Goal: Information Seeking & Learning: Learn about a topic

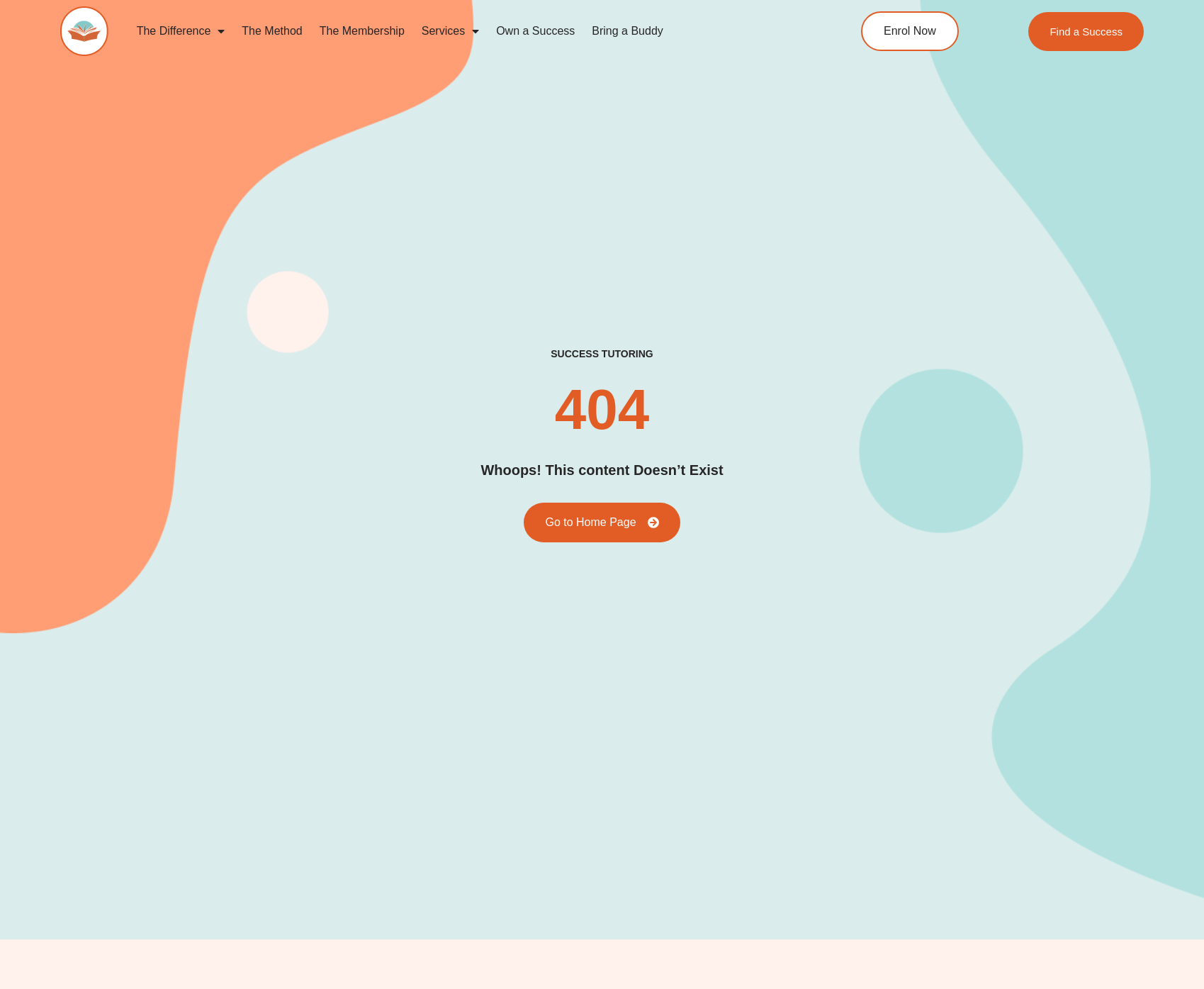
drag, startPoint x: 329, startPoint y: 365, endPoint x: 92, endPoint y: 388, distance: 238.1
click at [328, 365] on div "success tutoring 404 Whoops! This content Doesn’t Exist Go to Home Page" at bounding box center [602, 444] width 1084 height 195
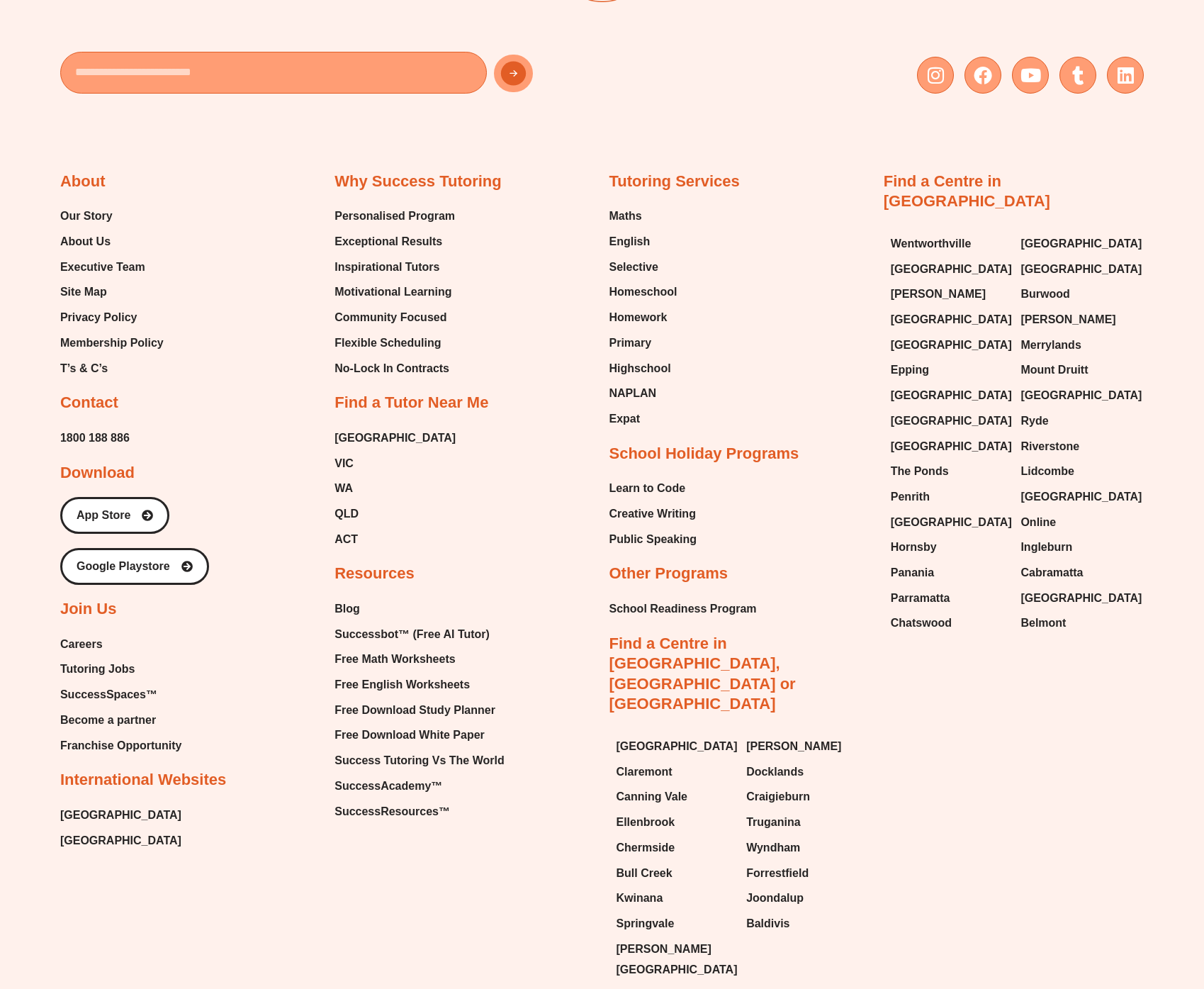
scroll to position [1146, 0]
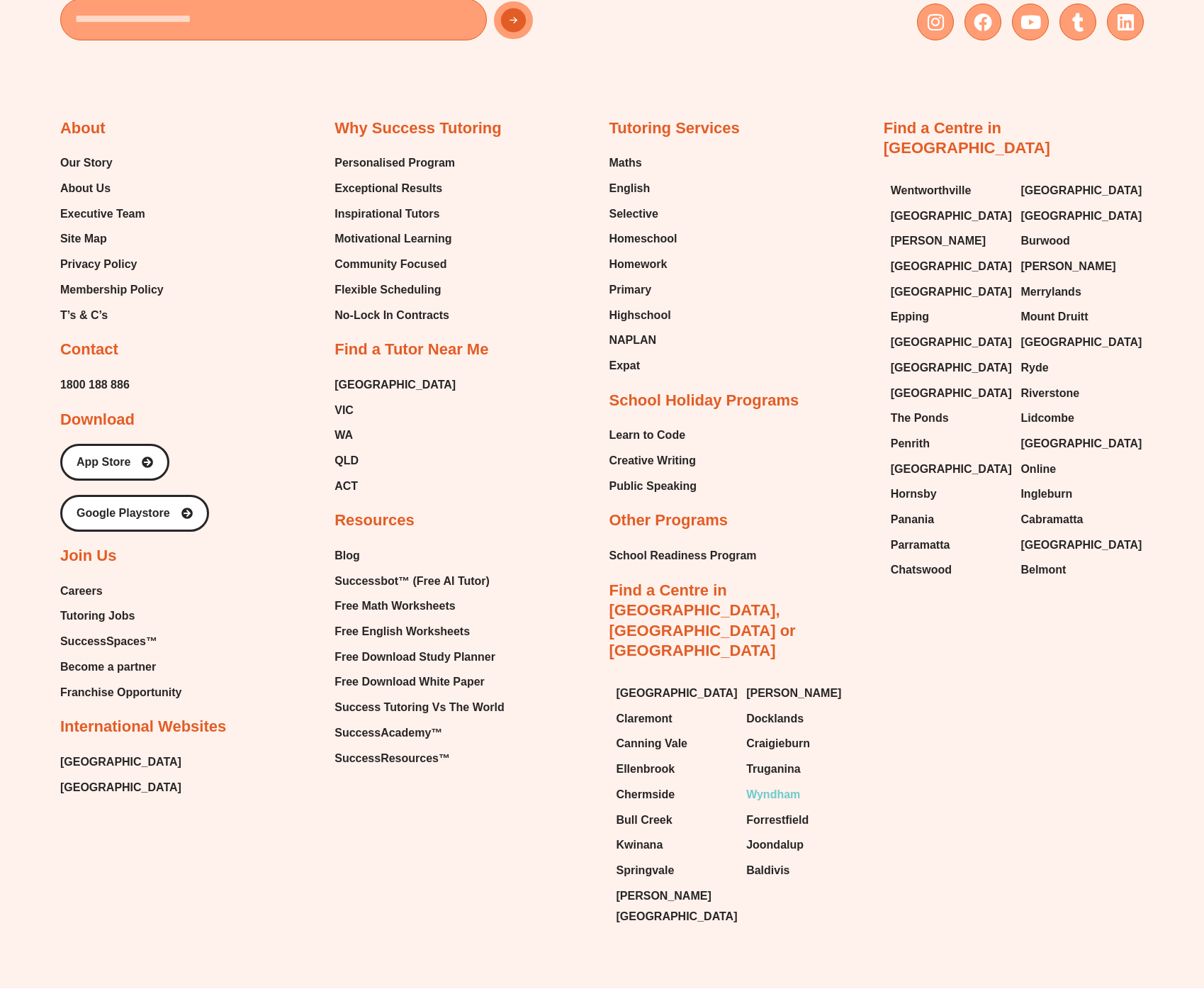
click at [845, 785] on link "Wyndham" at bounding box center [804, 795] width 116 height 21
click at [429, 849] on div "About Our Story About Us Executive Team Site Map Privacy Policy Membership Poli…" at bounding box center [602, 495] width 1084 height 880
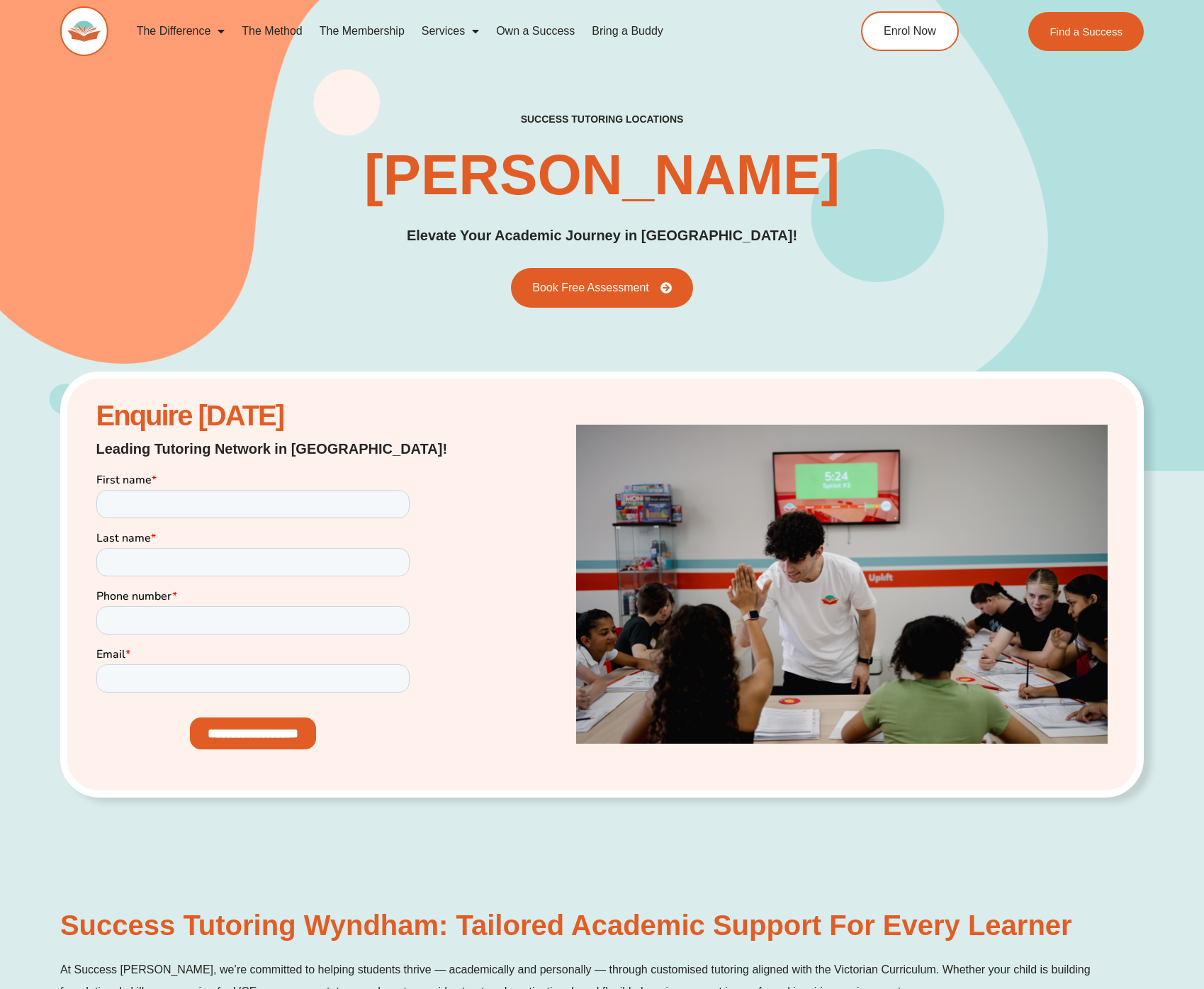
drag, startPoint x: 311, startPoint y: 173, endPoint x: 1083, endPoint y: 225, distance: 773.7
click at [1083, 225] on div "success tutoring locations Wyndham Tutoring Elevate Your Academic Journey in Wy…" at bounding box center [602, 209] width 1084 height 195
click at [1084, 225] on div "success tutoring locations Wyndham Tutoring Elevate Your Academic Journey in Wy…" at bounding box center [602, 209] width 1084 height 195
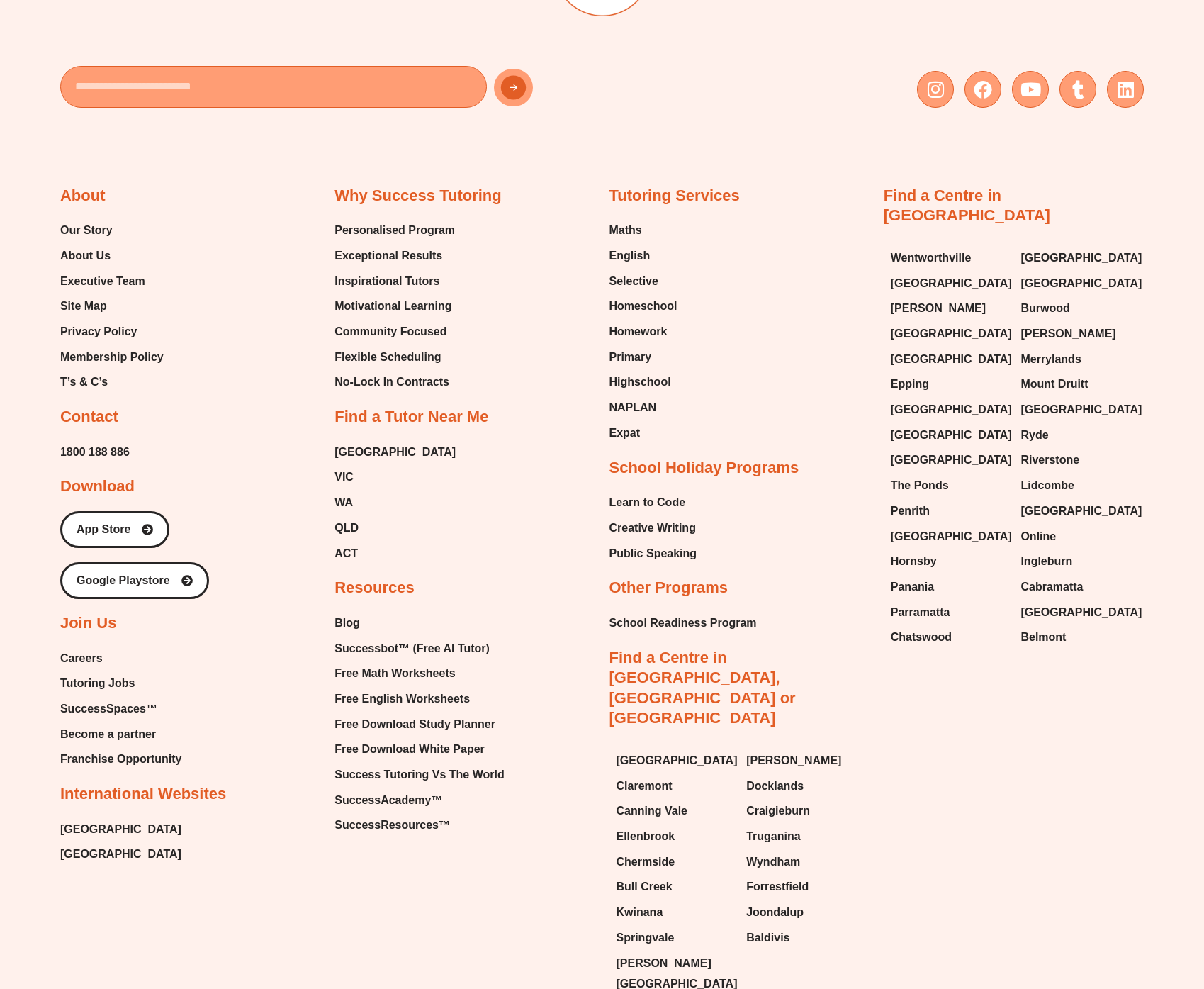
scroll to position [7359, 0]
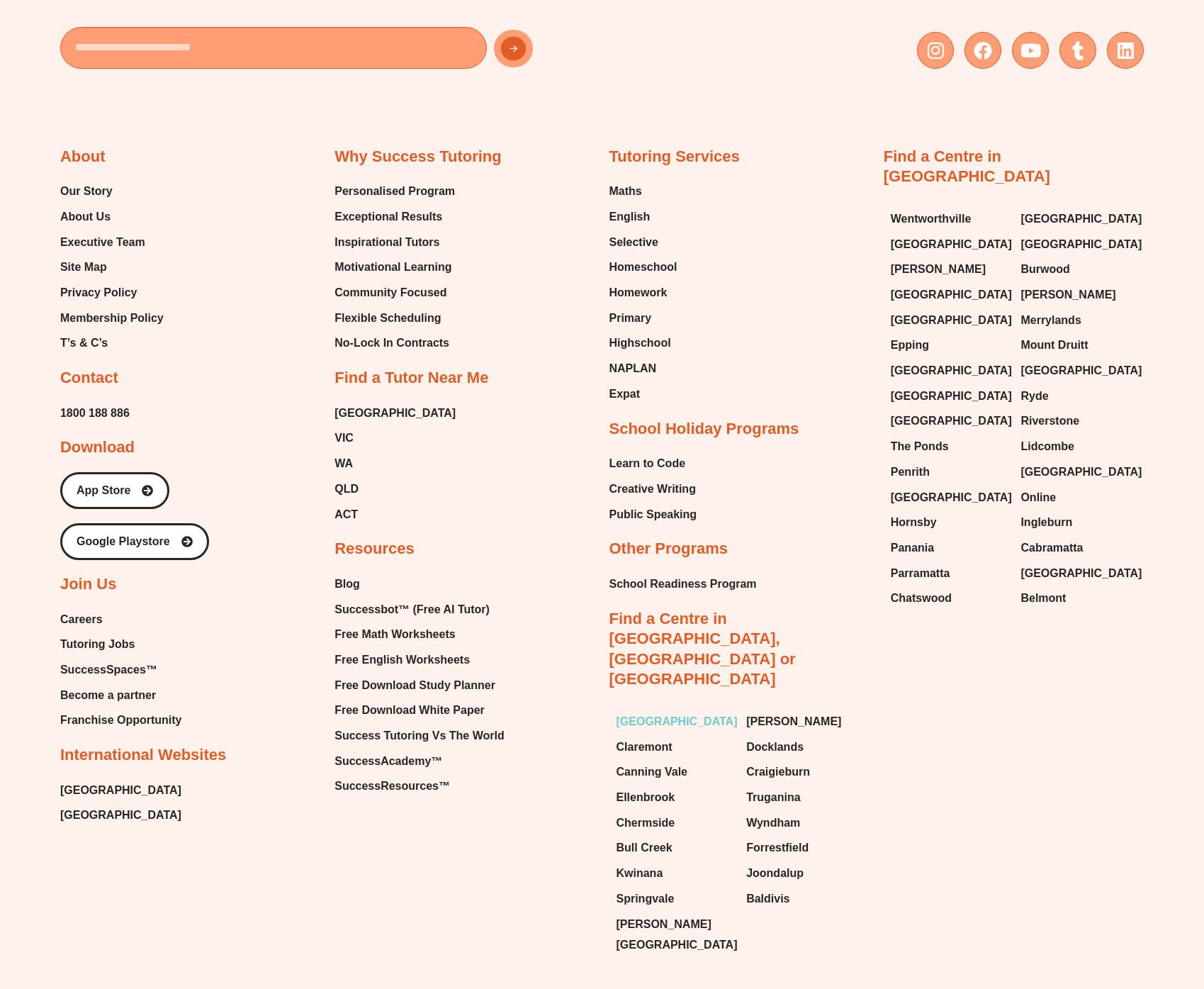
click at [660, 711] on span "[GEOGRAPHIC_DATA]" at bounding box center [677, 722] width 121 height 21
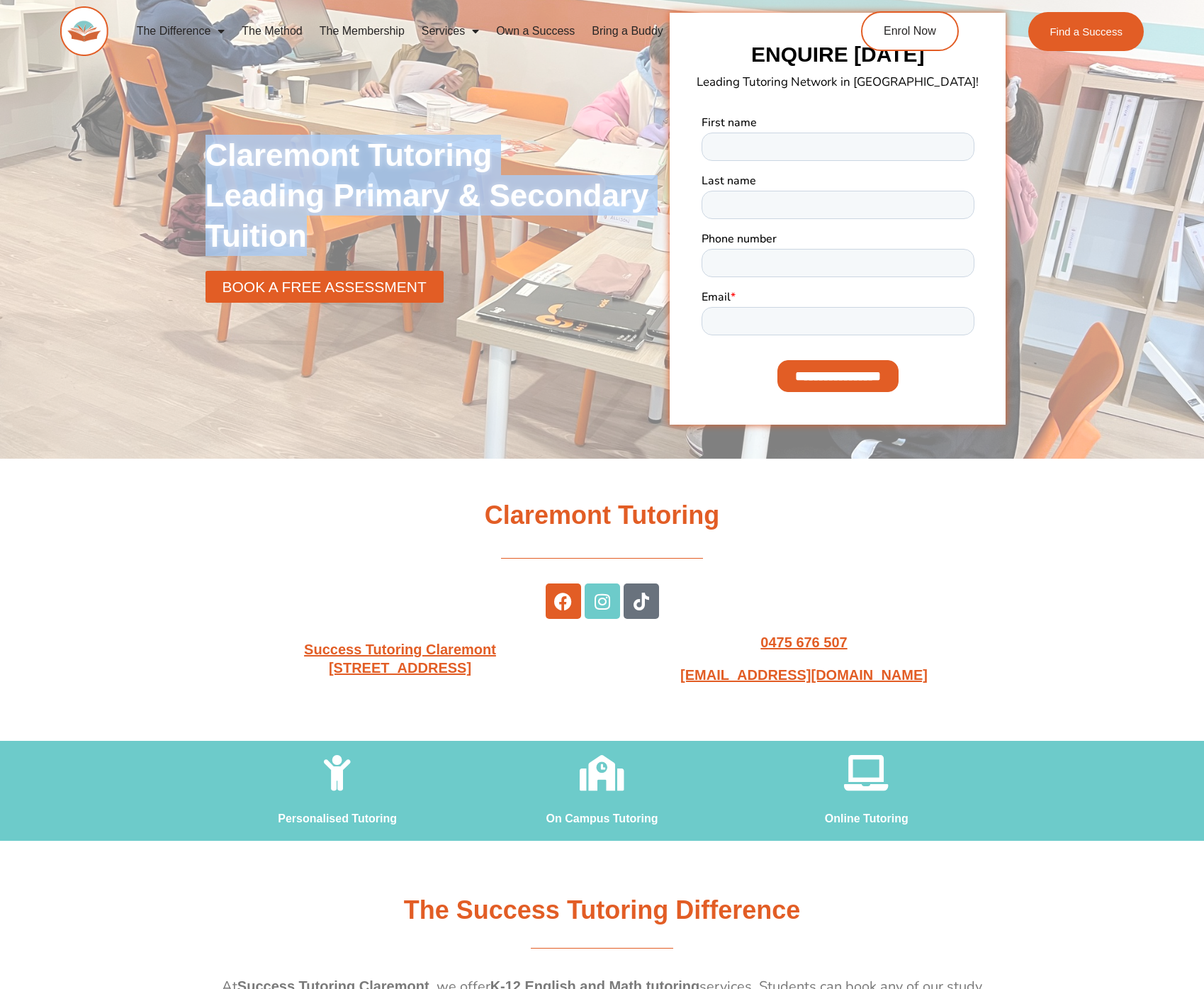
drag, startPoint x: 191, startPoint y: 152, endPoint x: 470, endPoint y: 234, distance: 290.8
click at [467, 235] on section "Claremont Tutoring Leading Primary & Secondary Tuition BOOK A FREE ASSESSMENT E…" at bounding box center [602, 219] width 1204 height 480
click at [470, 234] on h2 "Claremont Tutoring Leading Primary & Secondary Tuition" at bounding box center [434, 196] width 458 height 122
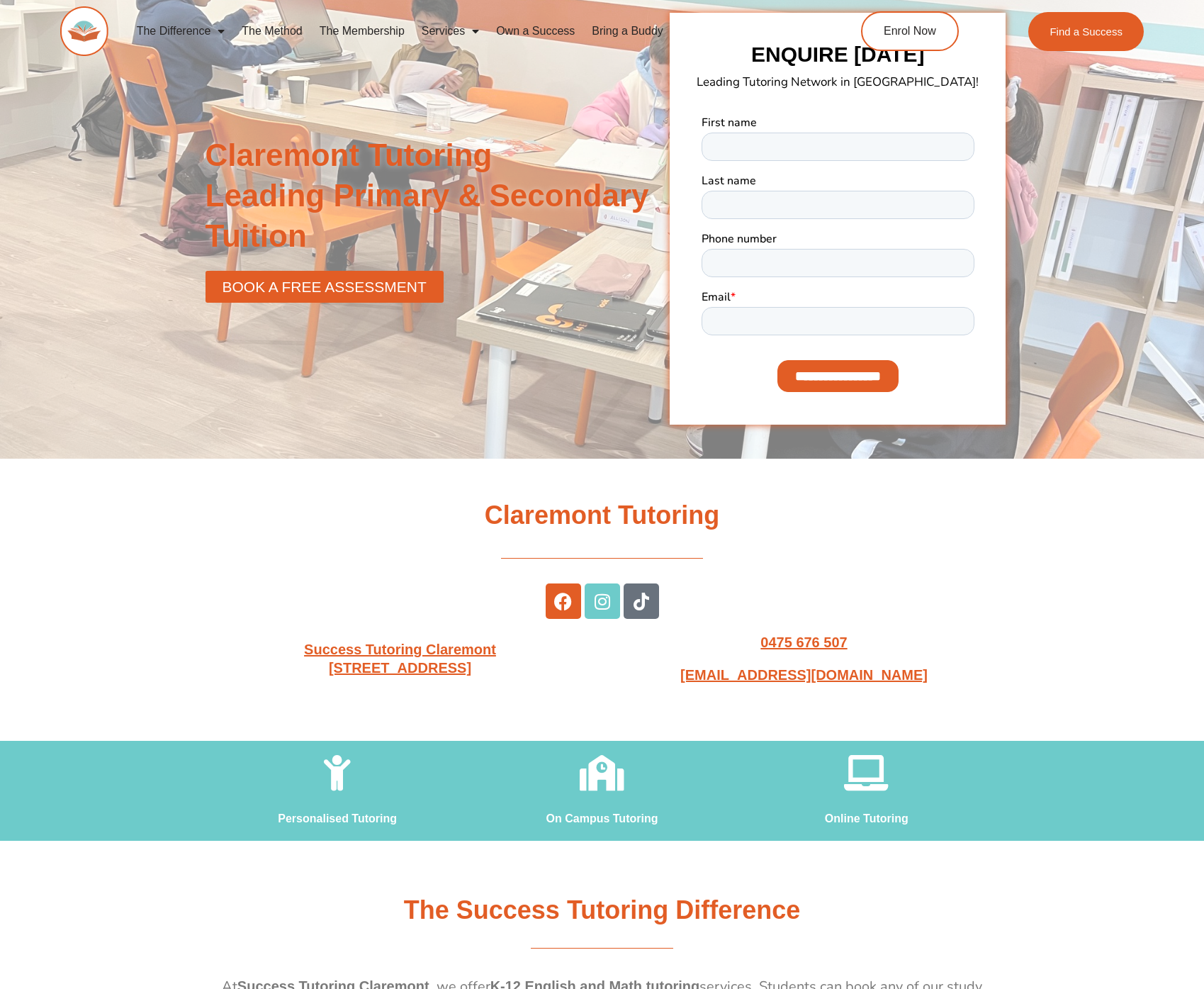
click at [157, 251] on div at bounding box center [602, 219] width 1204 height 480
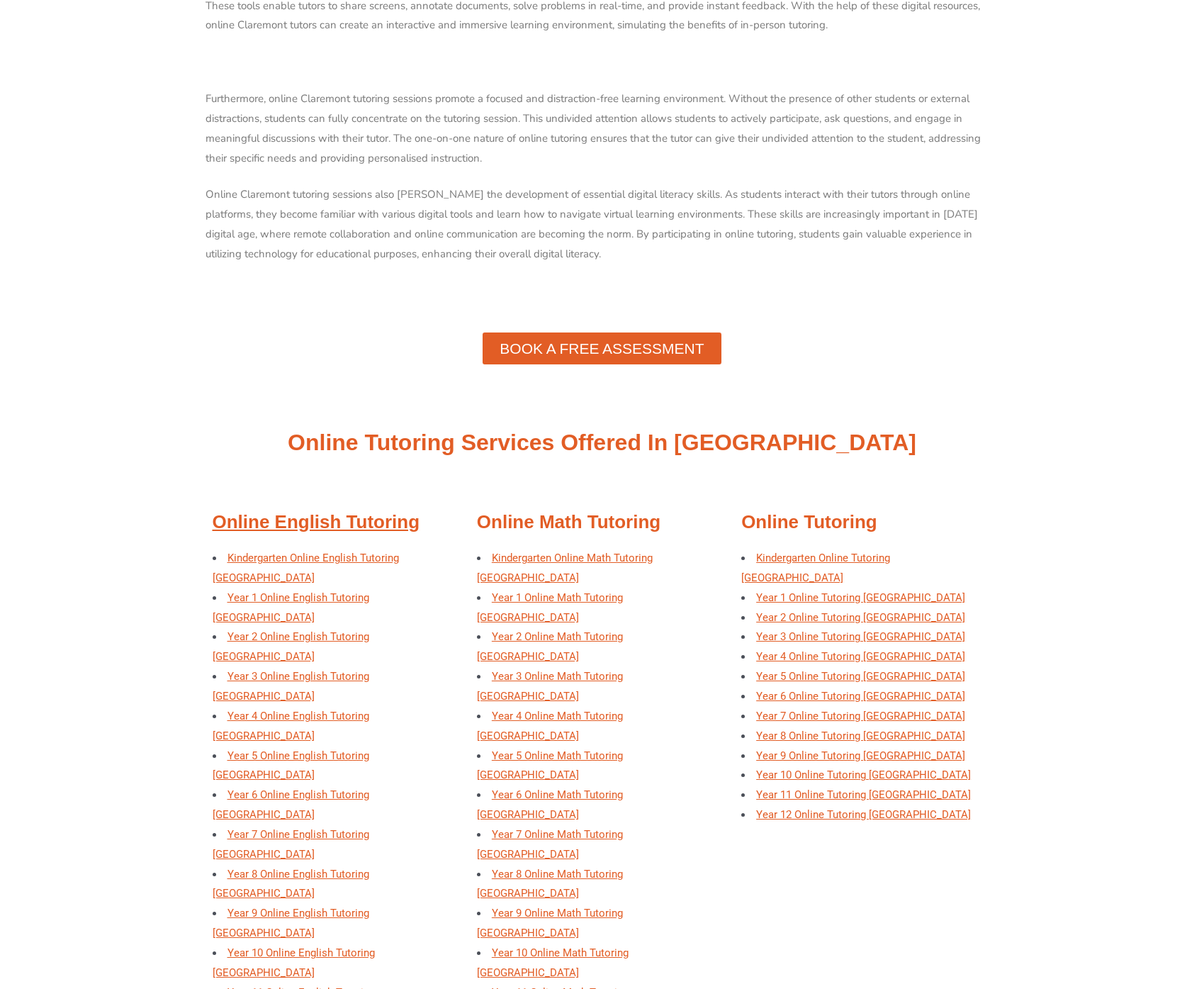
scroll to position [4452, 0]
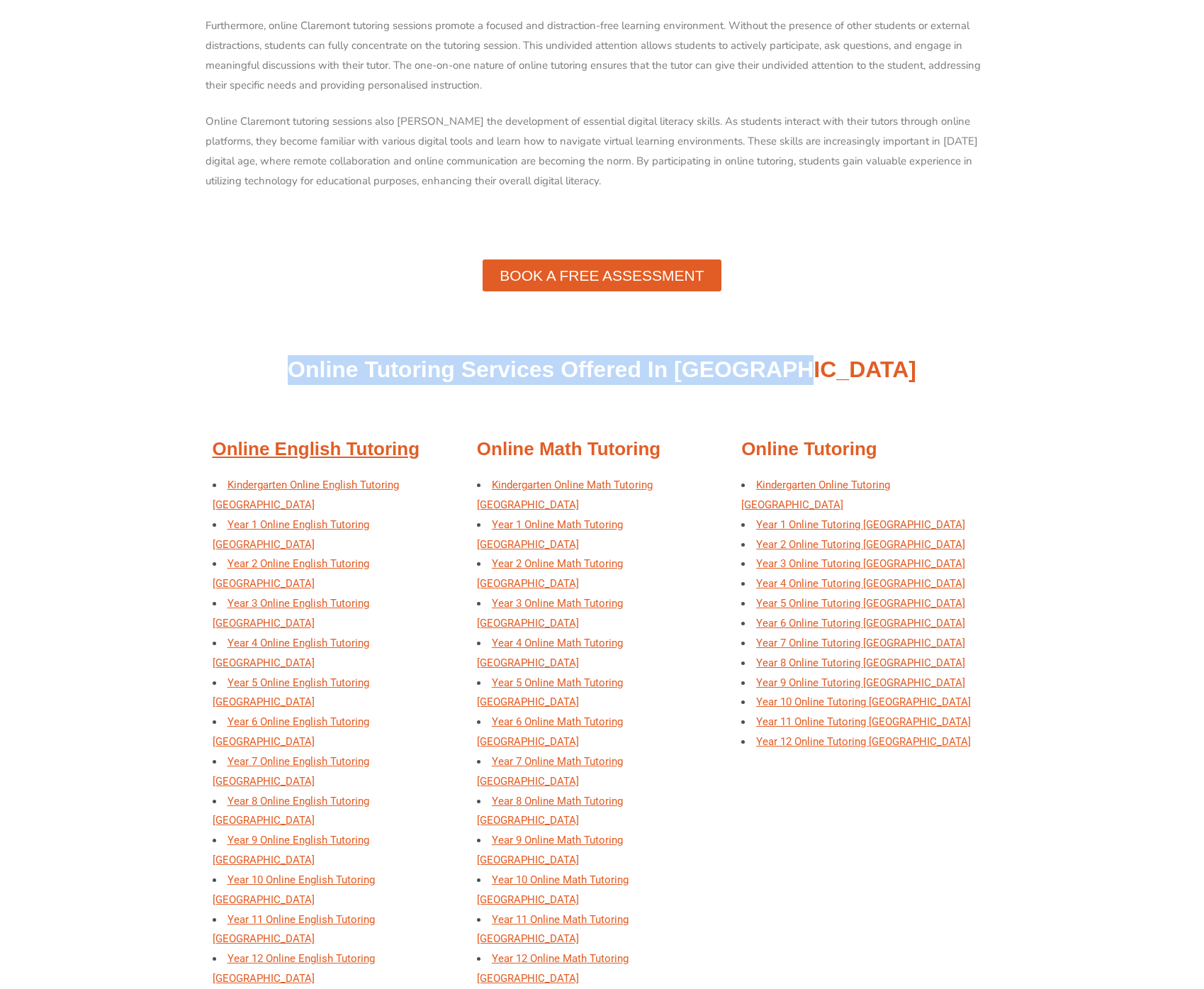
drag, startPoint x: 352, startPoint y: 313, endPoint x: 877, endPoint y: 306, distance: 525.0
click at [877, 355] on h2 "Online Tutoring Services Offered In Claremont" at bounding box center [603, 370] width 794 height 30
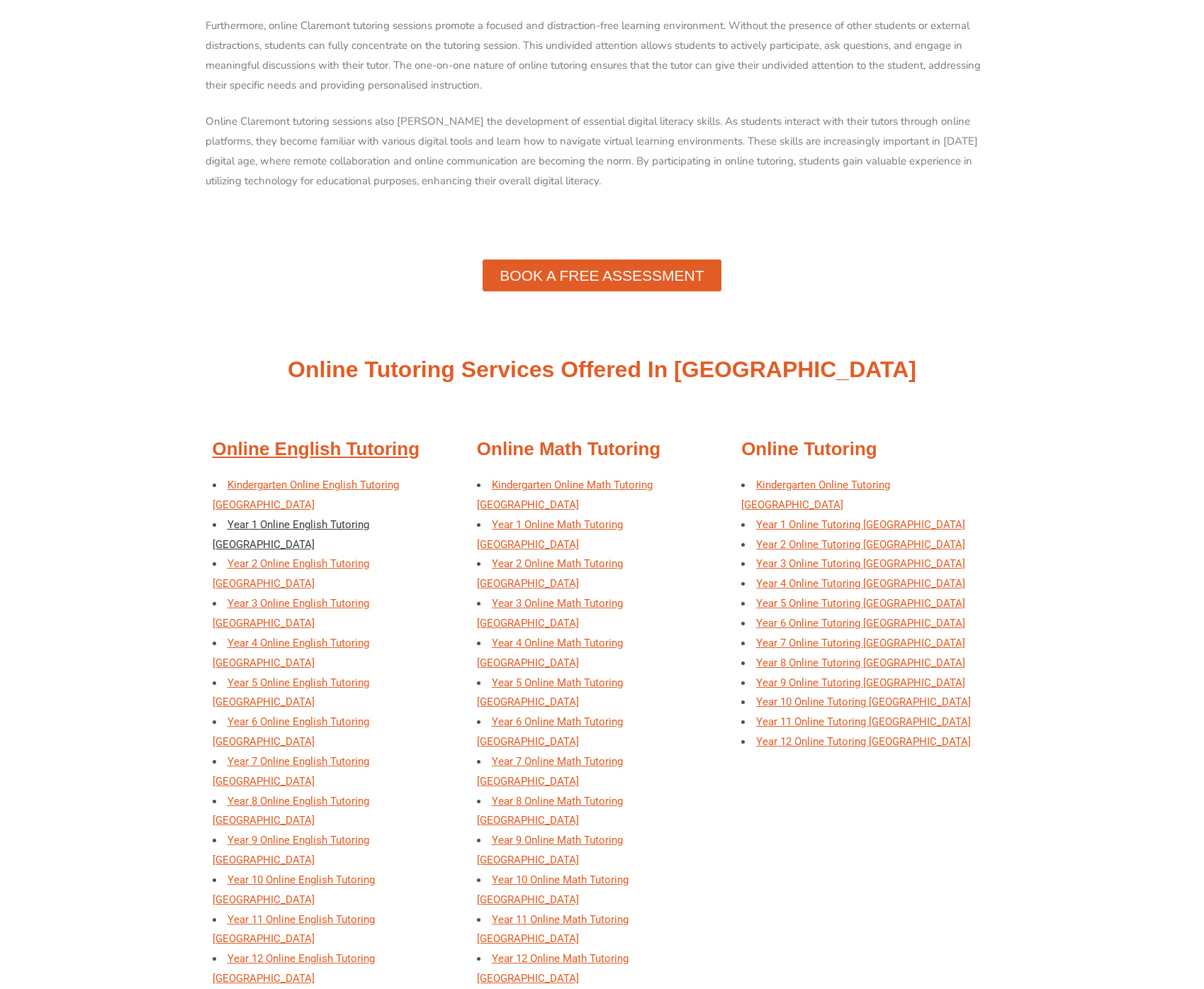
click at [253, 519] on link "Year 1 Online English Tutoring Claremont" at bounding box center [291, 534] width 157 height 32
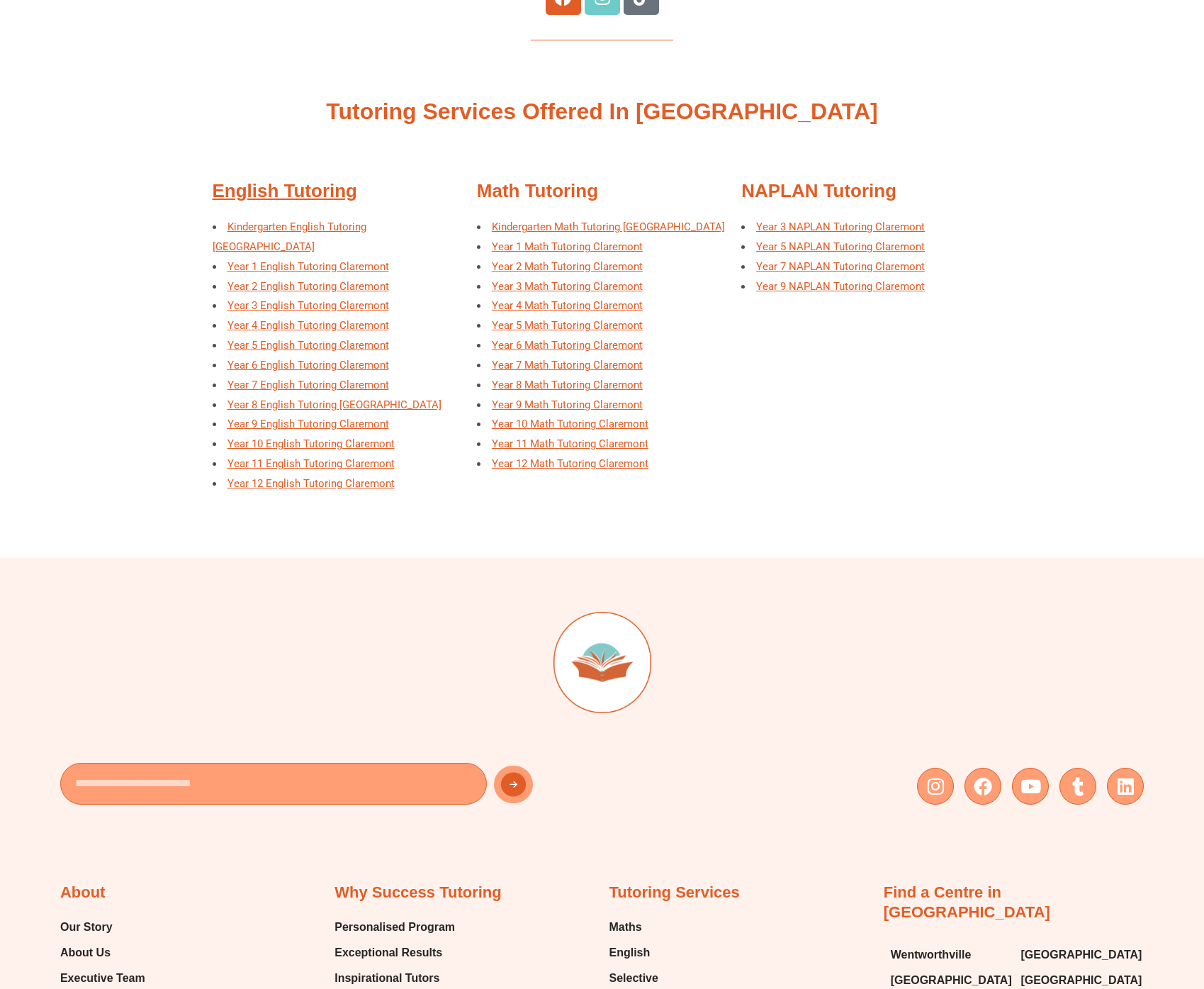
scroll to position [7200, 0]
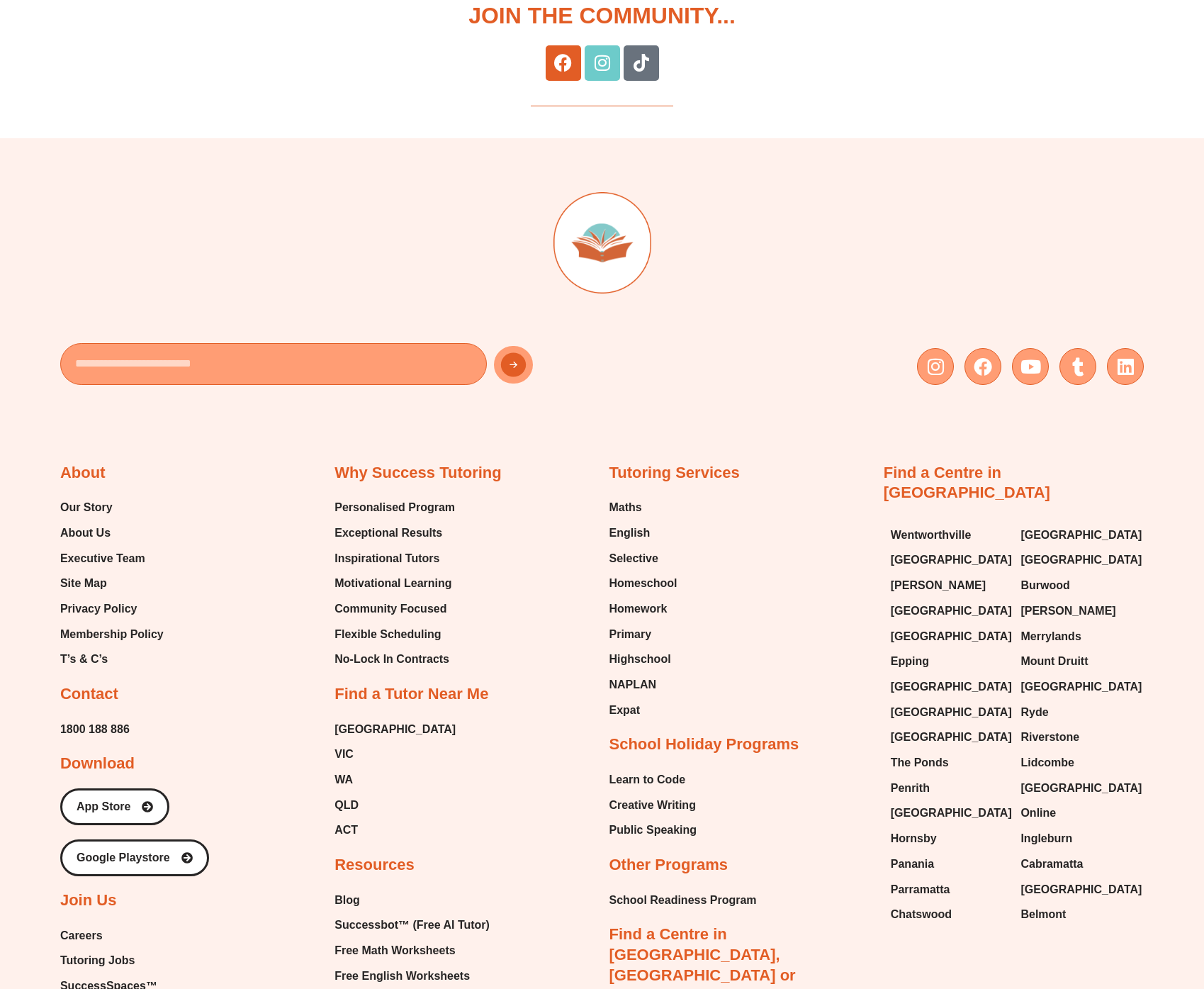
scroll to position [7069, 0]
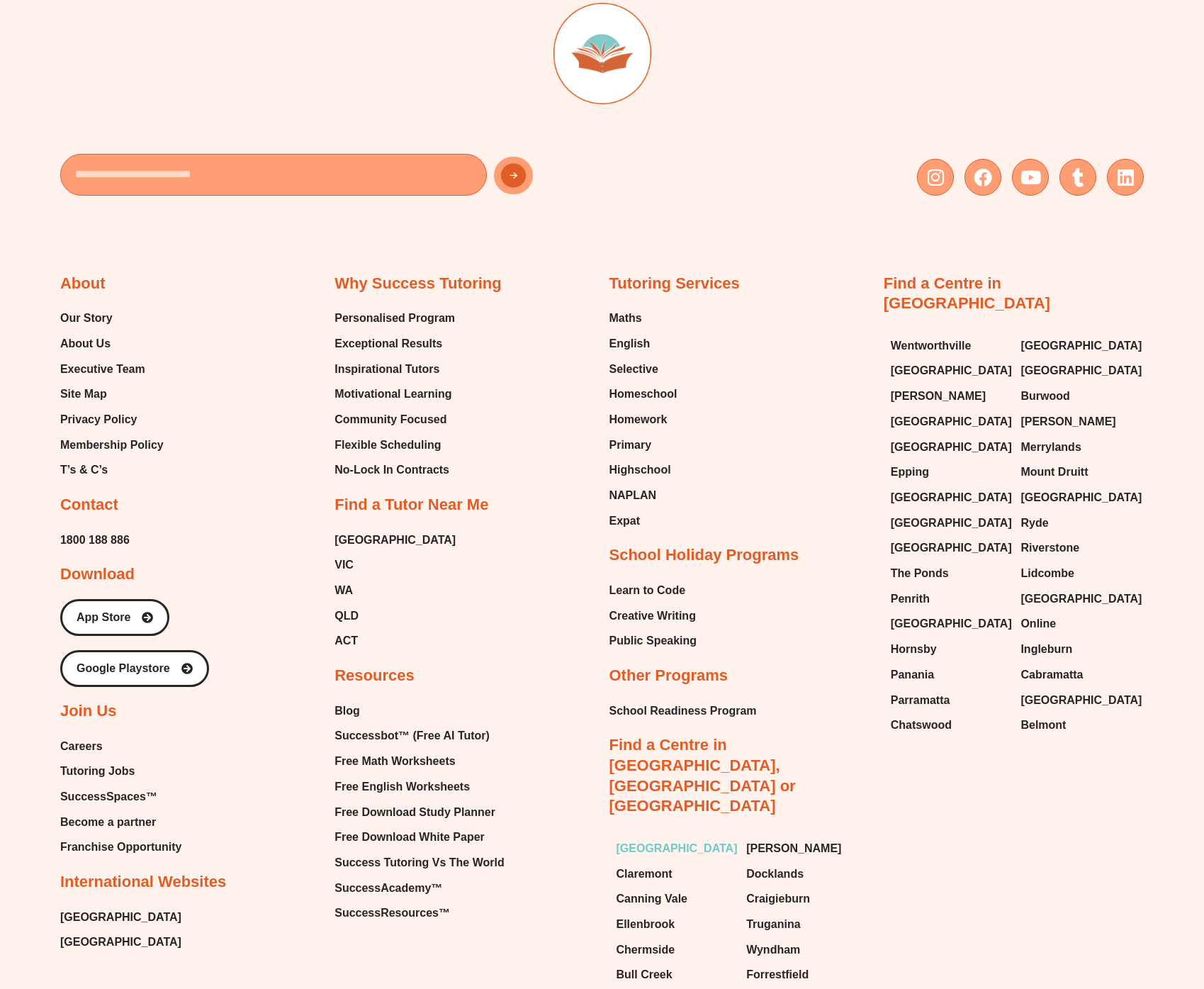
click at [651, 838] on span "[GEOGRAPHIC_DATA]" at bounding box center [677, 848] width 121 height 21
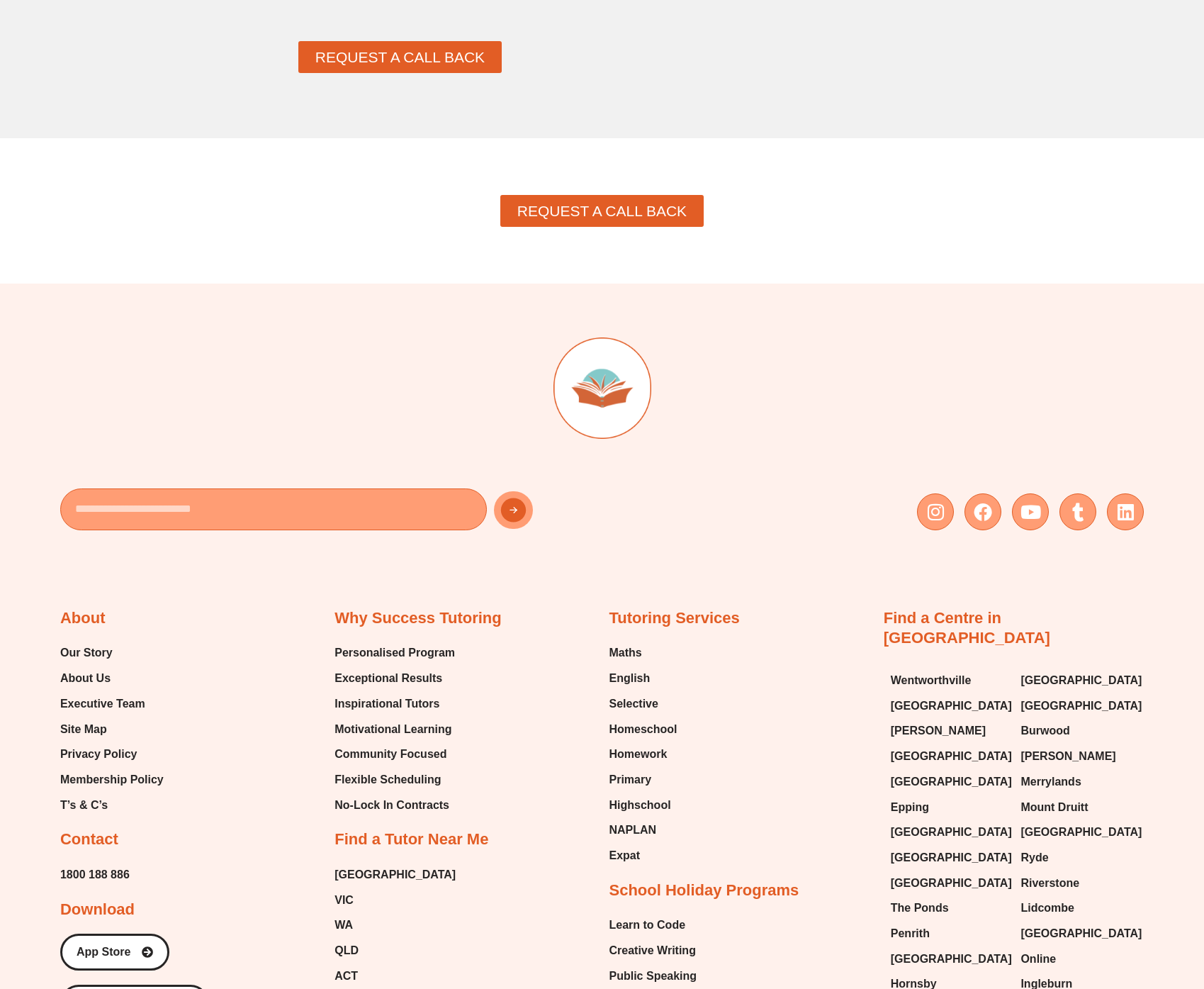
scroll to position [2307, 0]
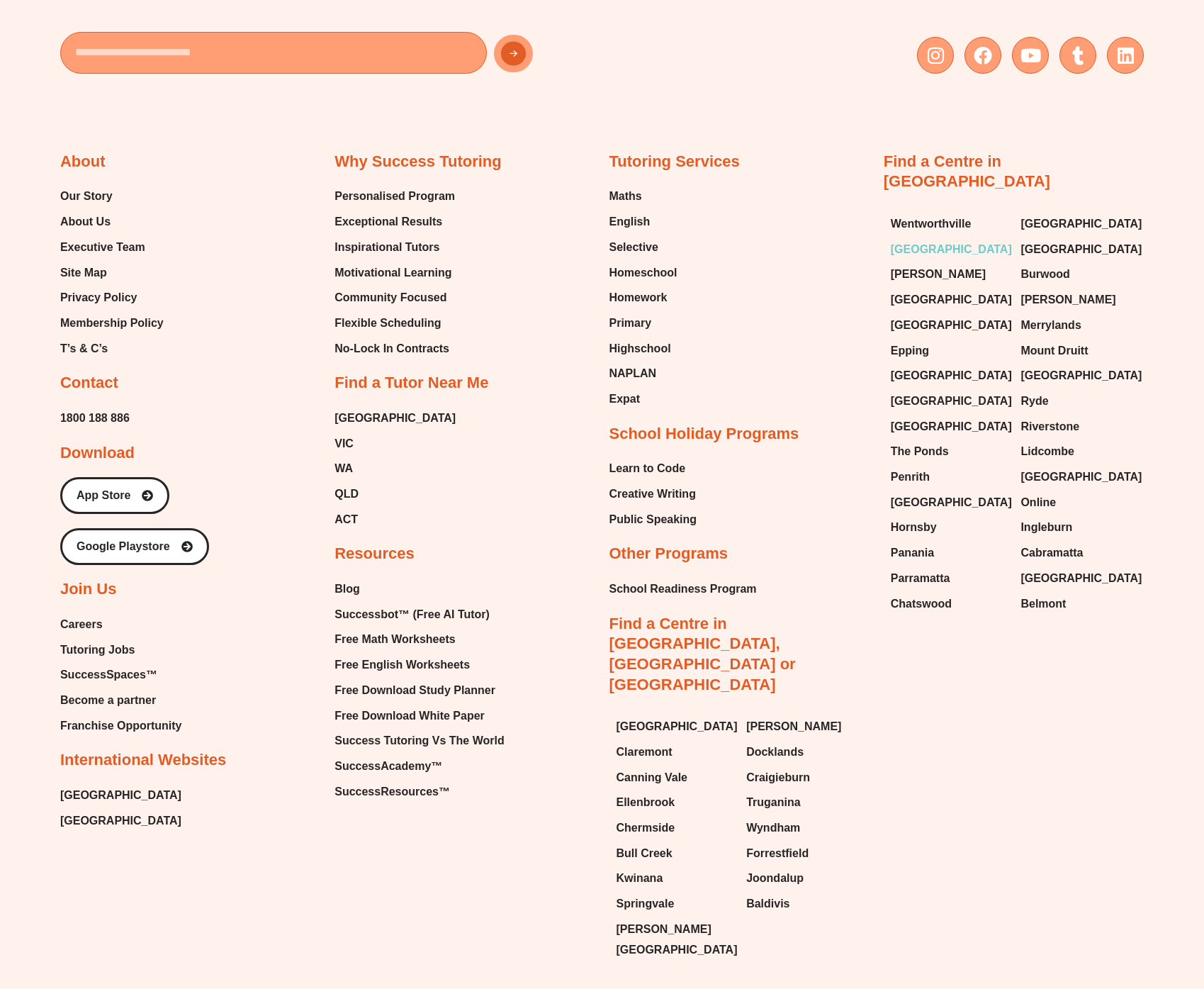
click at [931, 239] on span "[GEOGRAPHIC_DATA]" at bounding box center [951, 250] width 121 height 21
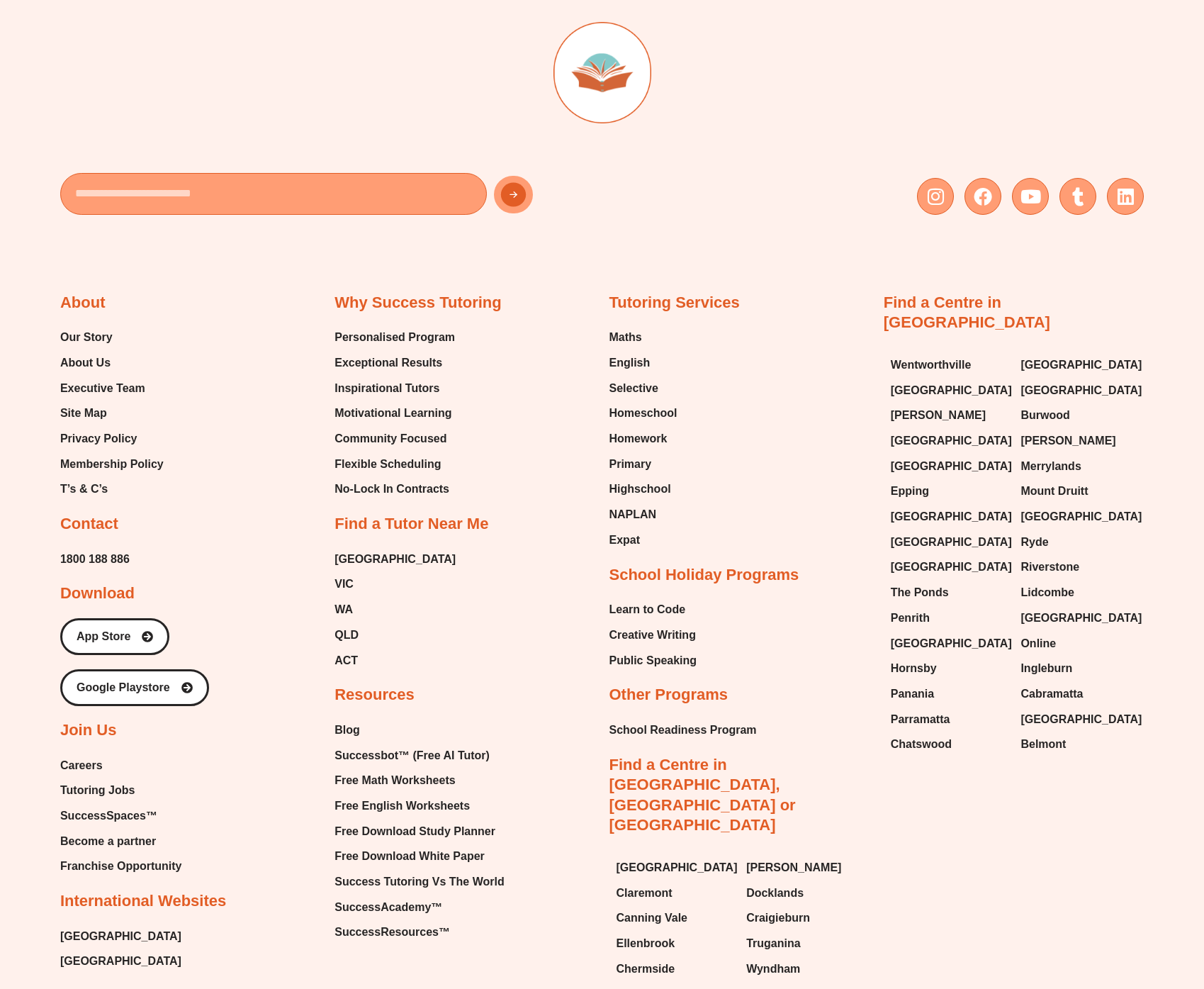
scroll to position [8273, 0]
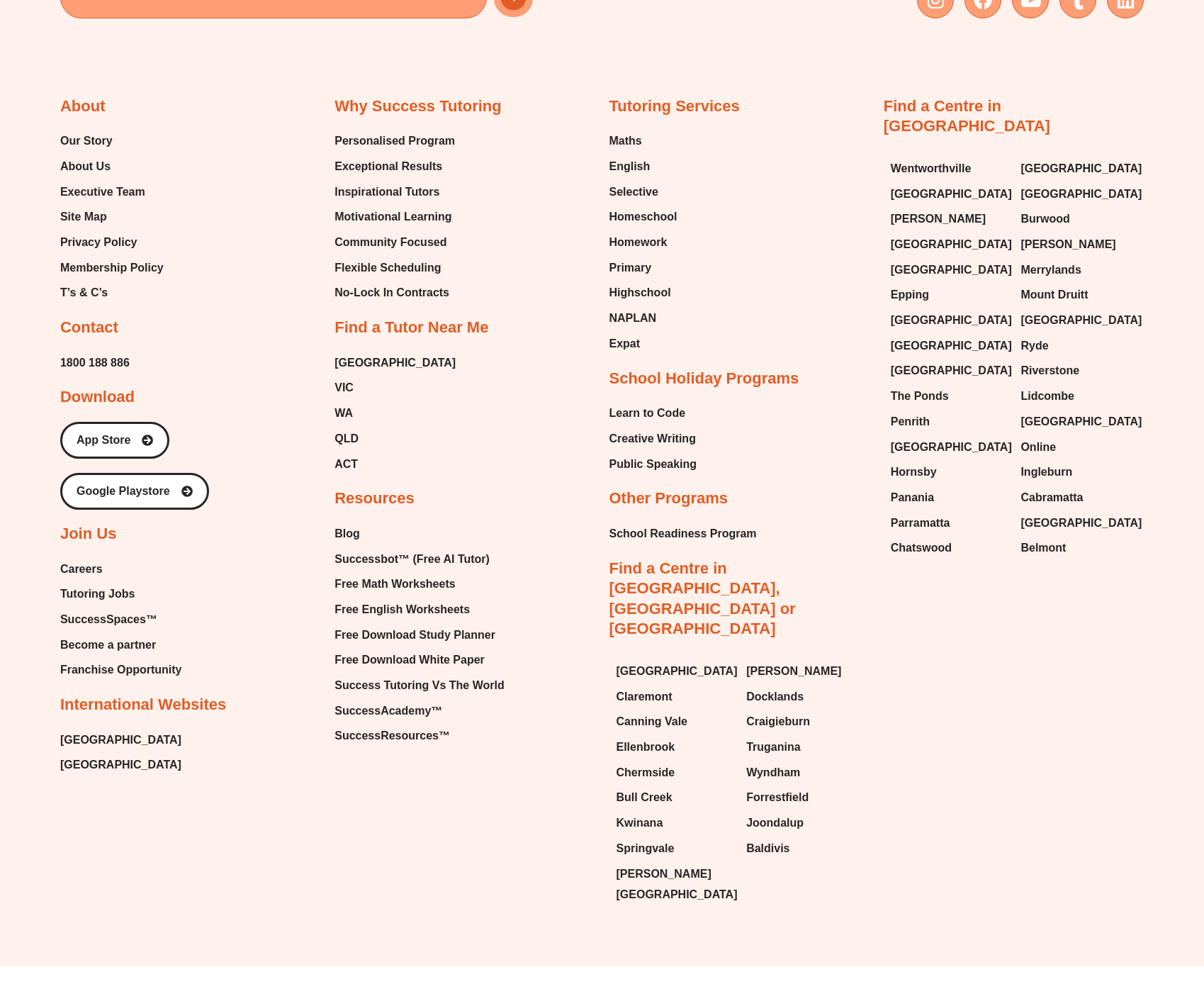
click at [404, 878] on div "Email Instagram Facebook Youtube Tumblr Linkedin About Our Story About Us Execu…" at bounding box center [602, 369] width 1084 height 1196
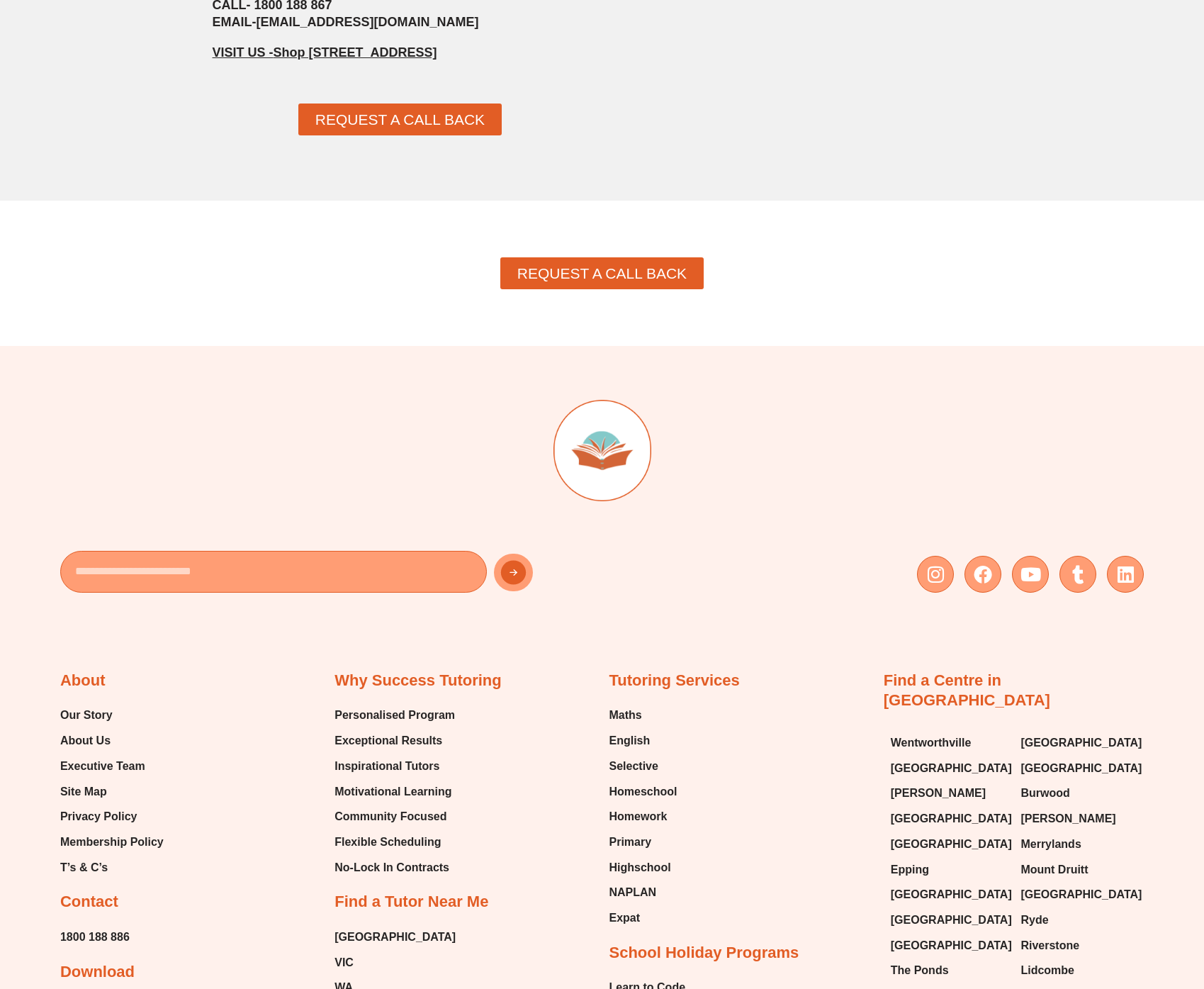
scroll to position [1715, 0]
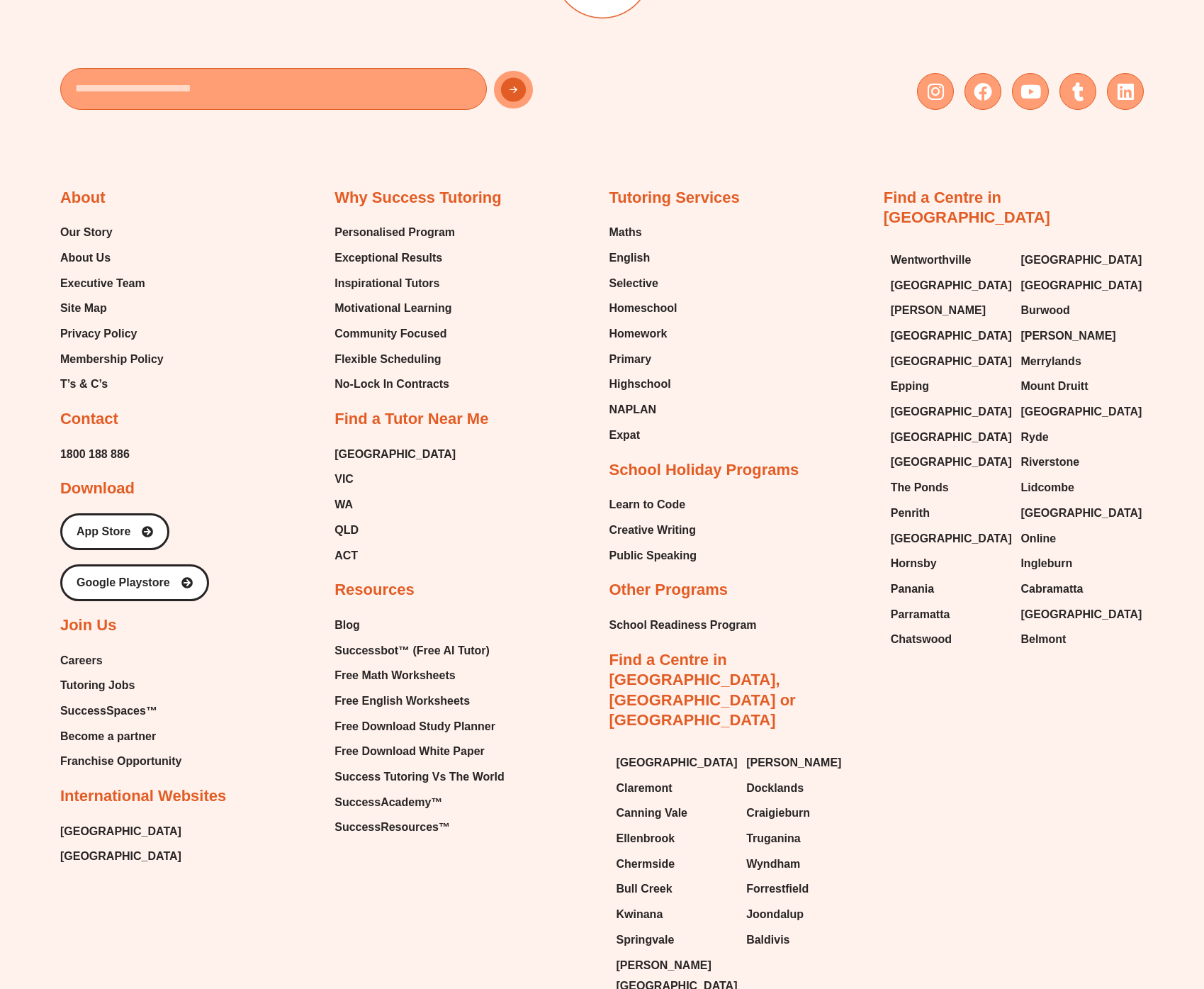
scroll to position [8083, 0]
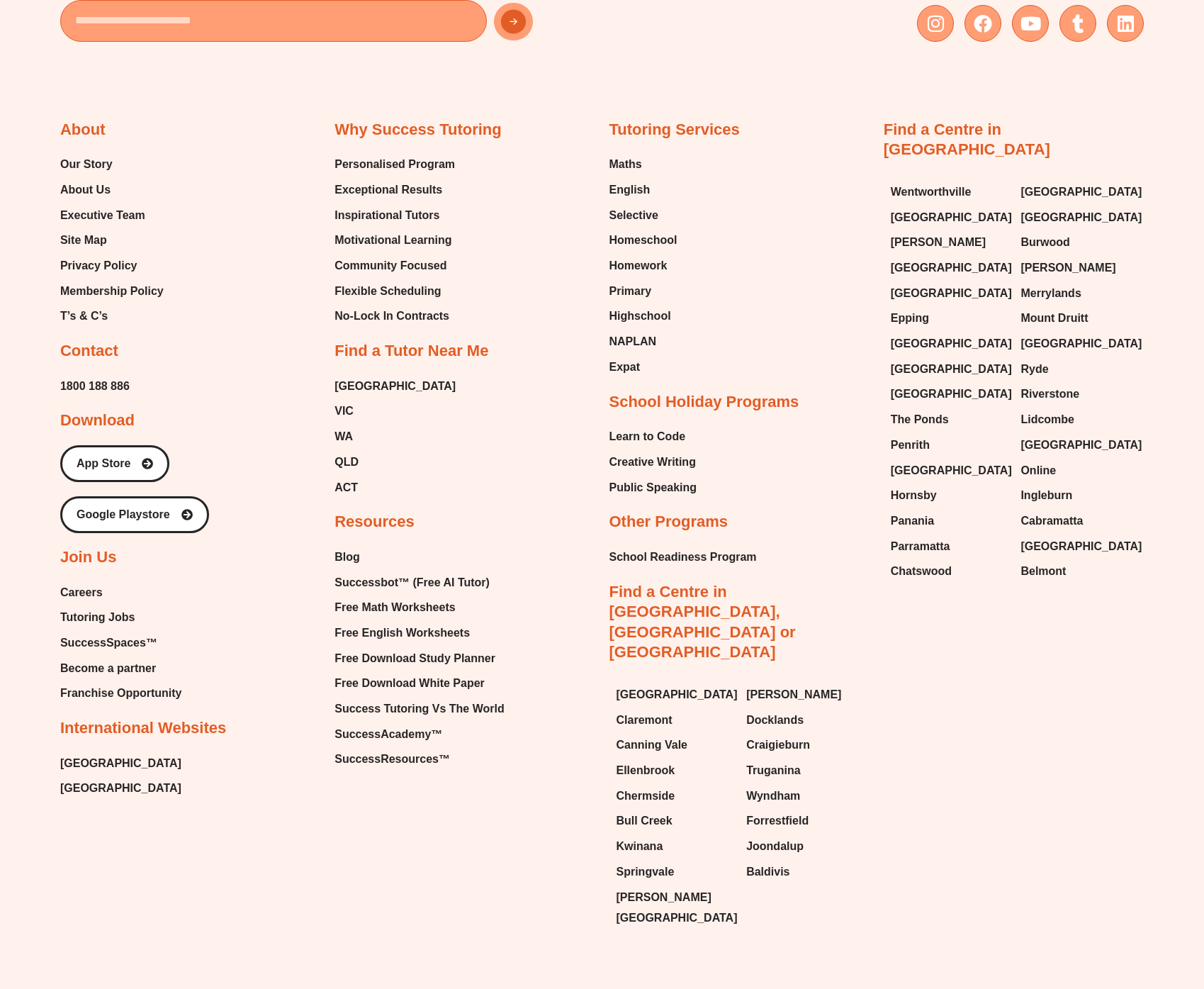
click at [900, 674] on div "About Our Story About Us Executive Team Site Map Privacy Policy Membership Poli…" at bounding box center [602, 496] width 1084 height 880
click at [35, 609] on div "Email Instagram Facebook Youtube Tumblr Linkedin About Our Story About Us Execu…" at bounding box center [602, 393] width 1204 height 1196
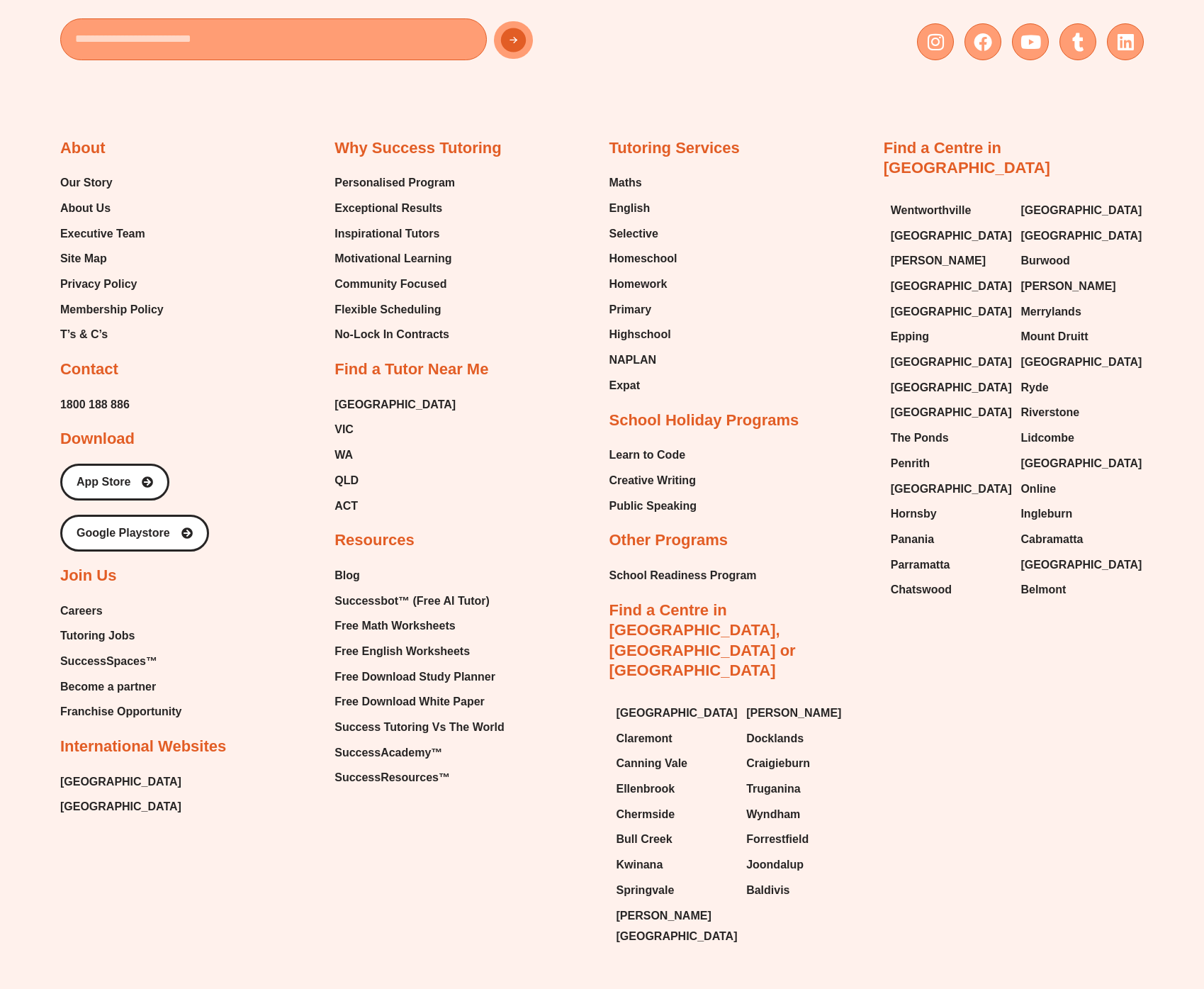
scroll to position [8038, 0]
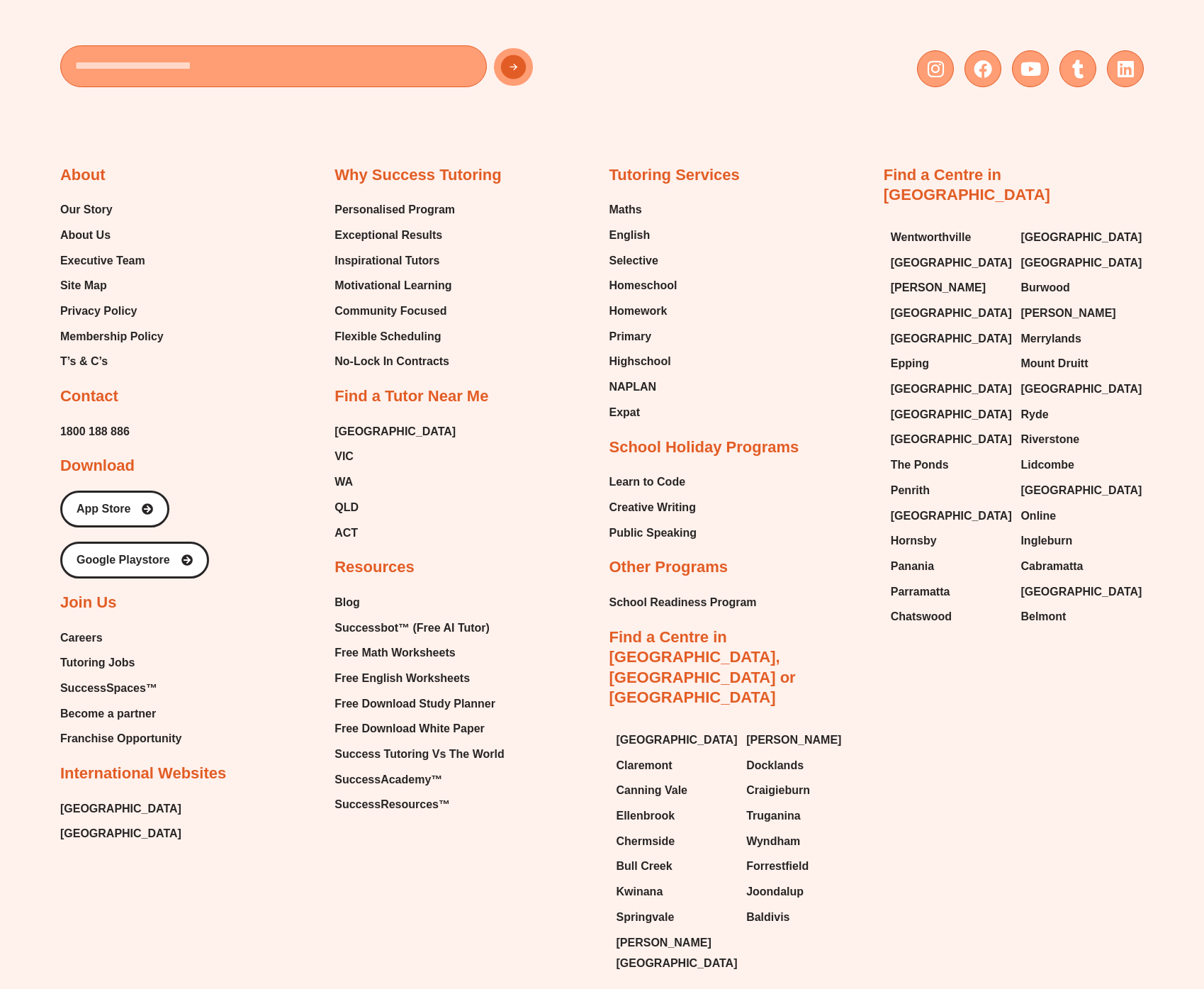
click at [852, 264] on div "Tutoring Services Maths English Selective Homeschool Homework Primary Highschoo…" at bounding box center [740, 573] width 260 height 816
click at [551, 509] on div "Why Success Tutoring Personalised Program Exceptional Results Inspirational Tut…" at bounding box center [465, 491] width 260 height 651
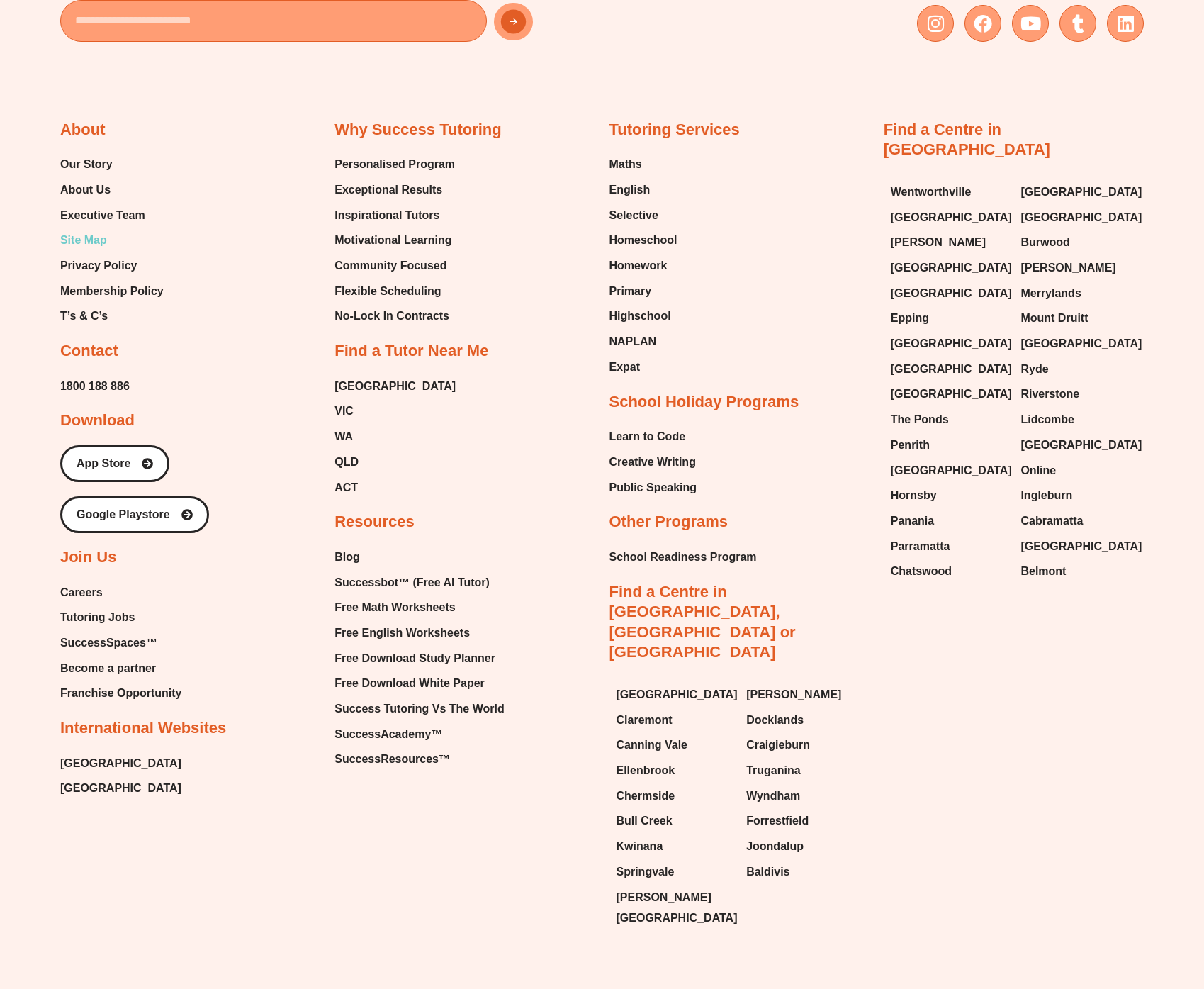
click at [71, 239] on span "Site Map" at bounding box center [84, 240] width 47 height 21
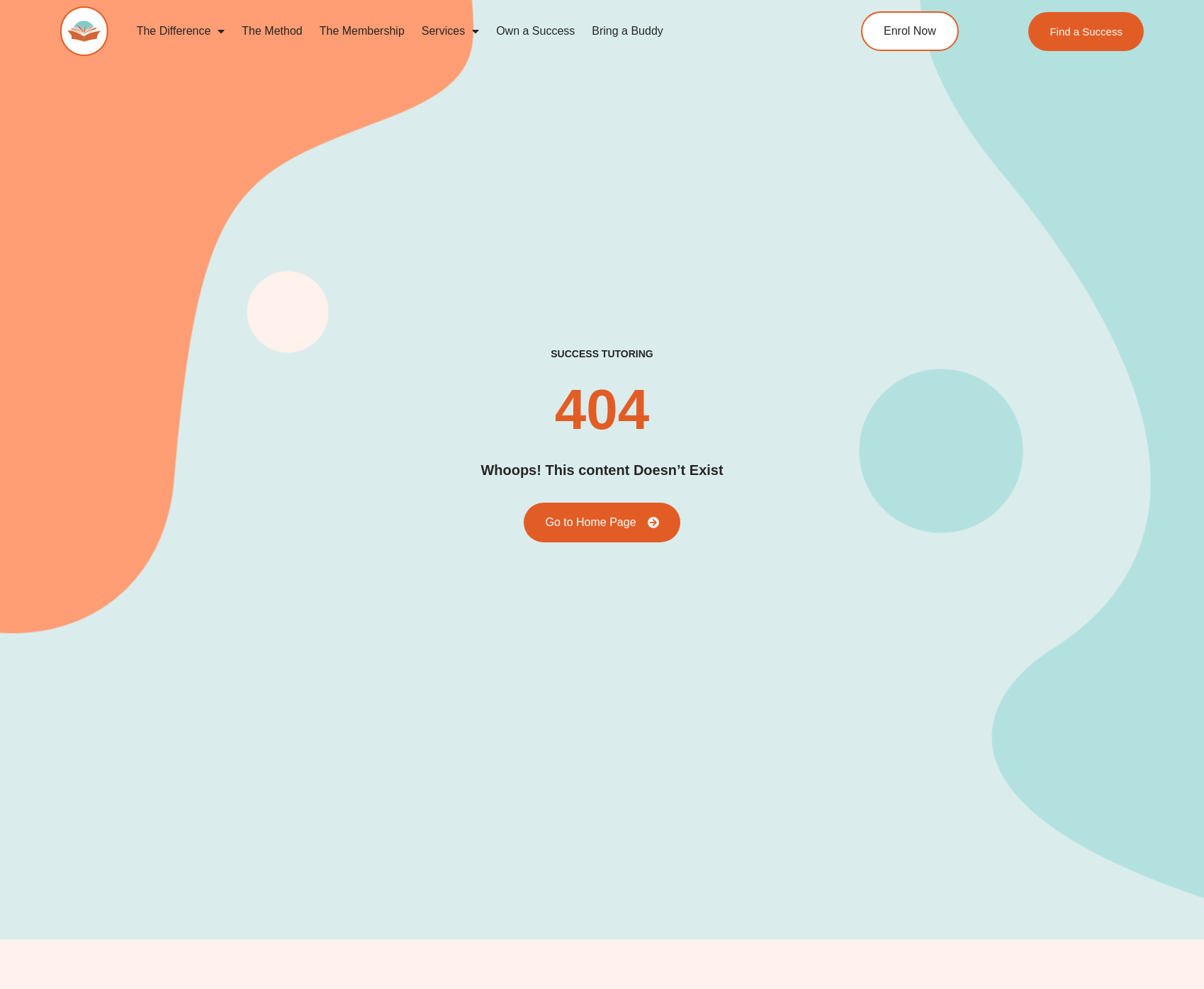
drag, startPoint x: 553, startPoint y: 429, endPoint x: 641, endPoint y: 420, distance: 88.5
click at [679, 429] on div "success tutoring 404 Whoops! This content Doesn’t Exist Go to Home Page" at bounding box center [602, 444] width 1084 height 195
click at [558, 397] on h2 "404" at bounding box center [602, 409] width 94 height 57
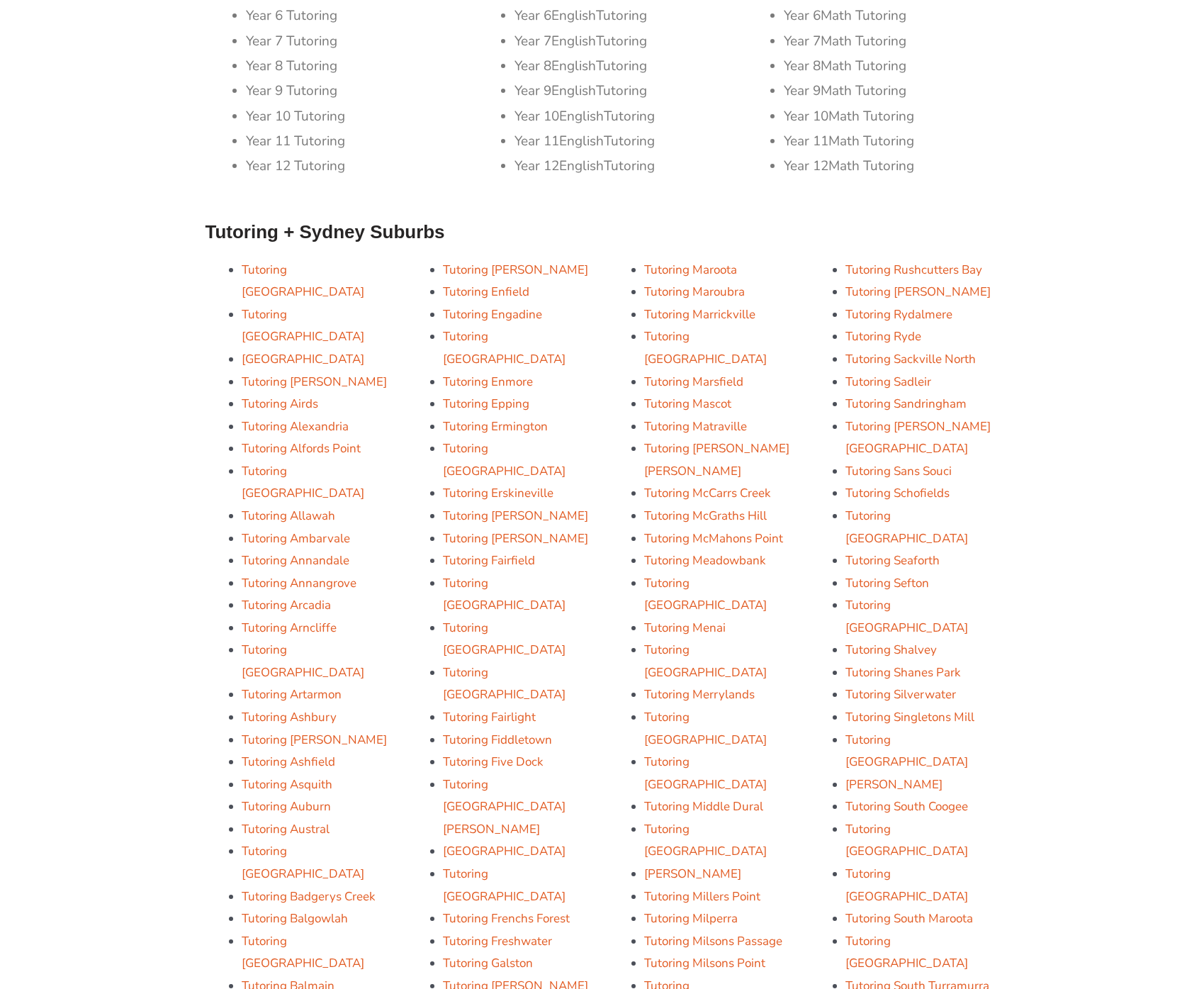
scroll to position [1057, 0]
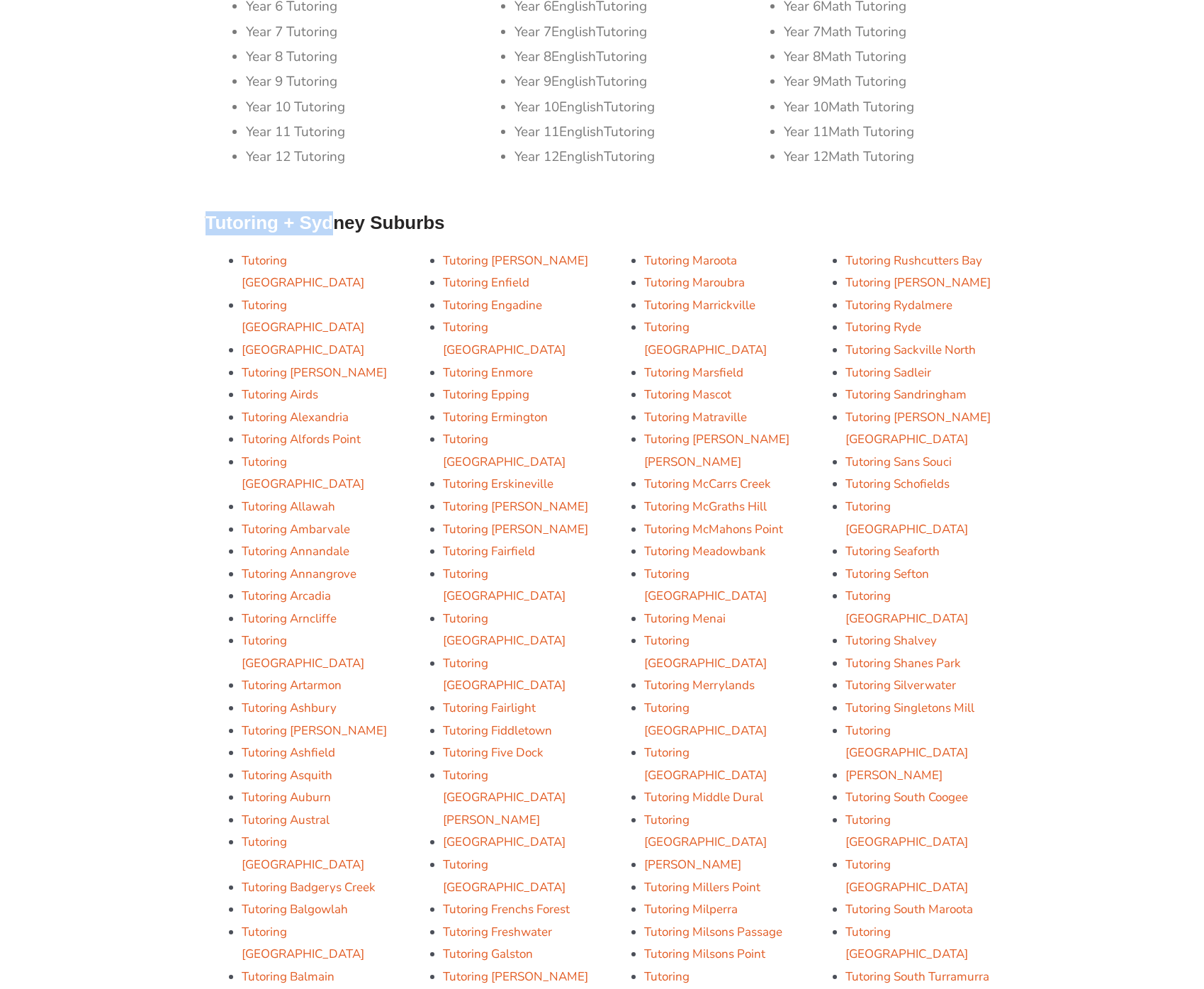
drag, startPoint x: 198, startPoint y: 222, endPoint x: 338, endPoint y: 224, distance: 140.0
click at [520, 229] on h3 "Tutoring + Sydney Suburbs" at bounding box center [603, 223] width 794 height 24
drag, startPoint x: 437, startPoint y: 220, endPoint x: 304, endPoint y: 213, distance: 133.2
click at [304, 213] on h3 "Tutoring + Sydney Suburbs" at bounding box center [603, 223] width 794 height 24
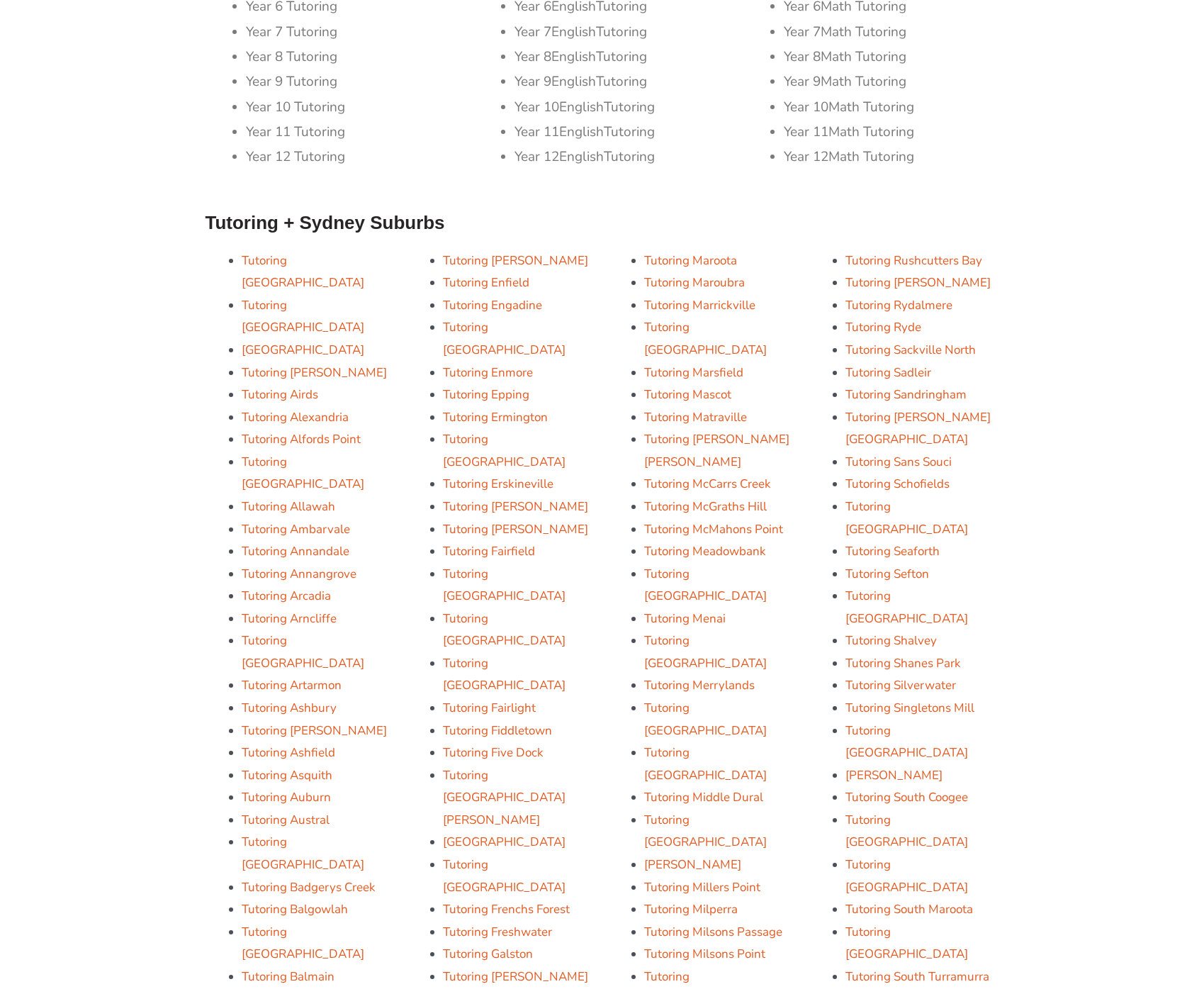
click at [294, 214] on h3 "Tutoring + Sydney Suburbs" at bounding box center [603, 223] width 794 height 24
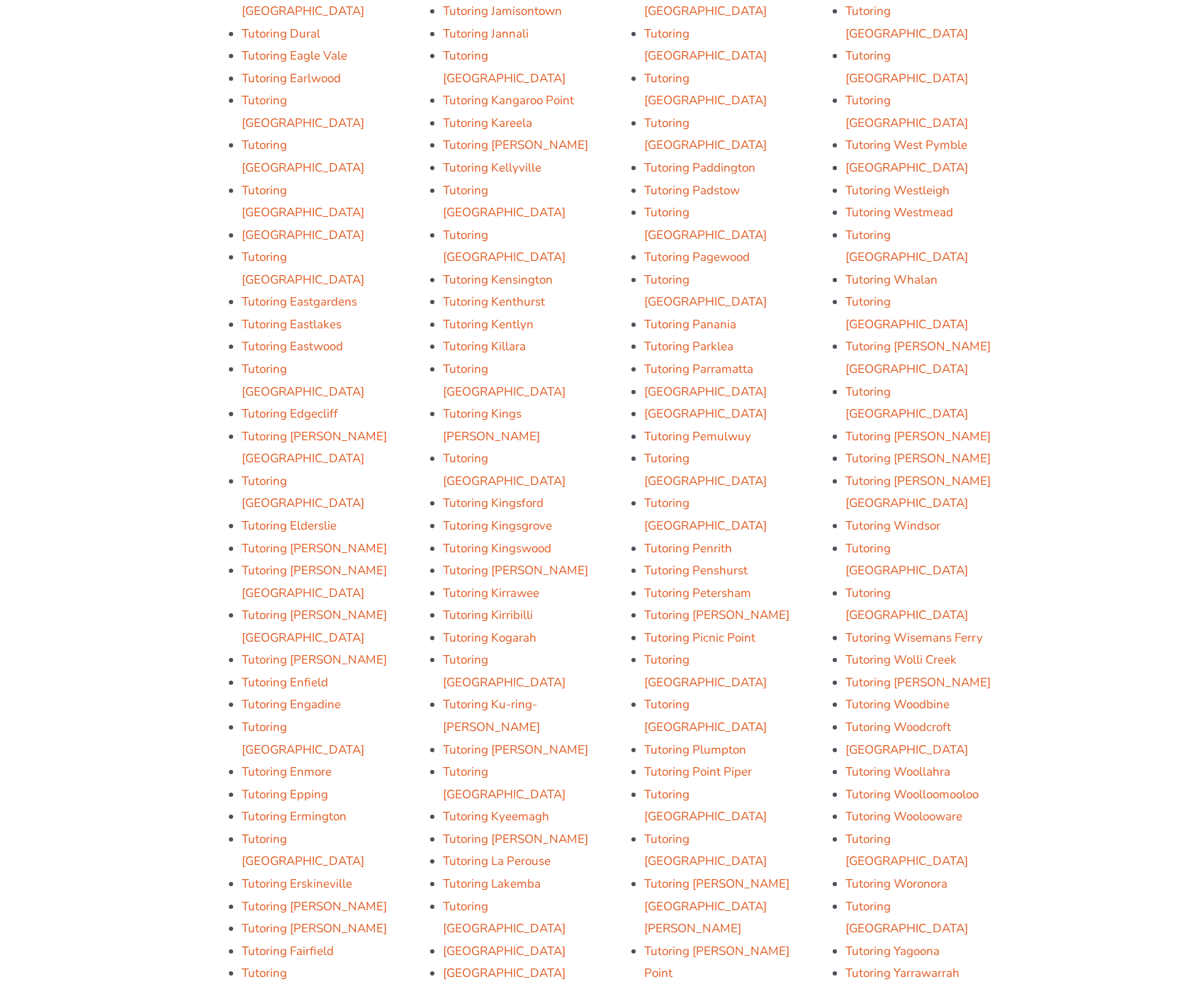
scroll to position [4049, 0]
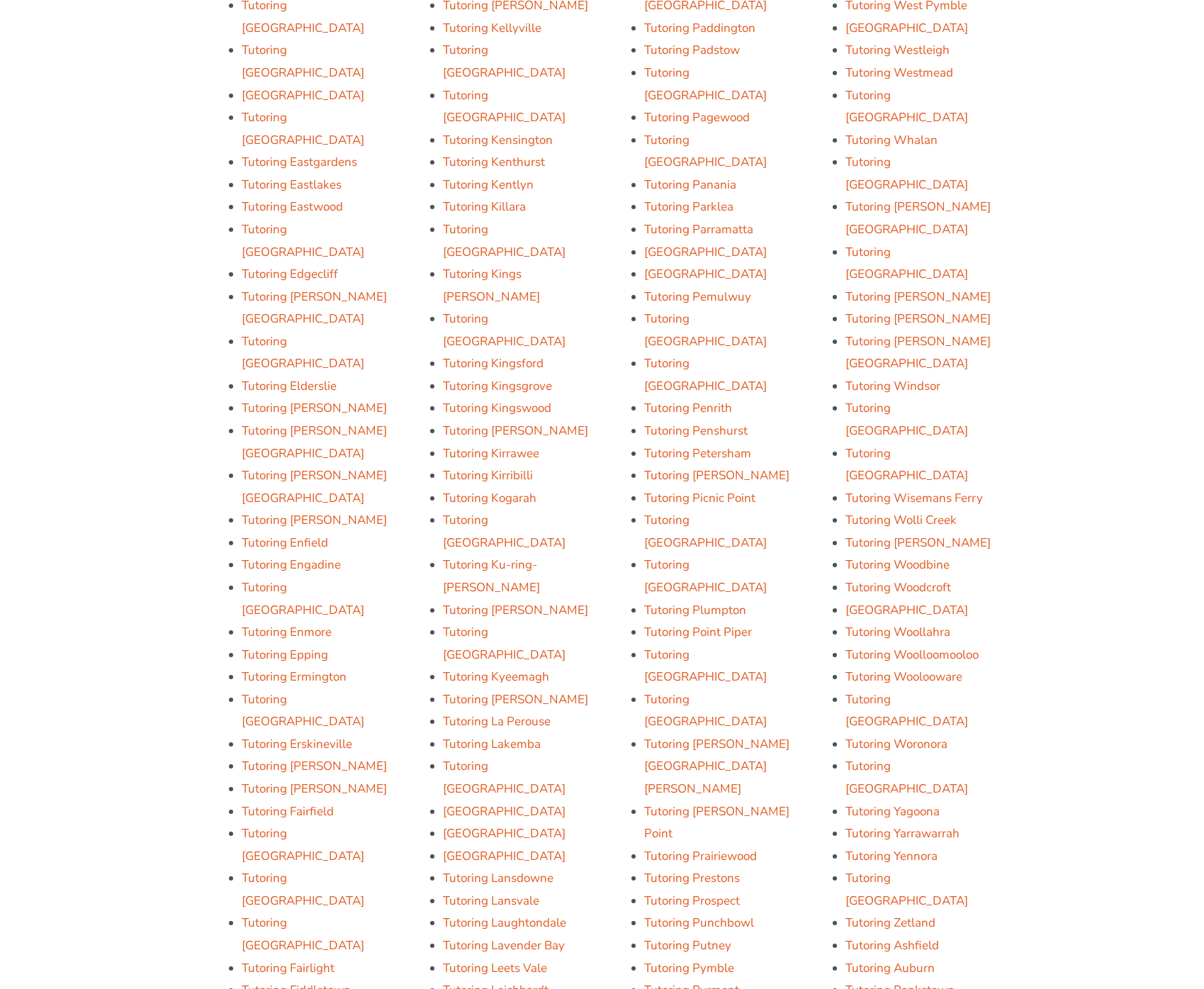
scroll to position [4341, 0]
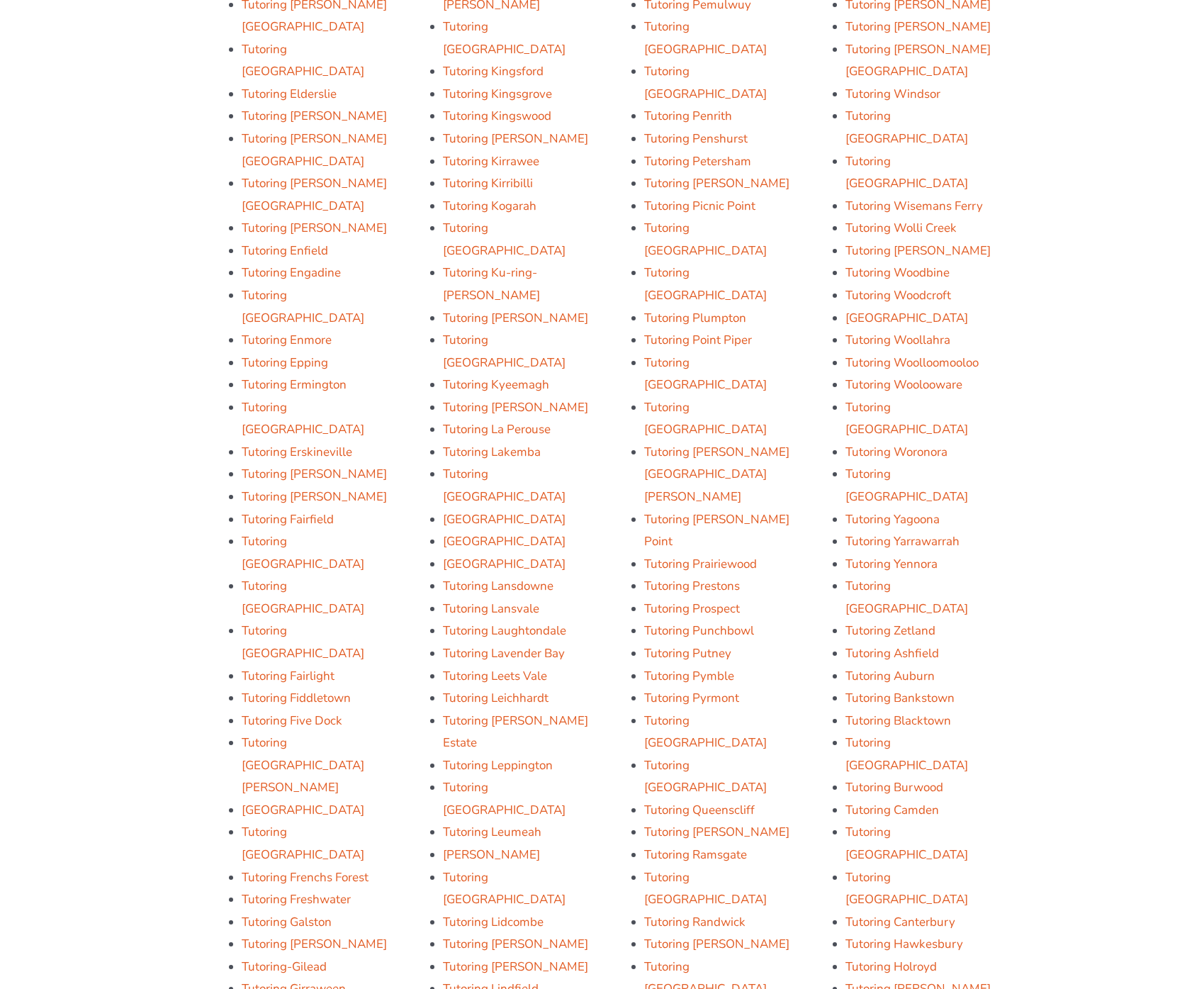
drag, startPoint x: 380, startPoint y: 585, endPoint x: 411, endPoint y: 580, distance: 31.4
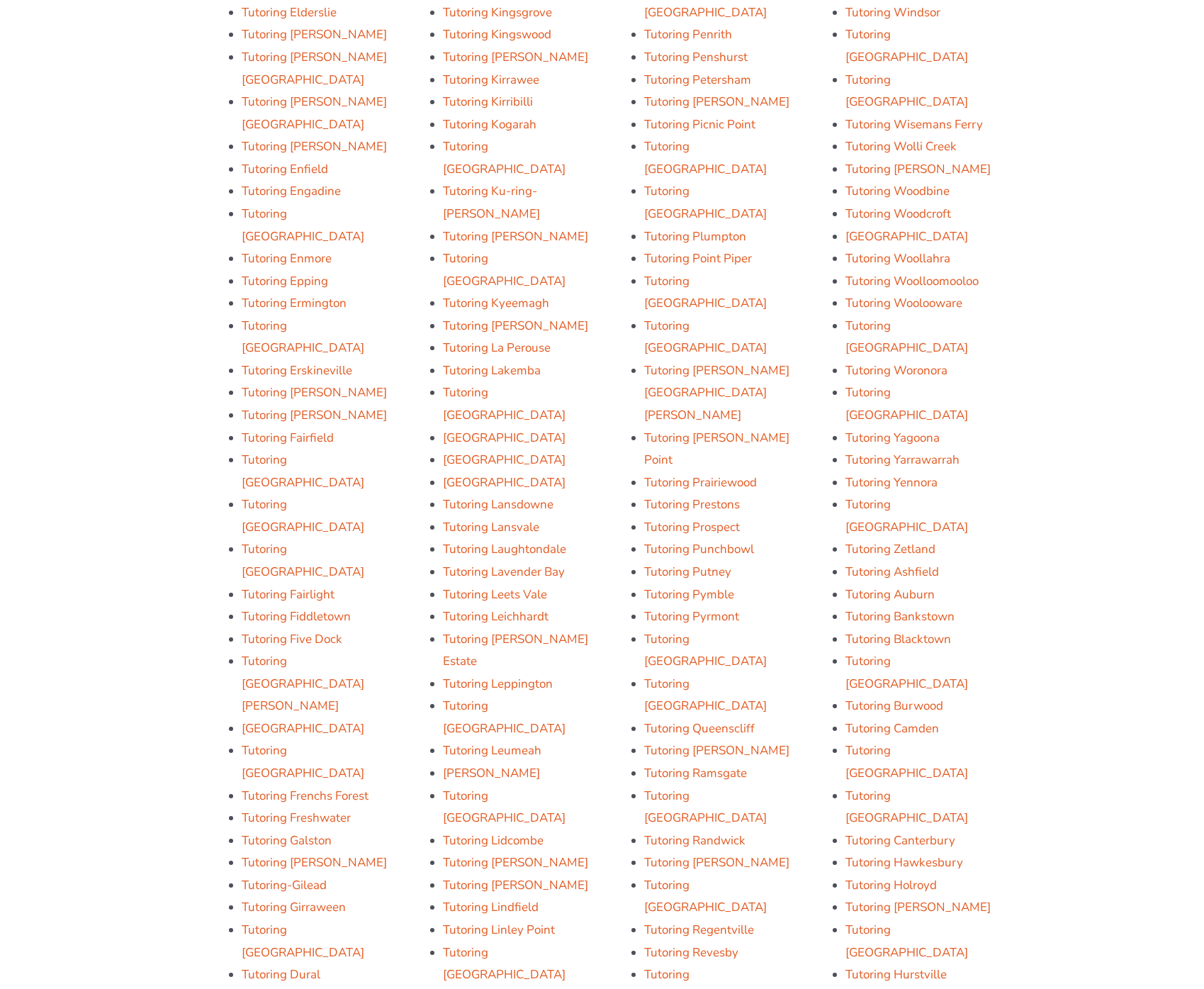
scroll to position [4569, 0]
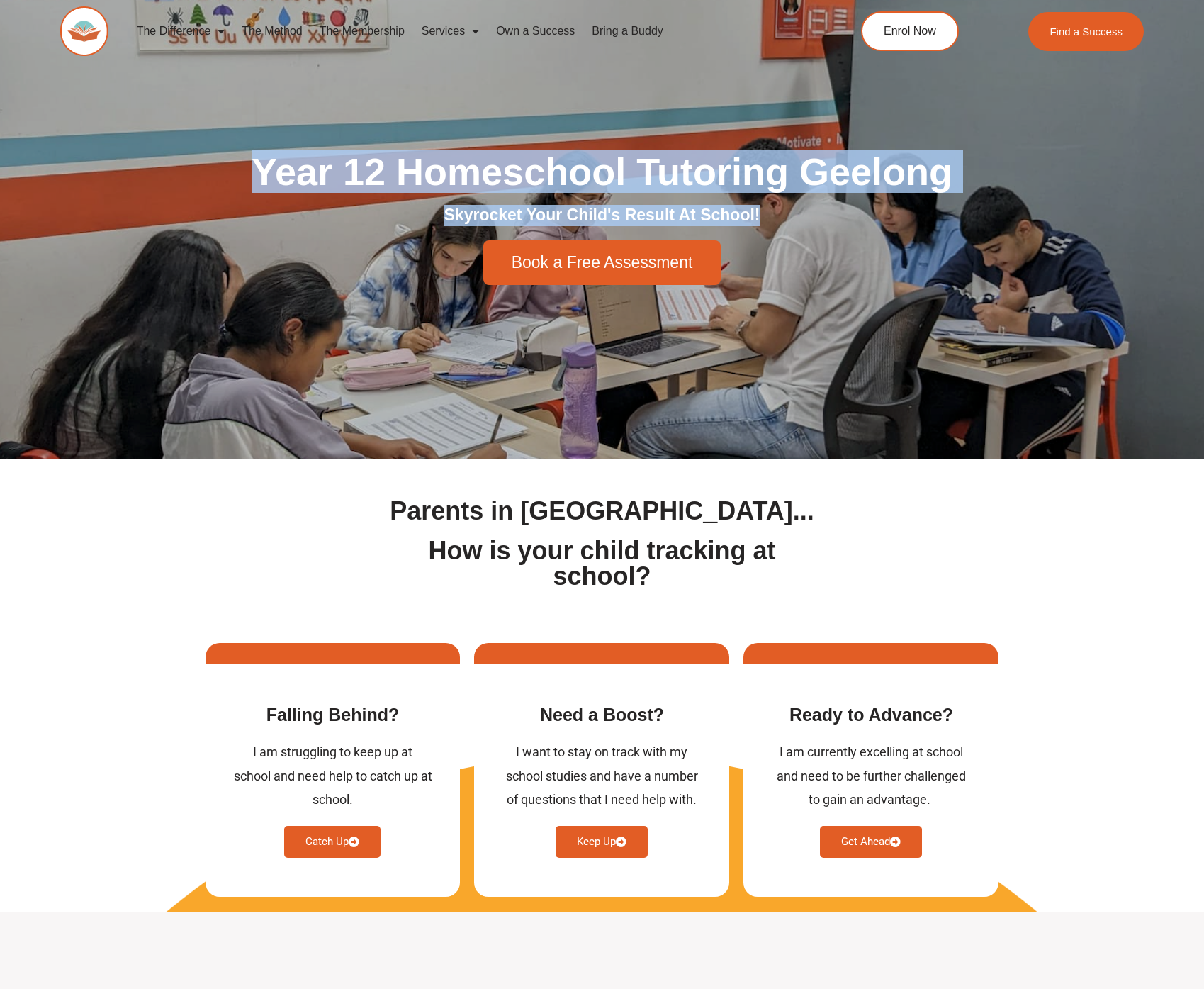
drag, startPoint x: 221, startPoint y: 176, endPoint x: 1009, endPoint y: 211, distance: 788.8
click at [993, 209] on div "Year 12 Homeschool Tutoring Geelong Skyrocket Your Child's Result At School! Bo…" at bounding box center [603, 219] width 808 height 147
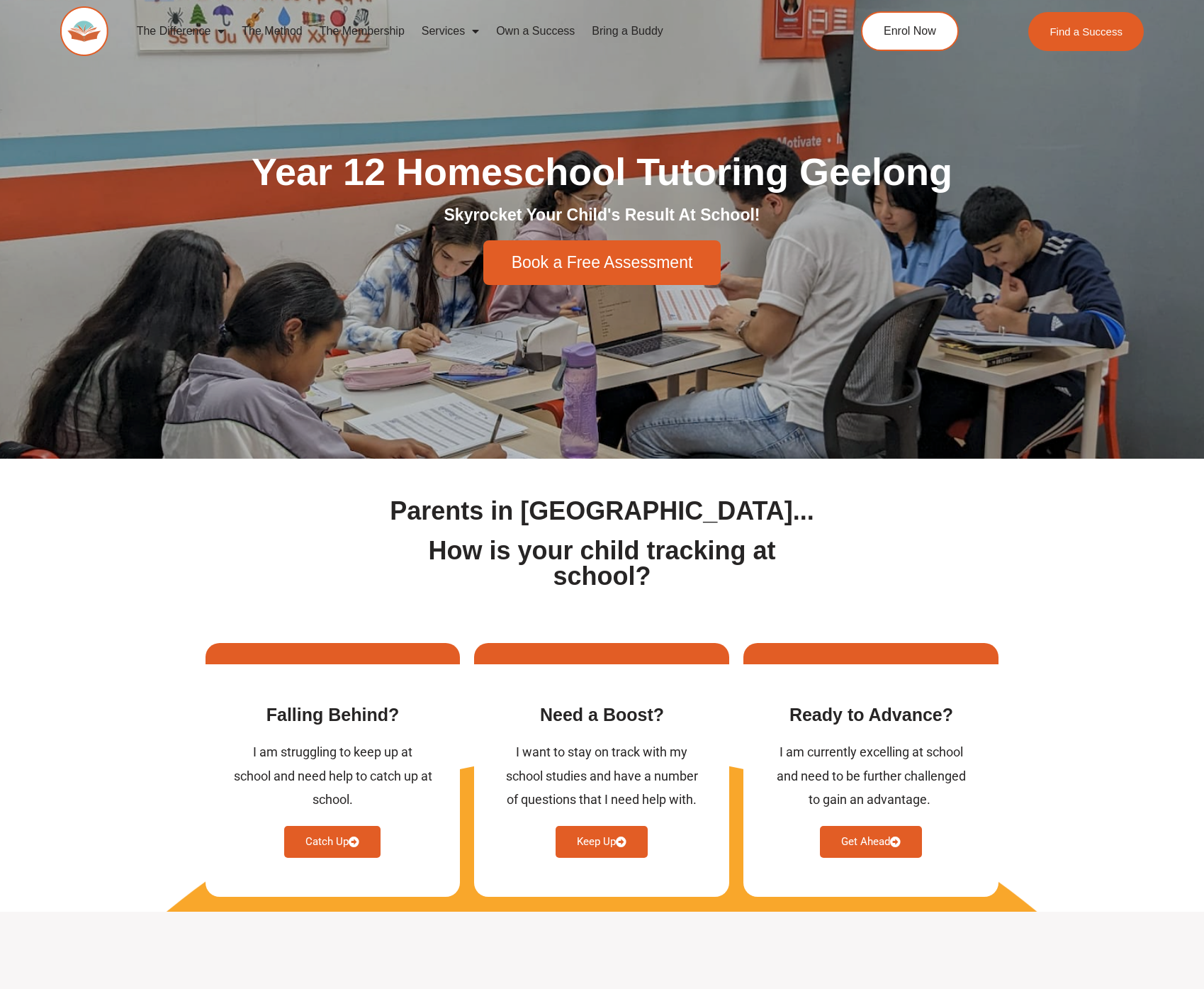
click at [1009, 211] on div at bounding box center [602, 219] width 1204 height 480
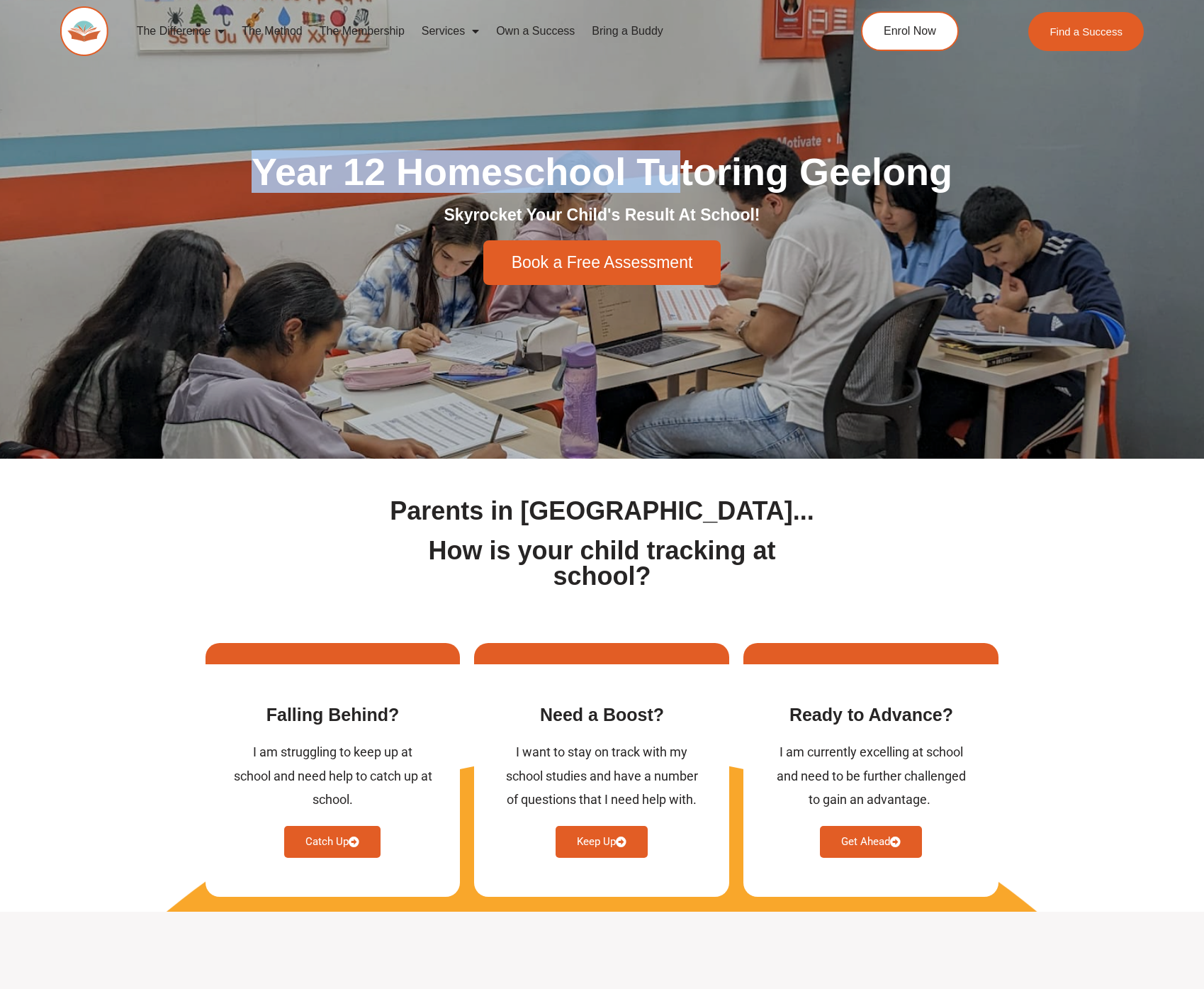
drag, startPoint x: 254, startPoint y: 157, endPoint x: 633, endPoint y: 183, distance: 379.9
click at [674, 164] on h1 "Year 12 Homeschool Tutoring Geelong" at bounding box center [603, 172] width 794 height 38
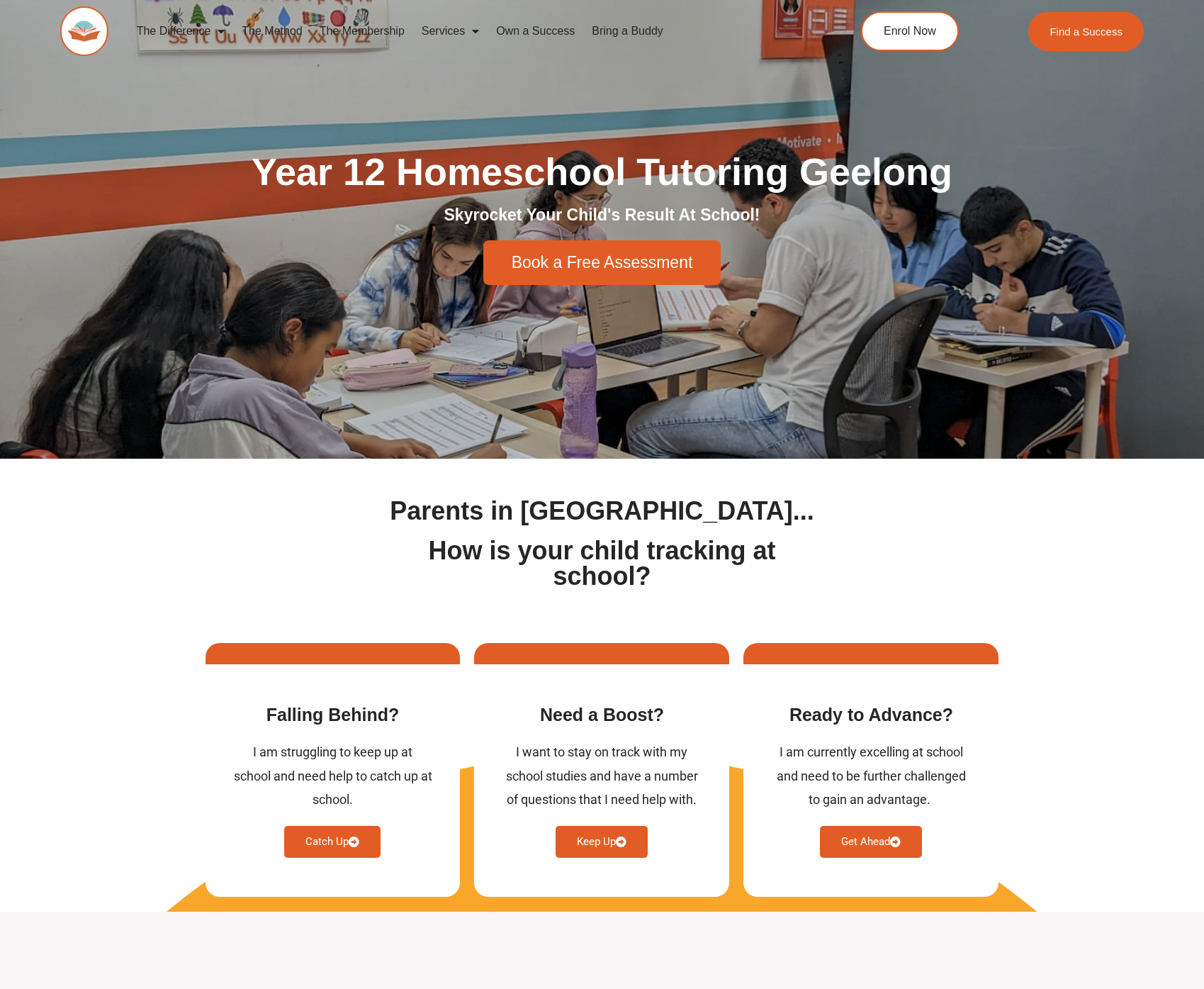
click at [262, 178] on h1 "Year 12 Homeschool Tutoring Geelong" at bounding box center [603, 172] width 794 height 38
drag, startPoint x: 645, startPoint y: 162, endPoint x: 902, endPoint y: 180, distance: 257.6
click at [735, 167] on h1 "Year 12 Homeschool Tutoring Geelong" at bounding box center [603, 172] width 794 height 38
click at [911, 181] on h1 "Year 12 Homeschool Tutoring Geelong" at bounding box center [603, 172] width 794 height 38
drag, startPoint x: 951, startPoint y: 172, endPoint x: 811, endPoint y: 176, distance: 140.1
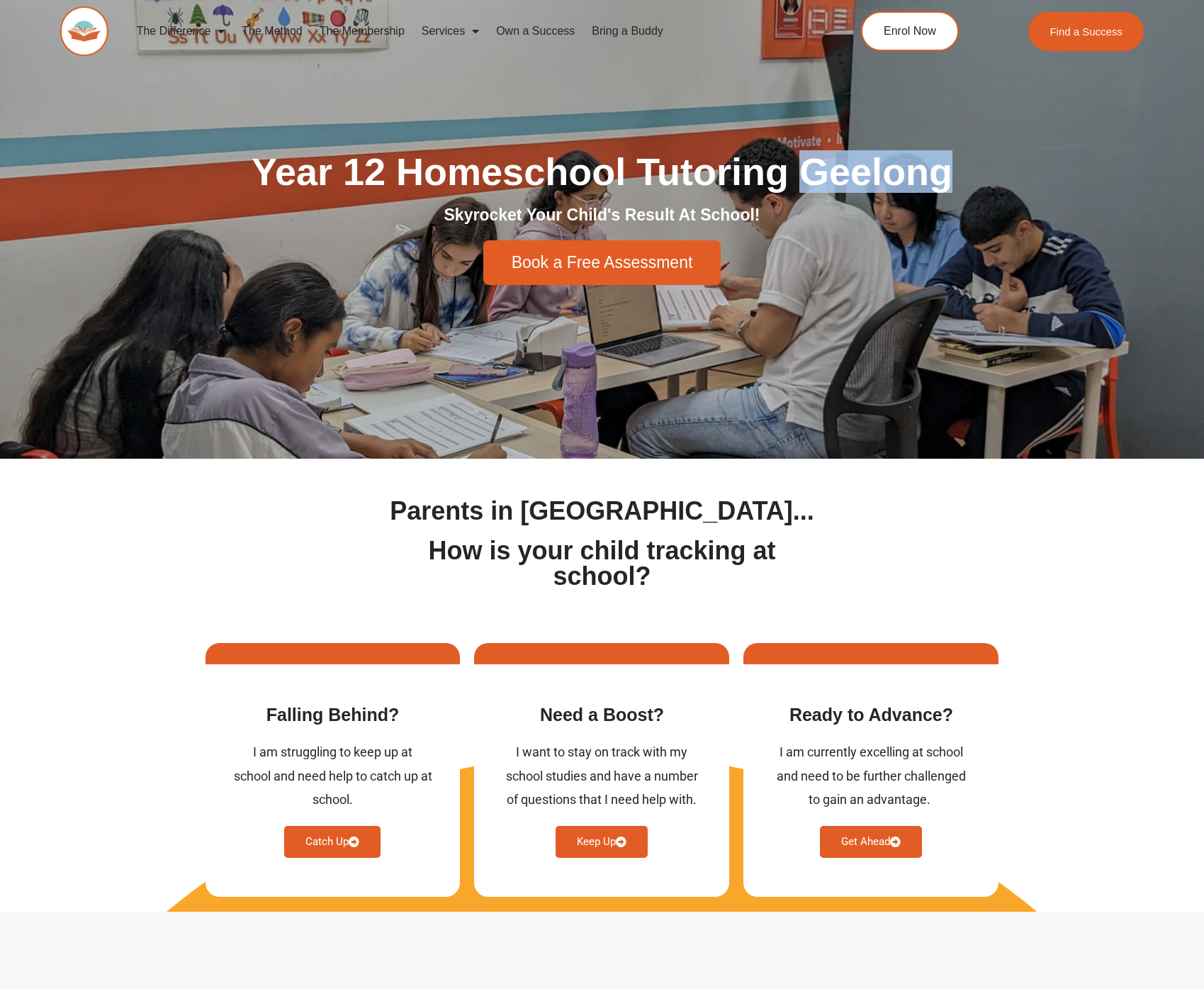
click at [811, 176] on h1 "Year 12 Homeschool Tutoring Geelong" at bounding box center [603, 172] width 794 height 38
drag, startPoint x: 940, startPoint y: 168, endPoint x: 879, endPoint y: 182, distance: 62.6
click at [939, 168] on h1 "Year 12 Homeschool Tutoring Geelong" at bounding box center [603, 172] width 794 height 38
drag, startPoint x: 431, startPoint y: 216, endPoint x: 719, endPoint y: 200, distance: 288.4
click at [718, 200] on div "Year 12 Homeschool Tutoring Geelong Skyrocket Your Child's Result At School! Bo…" at bounding box center [603, 219] width 808 height 147
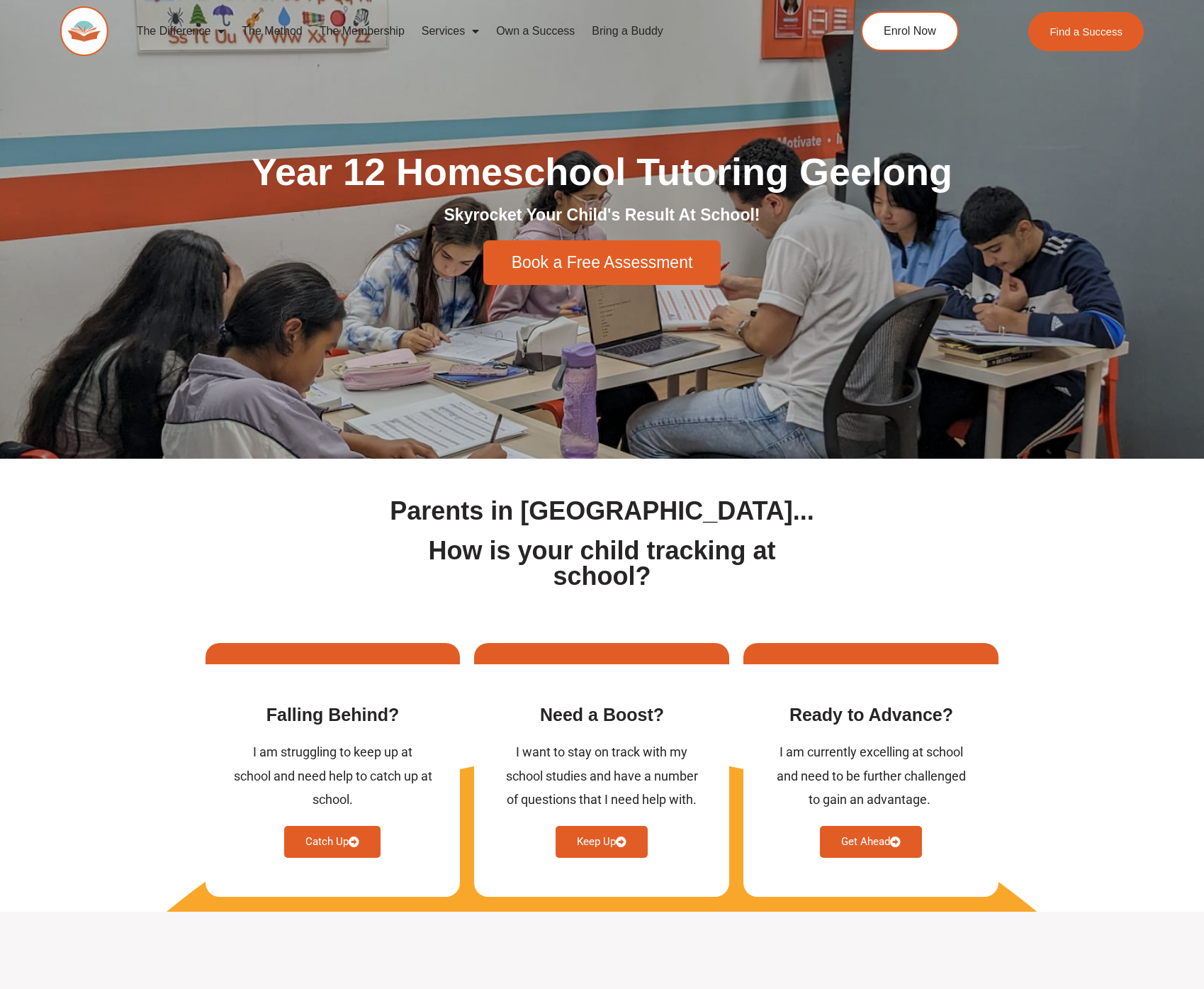
click at [719, 200] on div "Year 12 Homeschool Tutoring Geelong Skyrocket Your Child's Result At School! Bo…" at bounding box center [603, 219] width 808 height 147
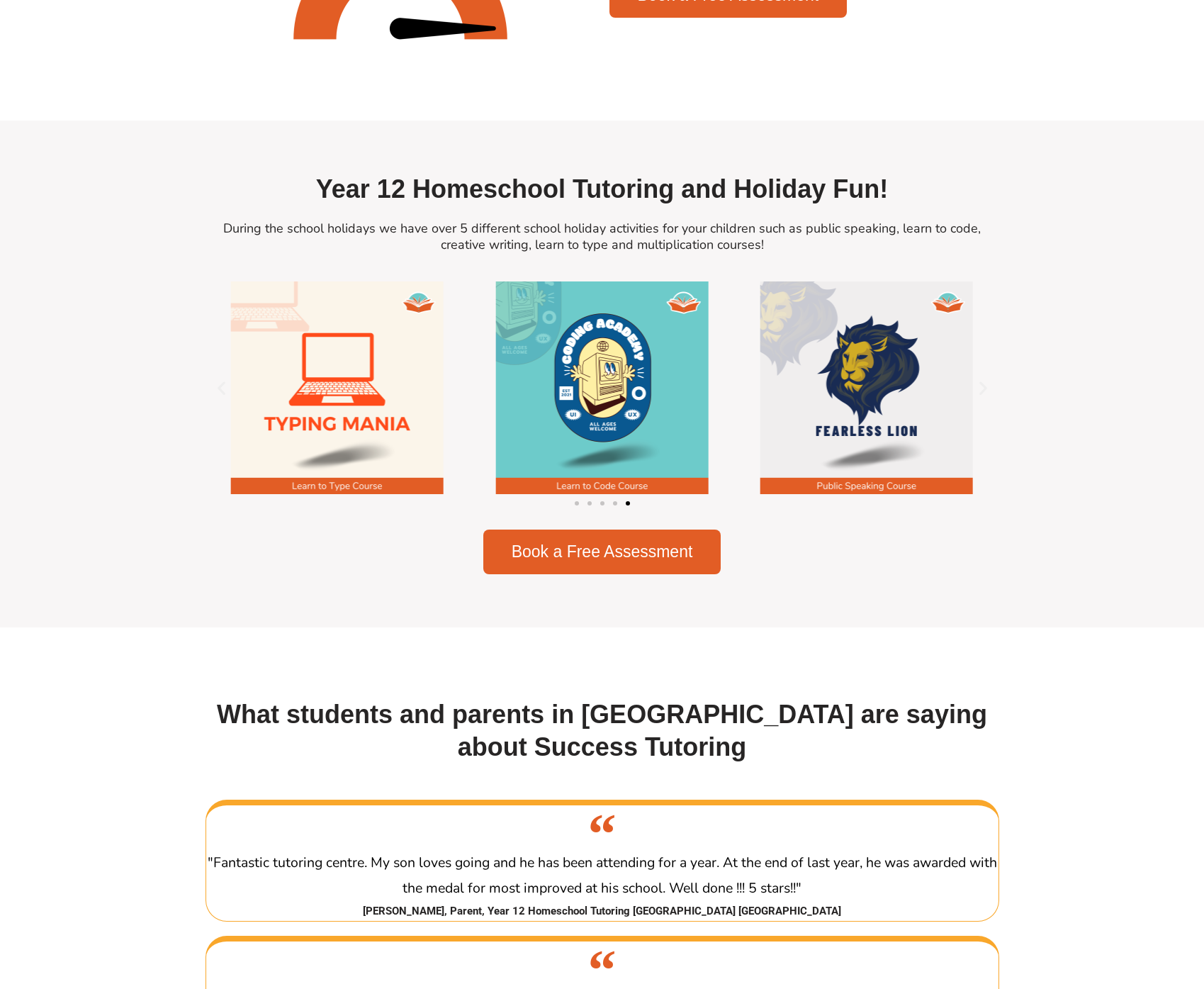
scroll to position [1169, 0]
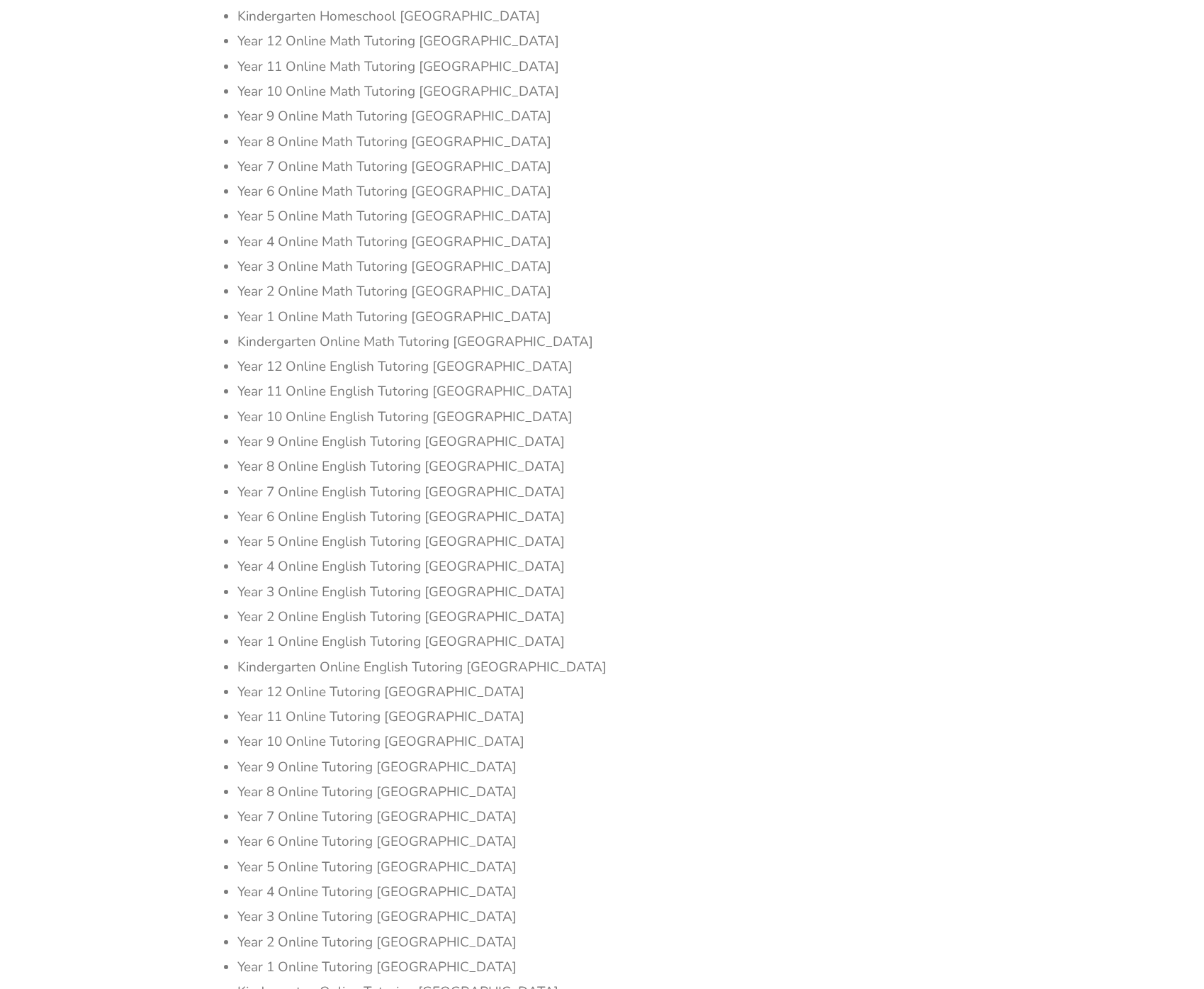
scroll to position [9097, 0]
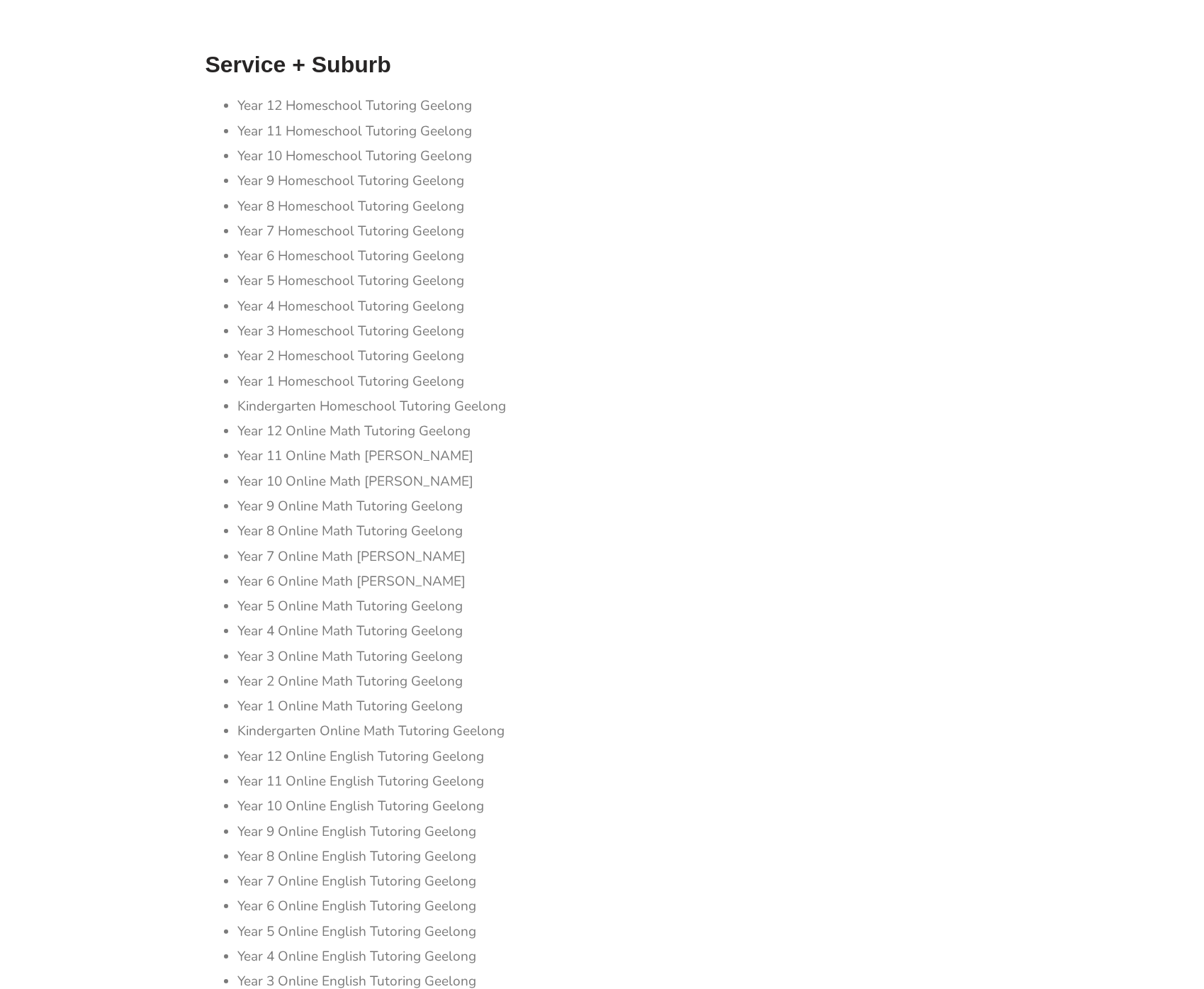
scroll to position [6036, 0]
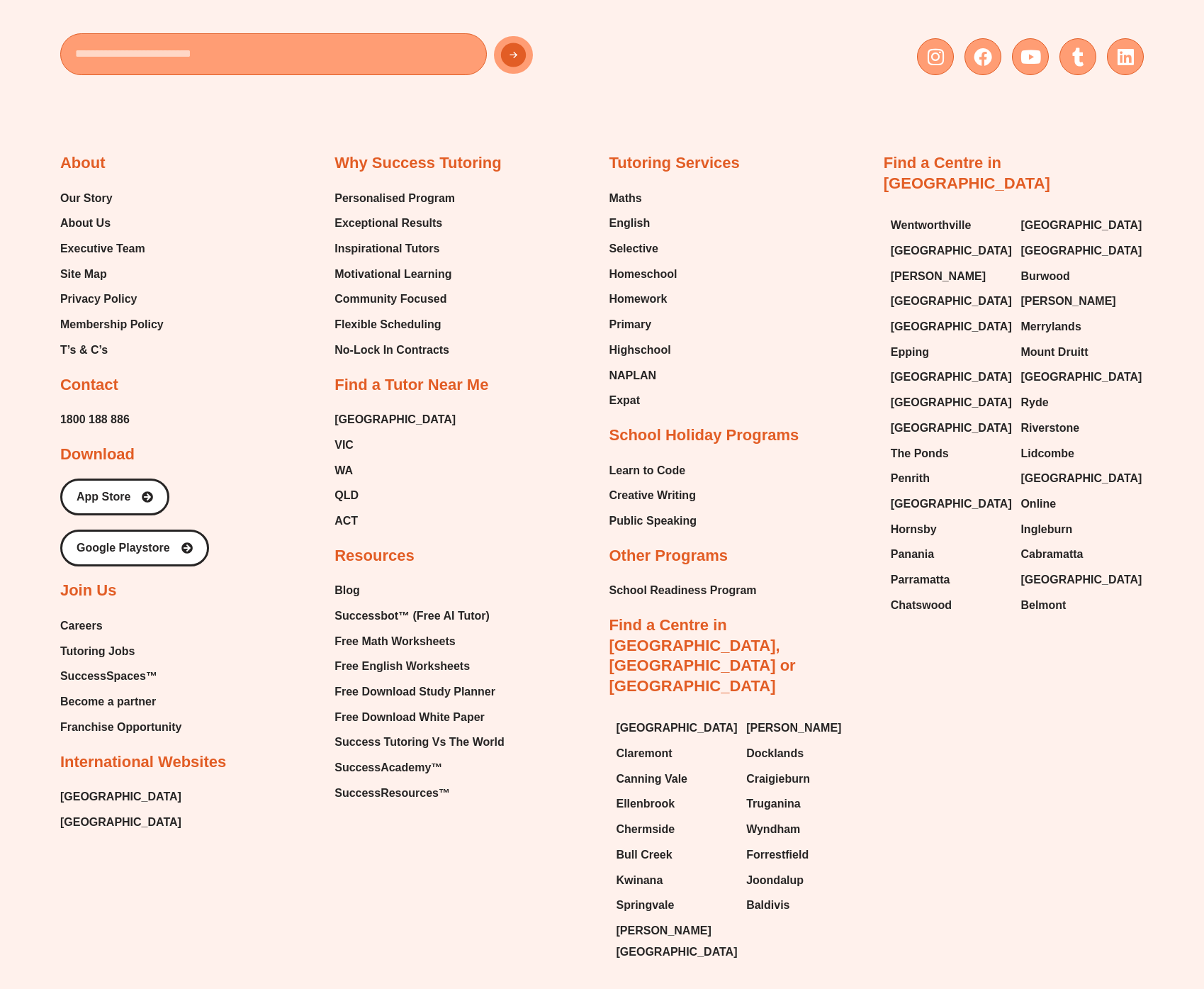
scroll to position [7015, 0]
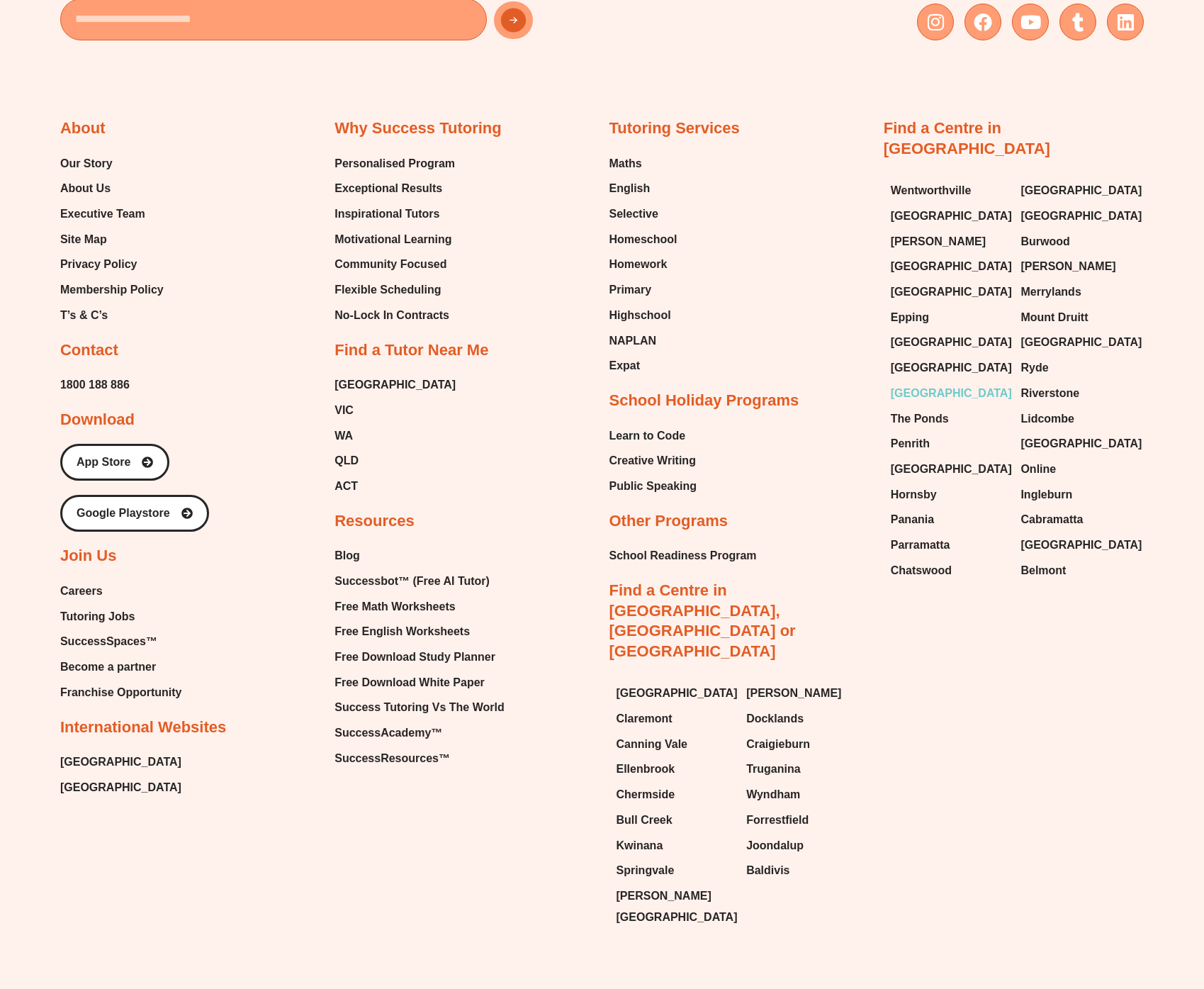
click at [925, 383] on span "[GEOGRAPHIC_DATA]" at bounding box center [951, 394] width 121 height 21
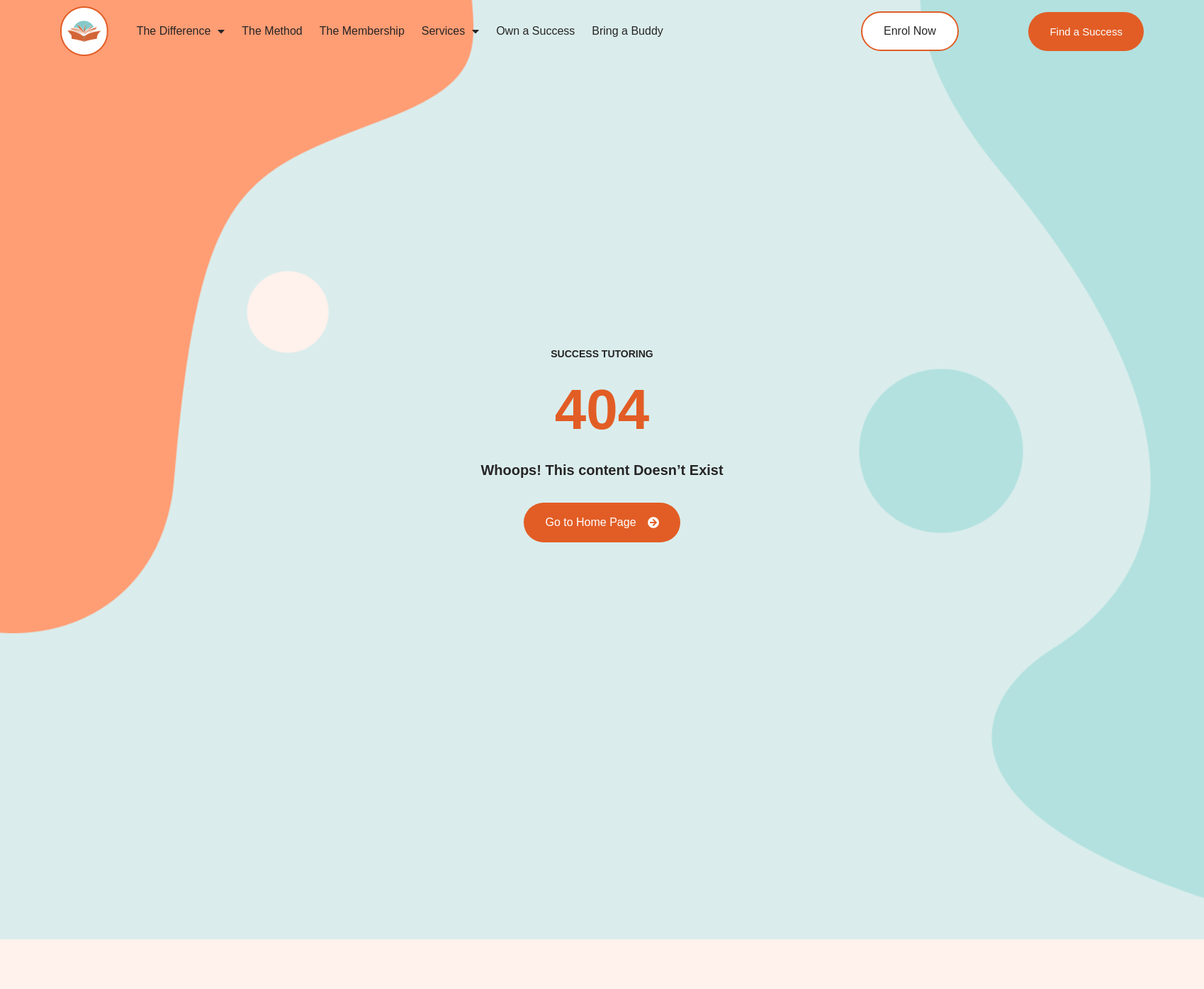
click at [305, 375] on div "success tutoring 404 Whoops! This content Doesn’t Exist Go to Home Page" at bounding box center [602, 444] width 1084 height 195
click at [202, 452] on div "success tutoring 404 Whoops! This content Doesn’t Exist Go to Home Page" at bounding box center [602, 444] width 1084 height 195
click at [830, 501] on div "success tutoring 404 Whoops! This content Doesn’t Exist Go to Home Page" at bounding box center [602, 444] width 1084 height 195
click at [304, 235] on div "success tutoring 404 Whoops! This content Doesn’t Exist Go to Home Page" at bounding box center [602, 444] width 1084 height 989
click at [291, 40] on link "The Method" at bounding box center [271, 31] width 78 height 32
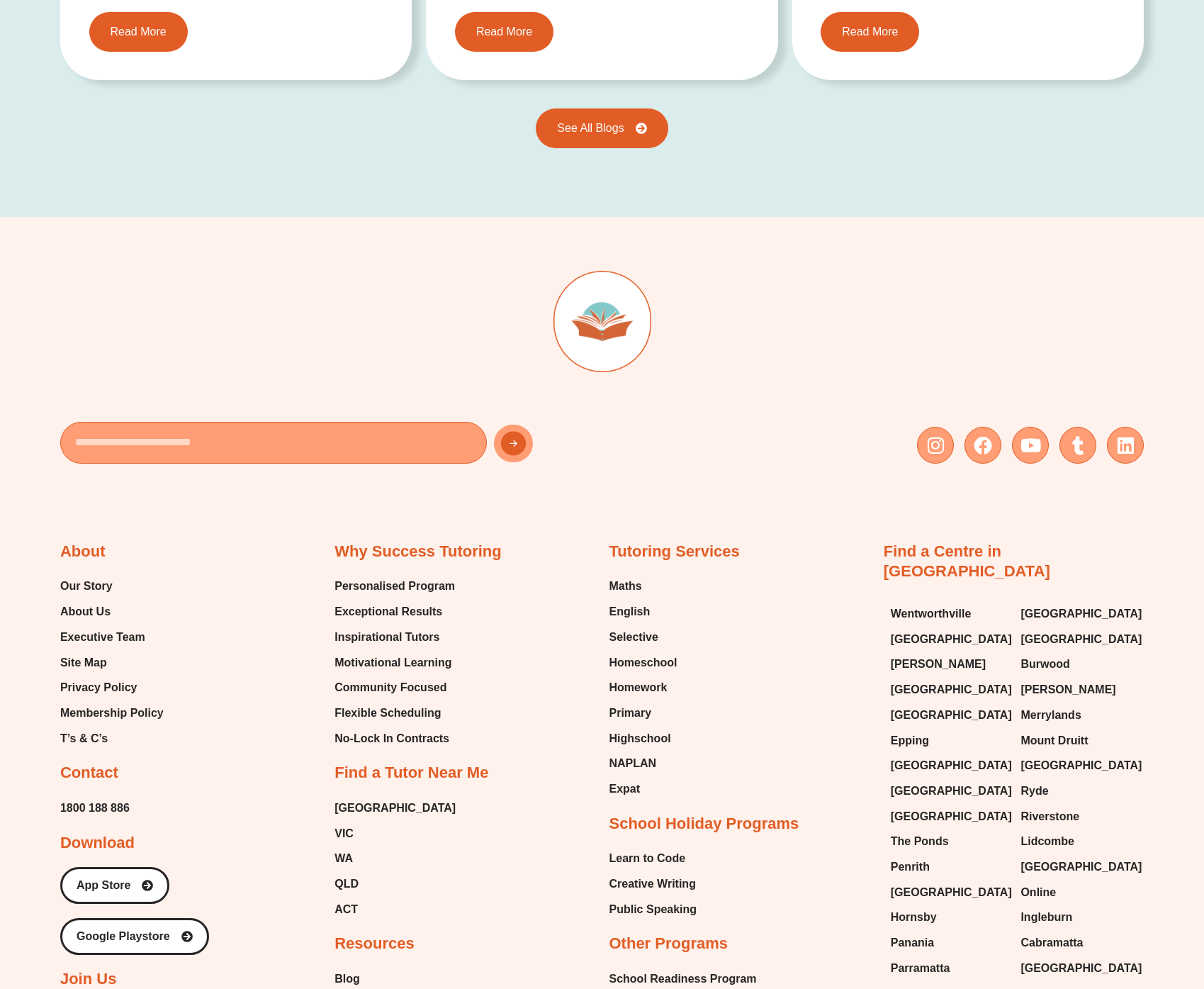
scroll to position [3212, 0]
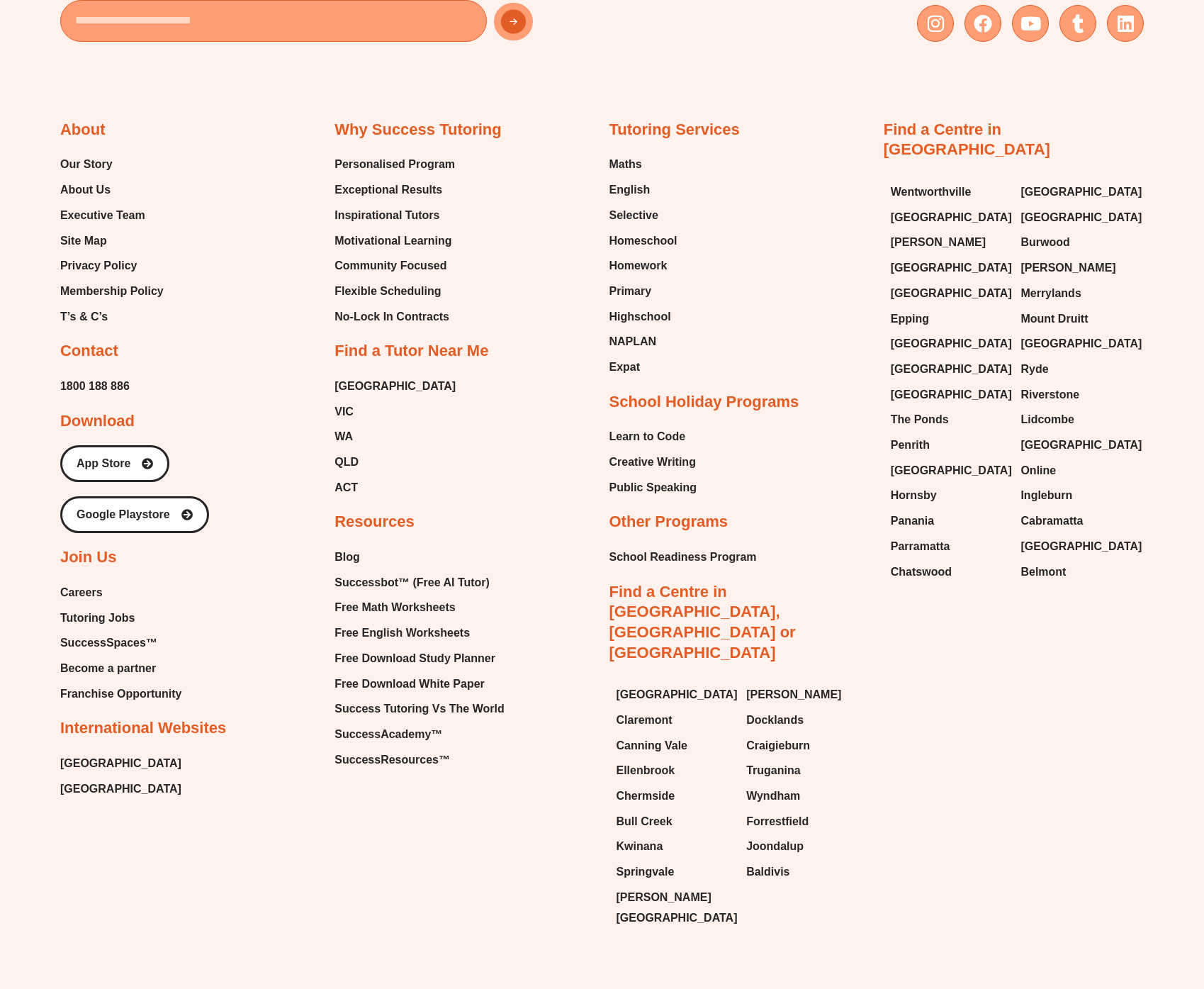
click at [36, 589] on div "Email Instagram Facebook Youtube Tumblr Linkedin About Our Story About Us Execu…" at bounding box center [602, 393] width 1204 height 1196
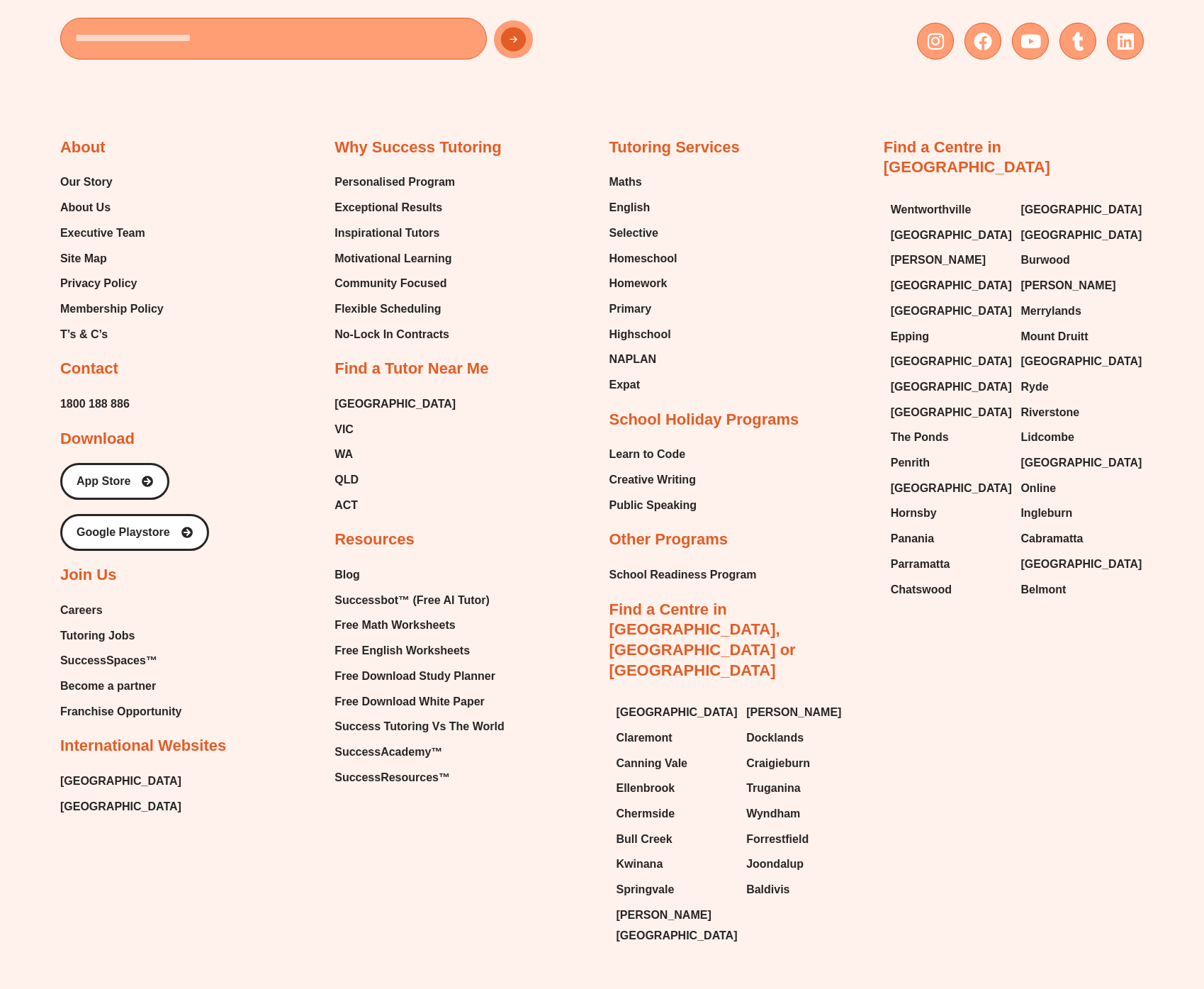
scroll to position [3138, 0]
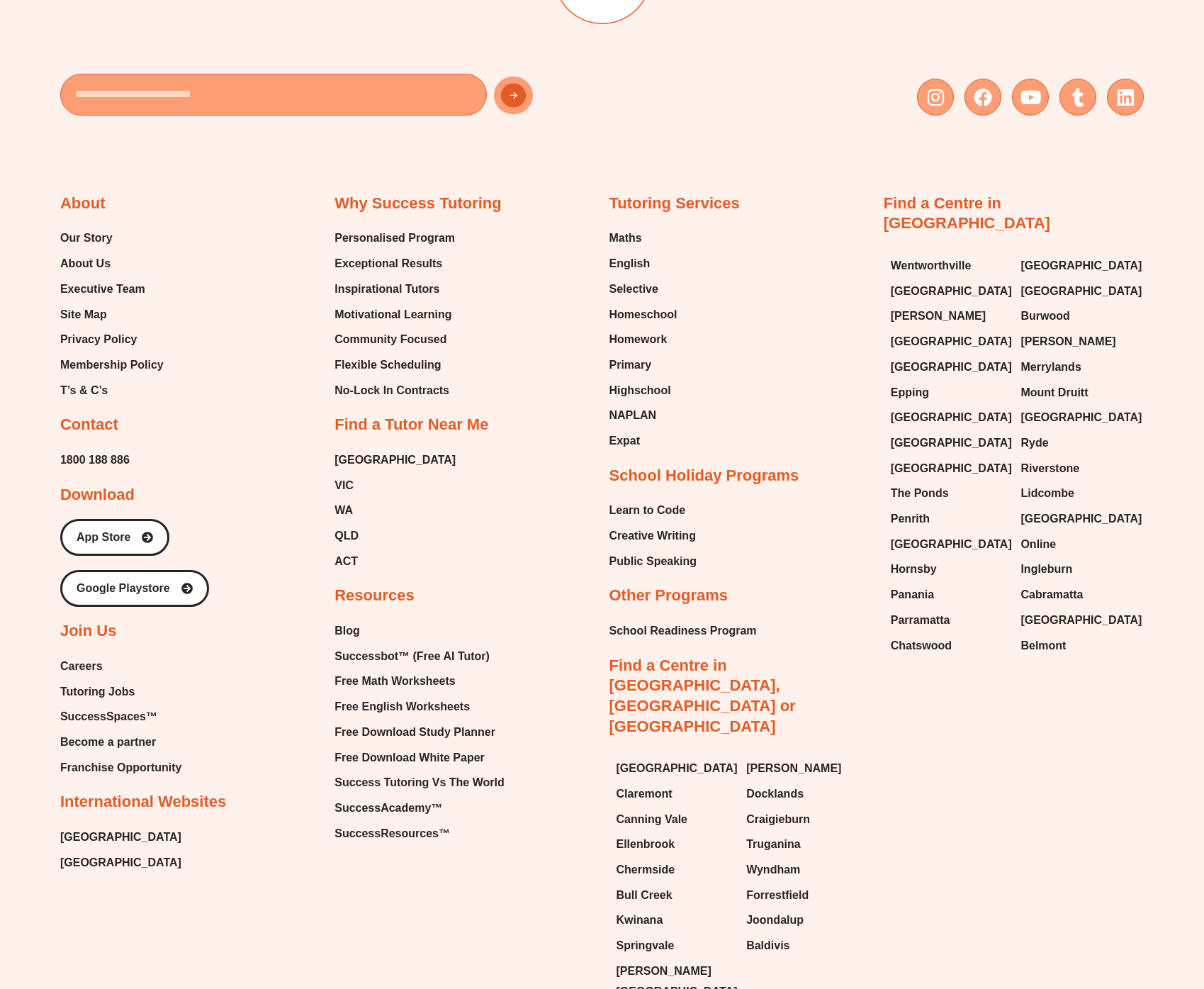
click at [845, 404] on div "Tutoring Services Maths English Selective Homeschool Homework Primary Highschoo…" at bounding box center [740, 601] width 260 height 816
click at [1099, 509] on link "[GEOGRAPHIC_DATA]" at bounding box center [1078, 519] width 116 height 21
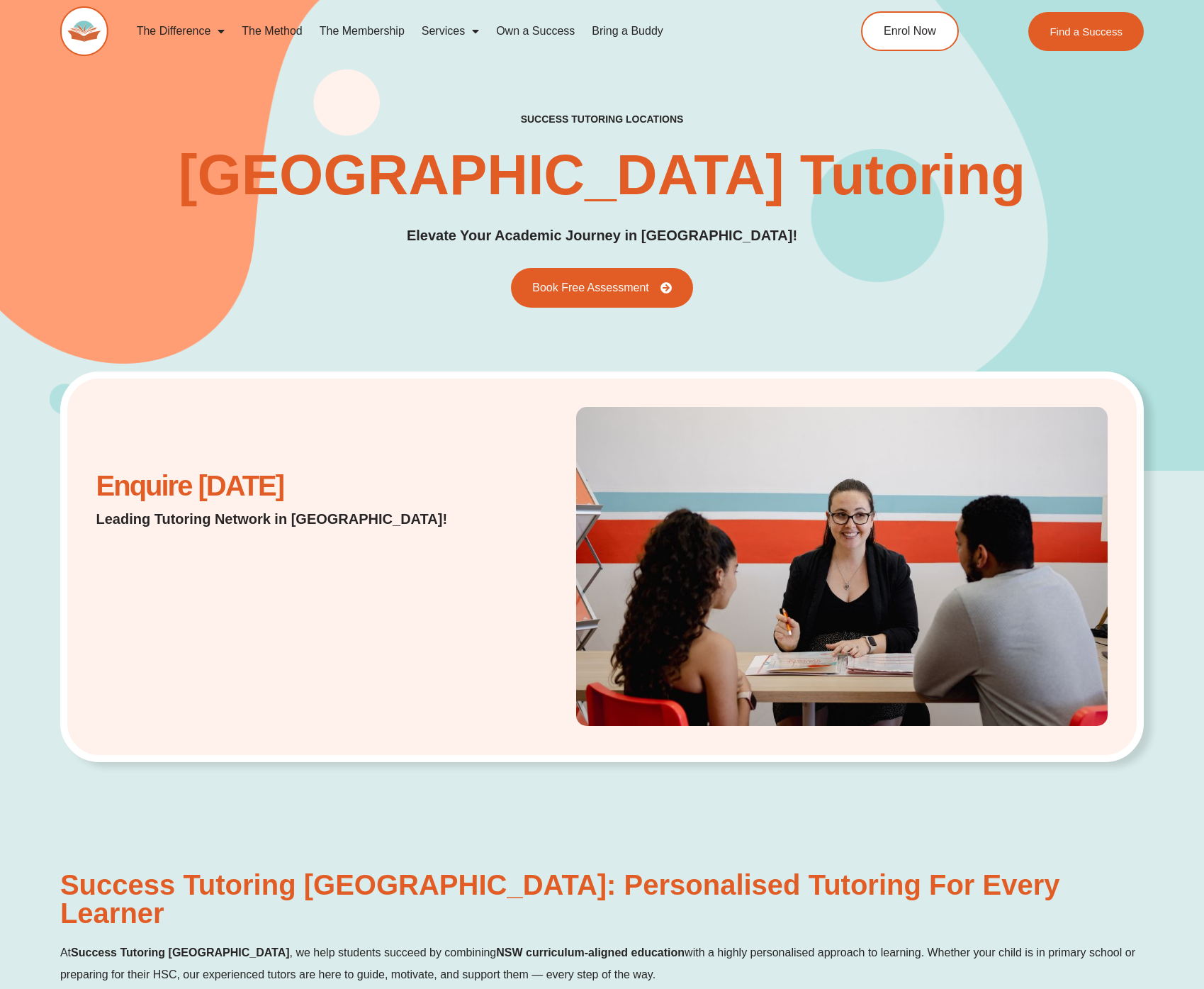
scroll to position [1303, 0]
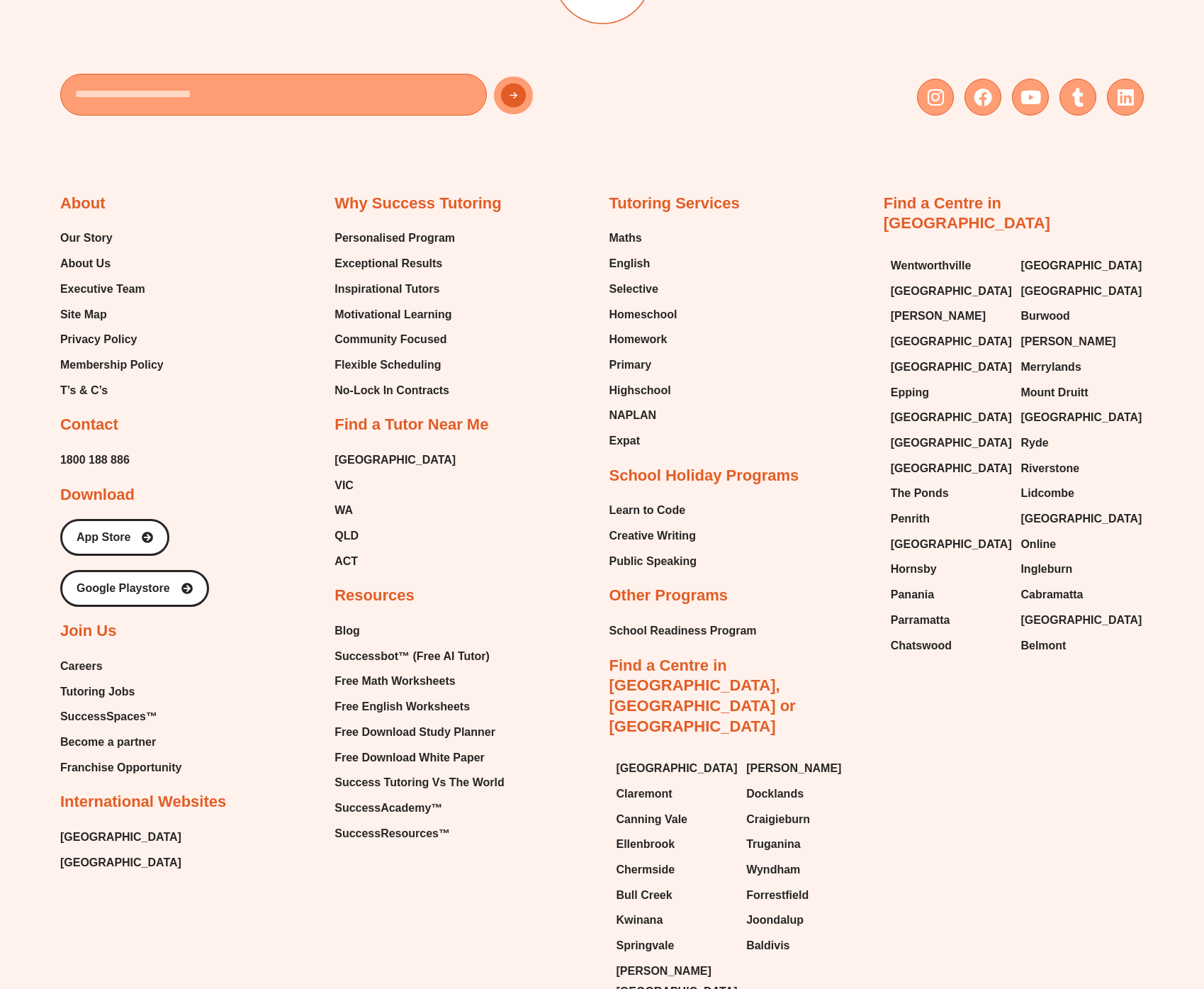
drag, startPoint x: 1096, startPoint y: 698, endPoint x: 1088, endPoint y: 694, distance: 8.9
click at [1096, 698] on div "About Our Story About Us Executive Team Site Map Privacy Policy Membership Poli…" at bounding box center [602, 570] width 1084 height 880
click at [979, 749] on div "About Our Story About Us Executive Team Site Map Privacy Policy Membership Poli…" at bounding box center [602, 570] width 1084 height 880
drag, startPoint x: 960, startPoint y: 745, endPoint x: 943, endPoint y: 702, distance: 46.2
click at [959, 746] on div "About Our Story About Us Executive Team Site Map Privacy Policy Membership Poli…" at bounding box center [602, 570] width 1084 height 880
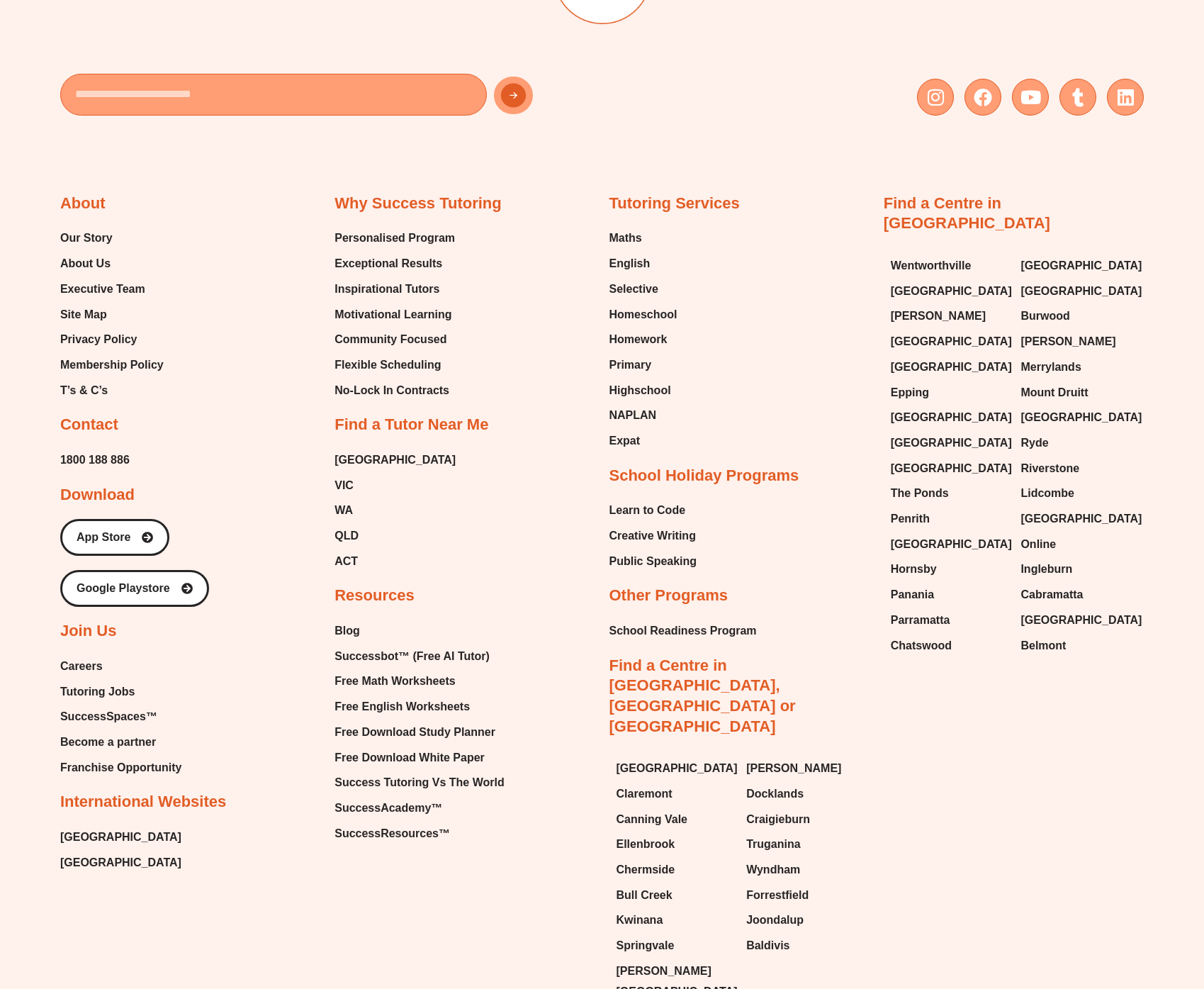
click at [1084, 181] on div "About Our Story About Us Executive Team Site Map Privacy Policy Membership Poli…" at bounding box center [602, 570] width 1084 height 880
click at [993, 777] on div "About Our Story About Us Executive Team Site Map Privacy Policy Membership Poli…" at bounding box center [602, 570] width 1084 height 880
click at [977, 764] on div "About Our Story About Us Executive Team Site Map Privacy Policy Membership Poli…" at bounding box center [602, 570] width 1084 height 880
click at [375, 183] on div "About Our Story About Us Executive Team Site Map Privacy Policy Membership Poli…" at bounding box center [602, 570] width 1084 height 880
click at [380, 203] on h2 "Why Success Tutoring" at bounding box center [419, 204] width 168 height 21
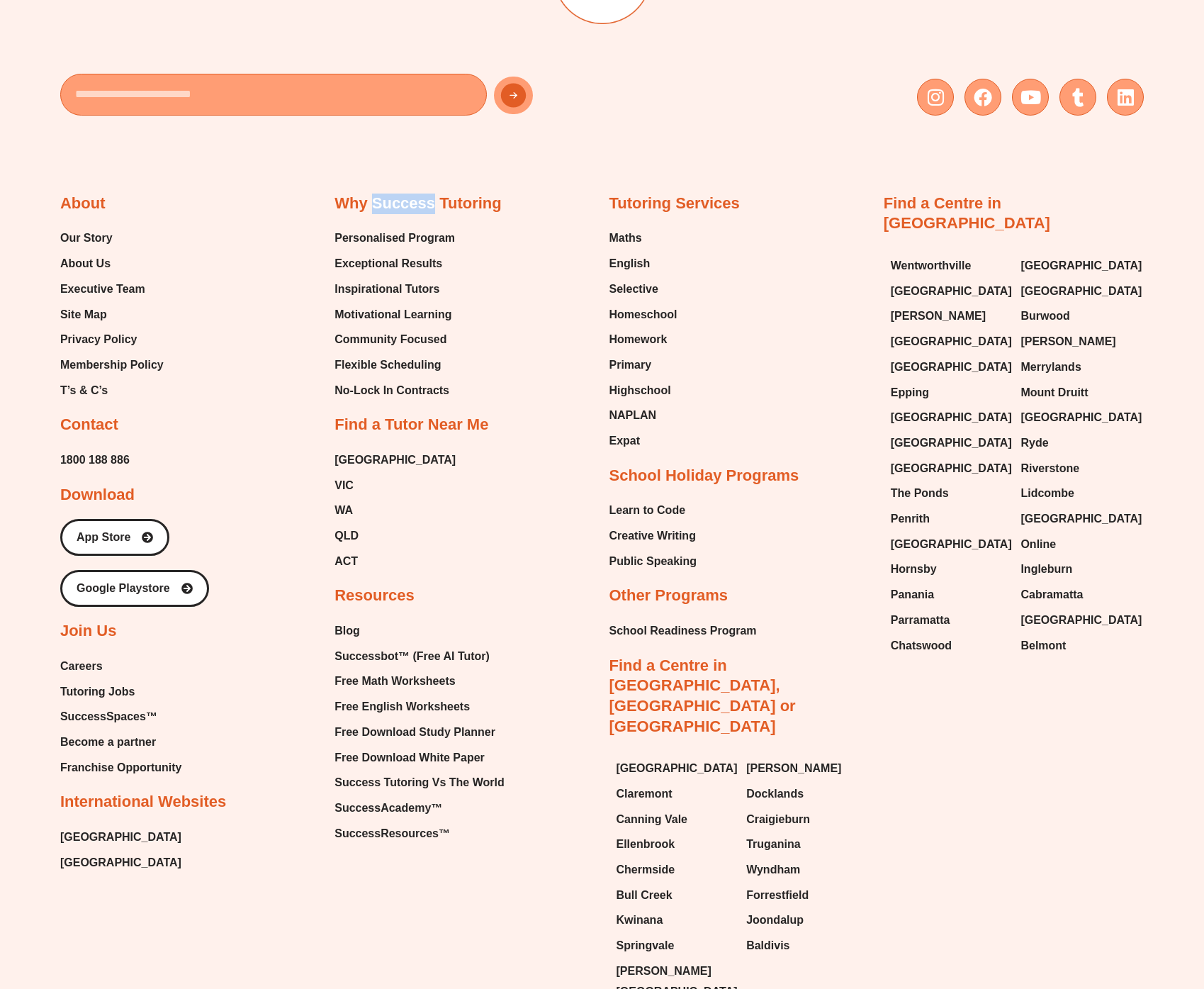
click at [380, 203] on h2 "Why Success Tutoring" at bounding box center [419, 204] width 168 height 21
click at [545, 172] on div "About Our Story About Us Executive Team Site Map Privacy Policy Membership Poli…" at bounding box center [602, 570] width 1084 height 880
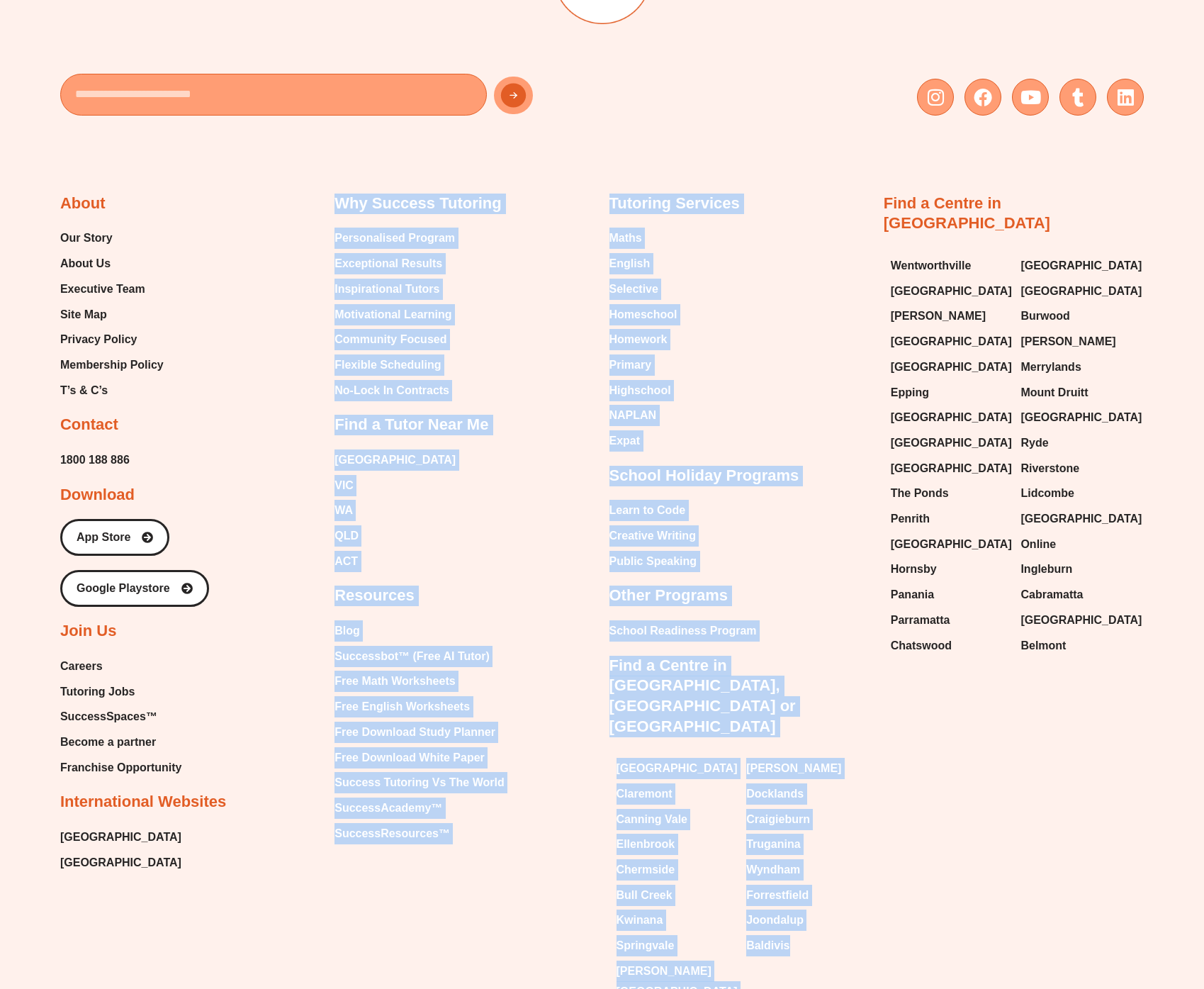
drag, startPoint x: 1017, startPoint y: 195, endPoint x: 578, endPoint y: 174, distance: 439.5
click at [579, 174] on div "About Our Story About Us Executive Team Site Map Privacy Policy Membership Poli…" at bounding box center [602, 570] width 1084 height 880
click at [470, 184] on div "About Our Story About Us Executive Team Site Map Privacy Policy Membership Poli…" at bounding box center [602, 570] width 1084 height 880
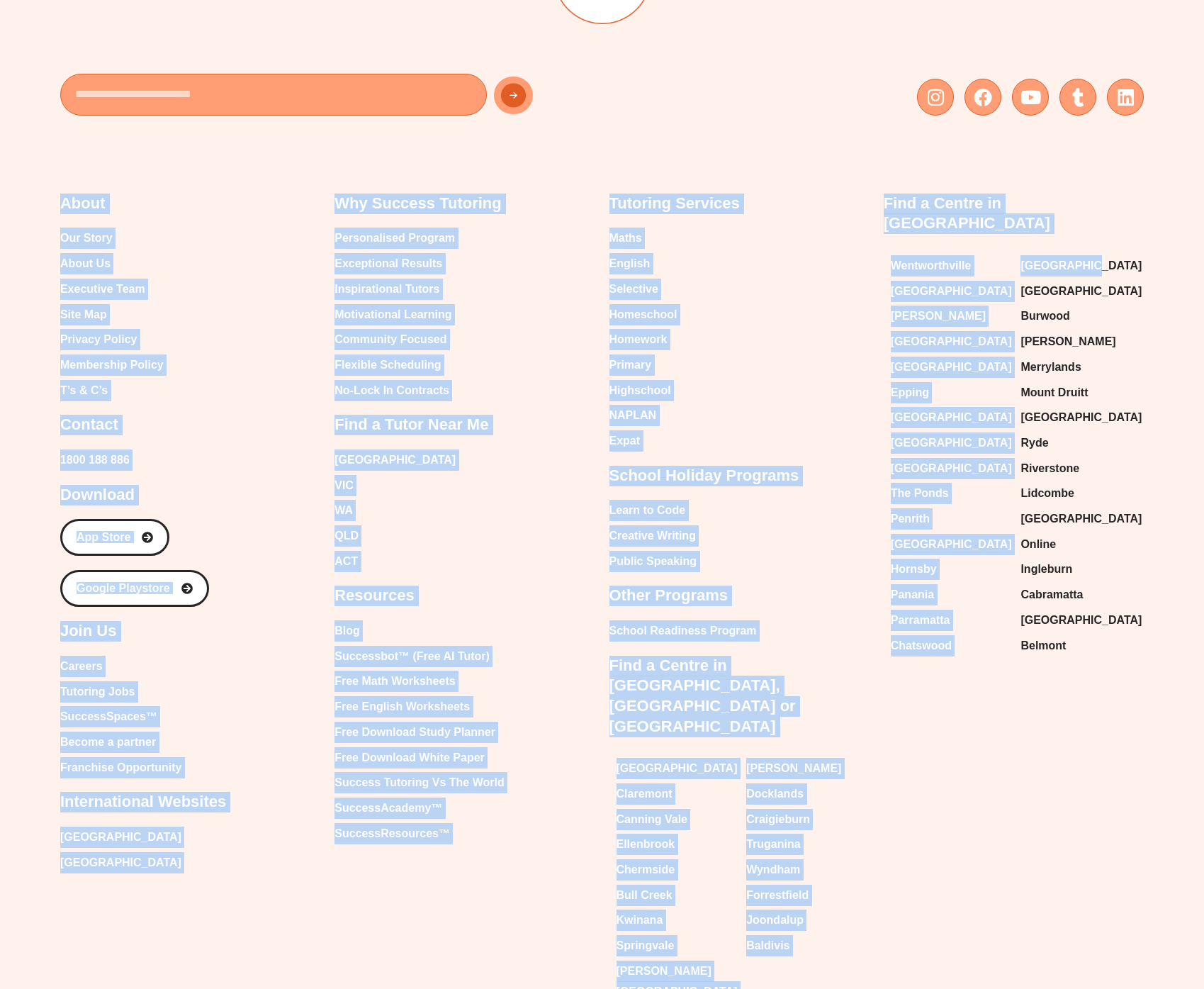
drag, startPoint x: 63, startPoint y: 196, endPoint x: 1137, endPoint y: 225, distance: 1074.4
click at [1140, 236] on div "Email Instagram Facebook Youtube Tumblr Linkedin About Our Story About Us Execu…" at bounding box center [602, 467] width 1204 height 1196
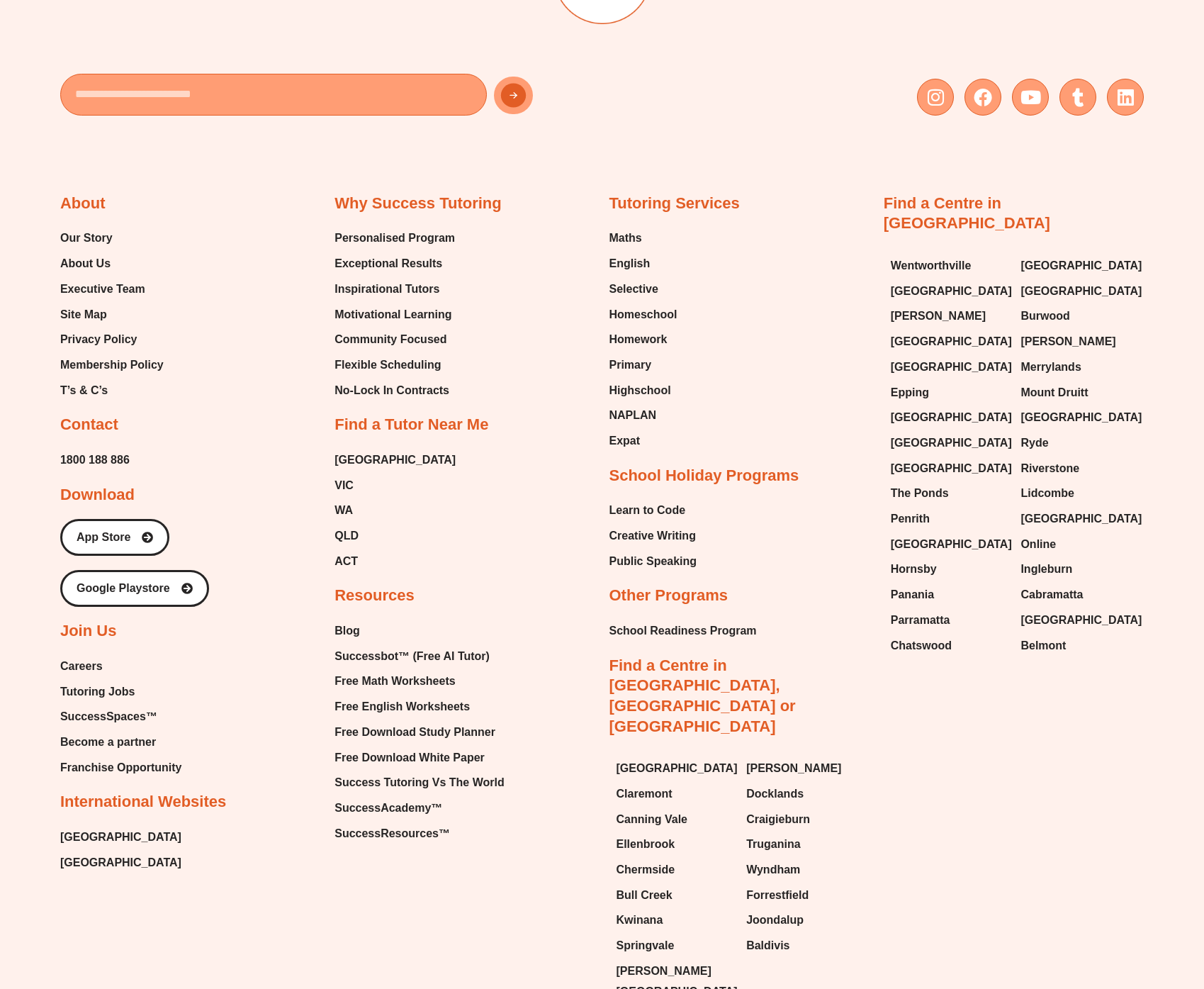
click at [1126, 203] on div "Find a Centre in NSW Wentworthville Green Valley Gordon Bossley Park Liverpool …" at bounding box center [1014, 429] width 260 height 470
click at [729, 75] on div "Email Instagram Facebook Youtube Tumblr Linkedin" at bounding box center [602, 95] width 1084 height 42
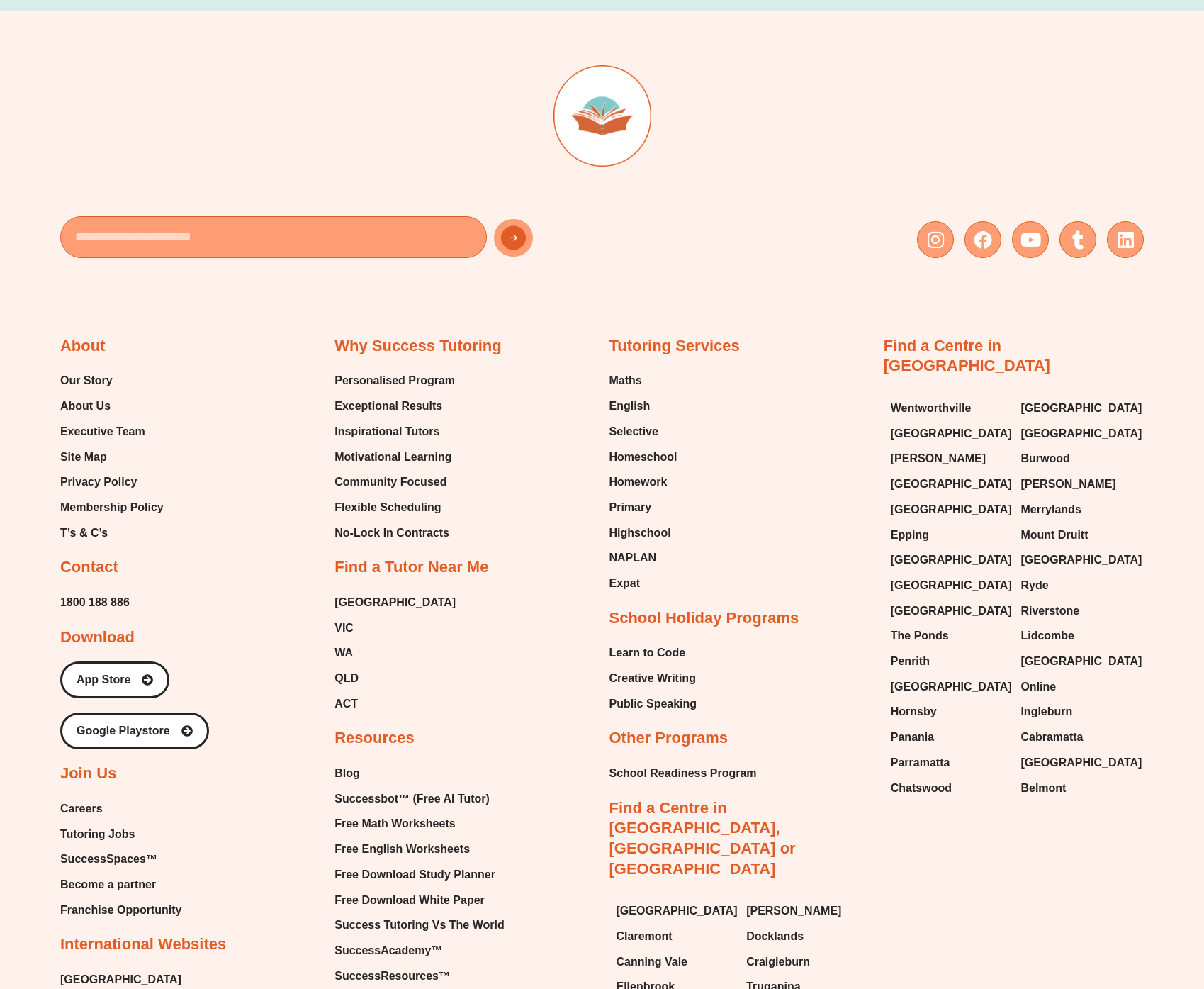
scroll to position [3212, 0]
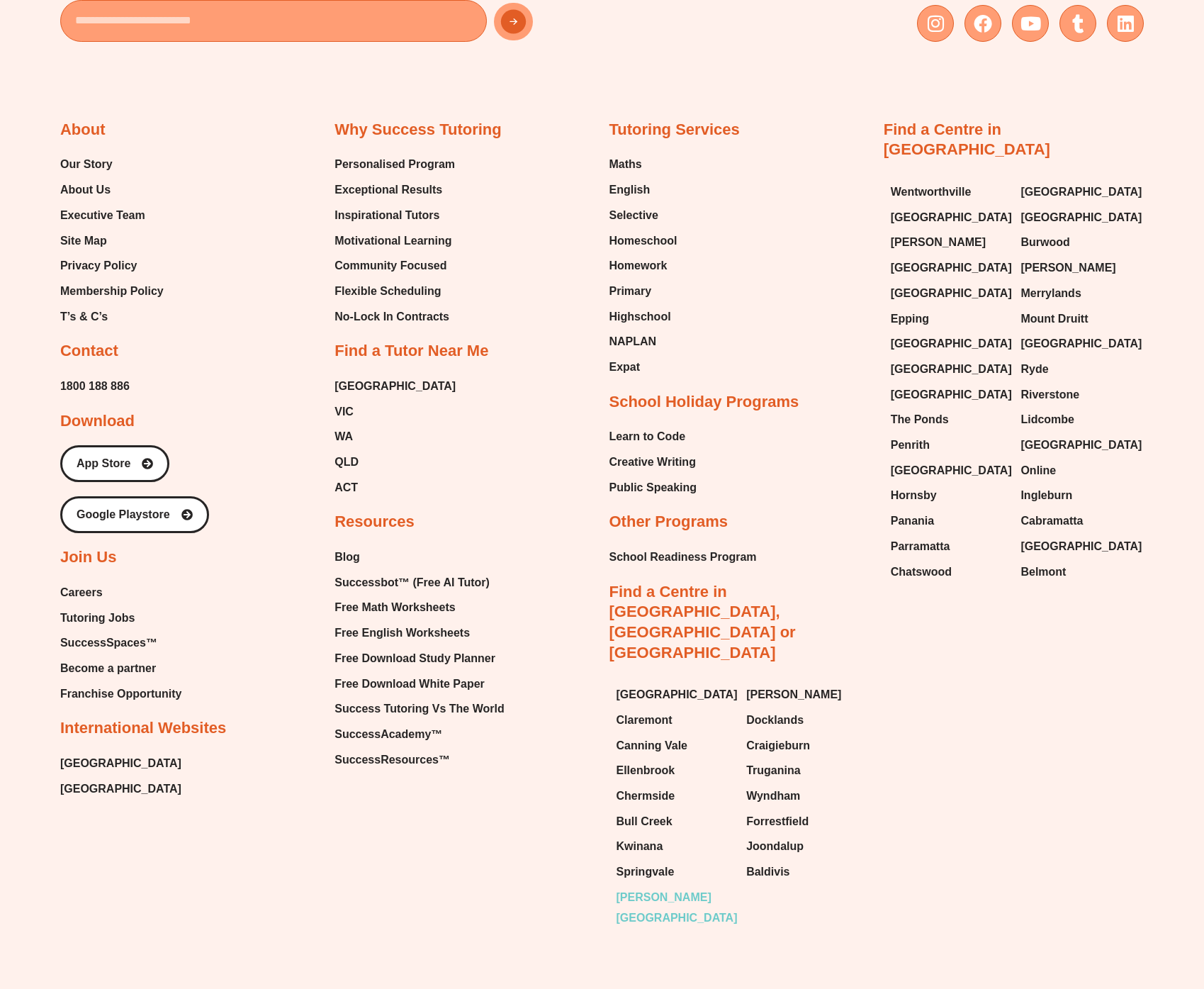
click at [631, 887] on span "[PERSON_NAME][GEOGRAPHIC_DATA]" at bounding box center [677, 908] width 121 height 42
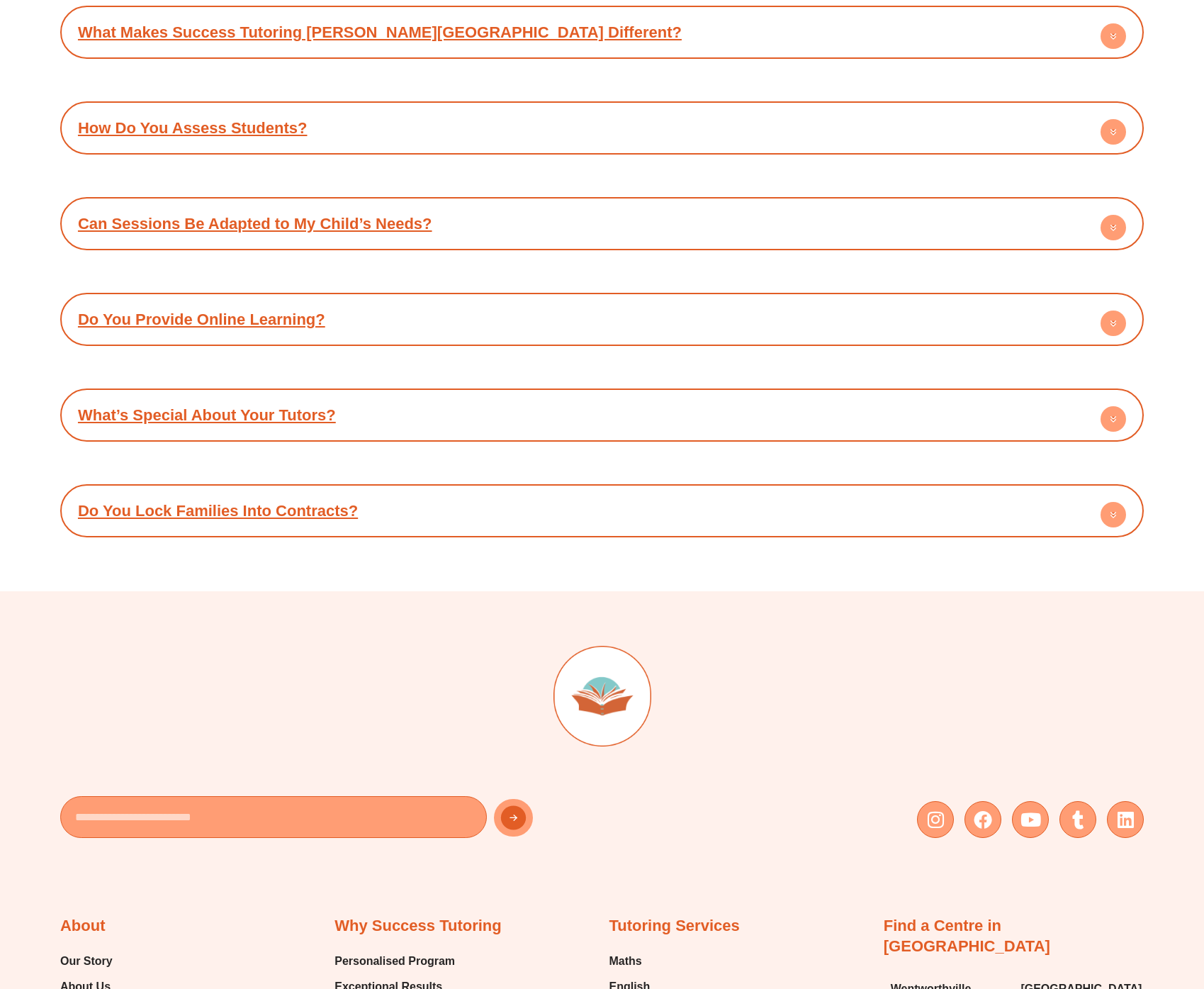
scroll to position [3501, 0]
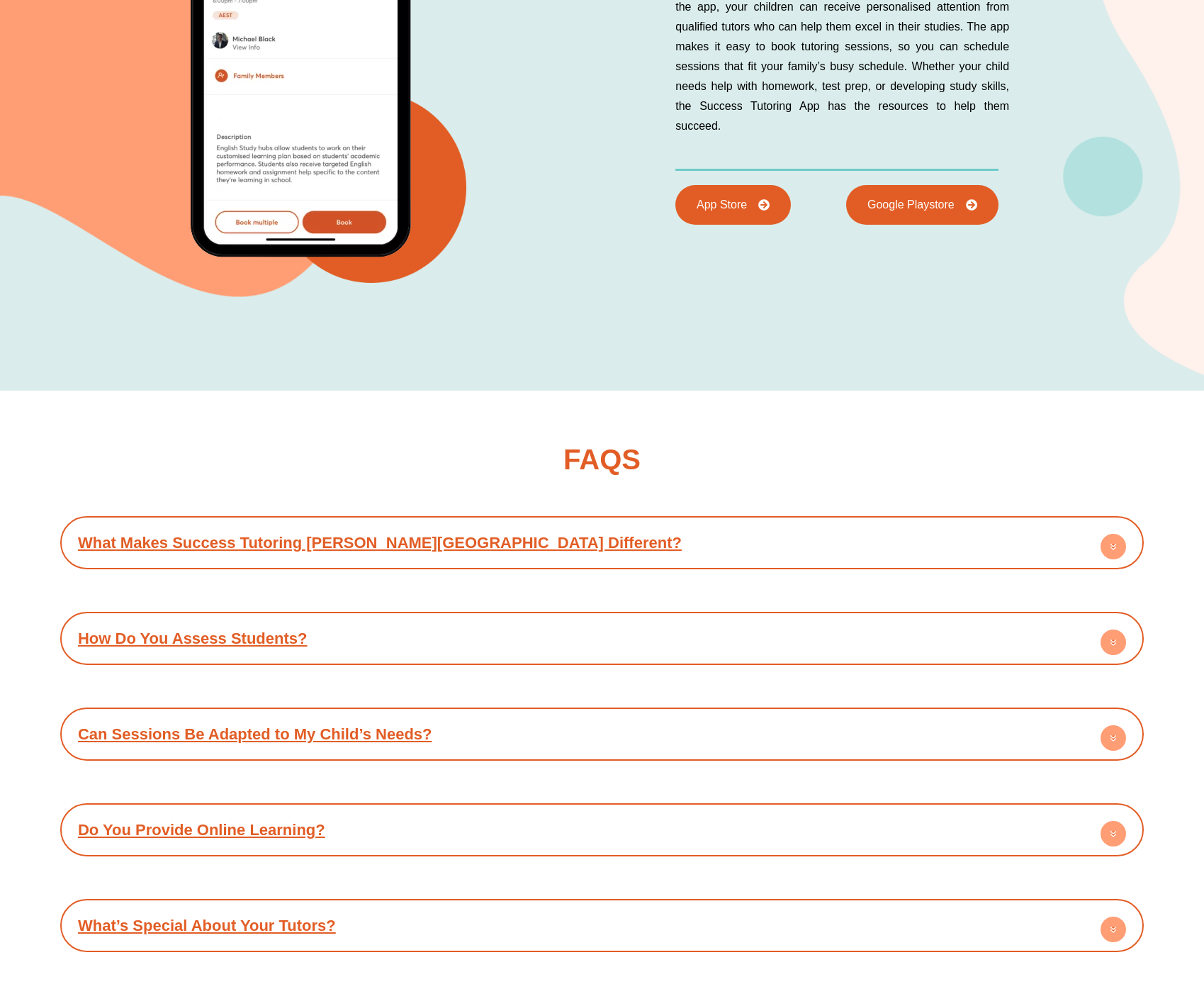
click at [289, 821] on link "Do You Provide Online Learning?" at bounding box center [202, 830] width 248 height 17
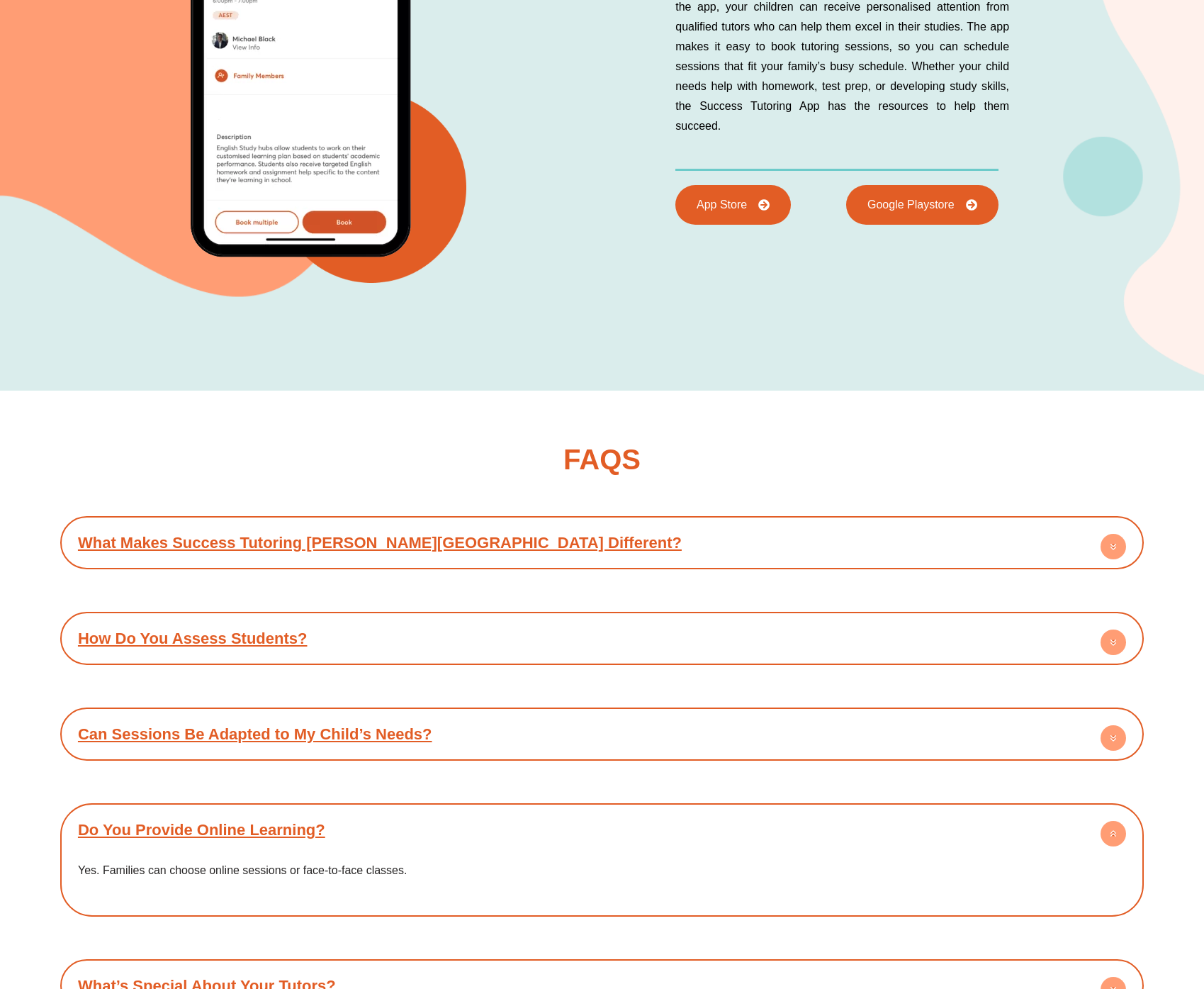
click at [289, 821] on link "Do You Provide Online Learning?" at bounding box center [202, 830] width 248 height 17
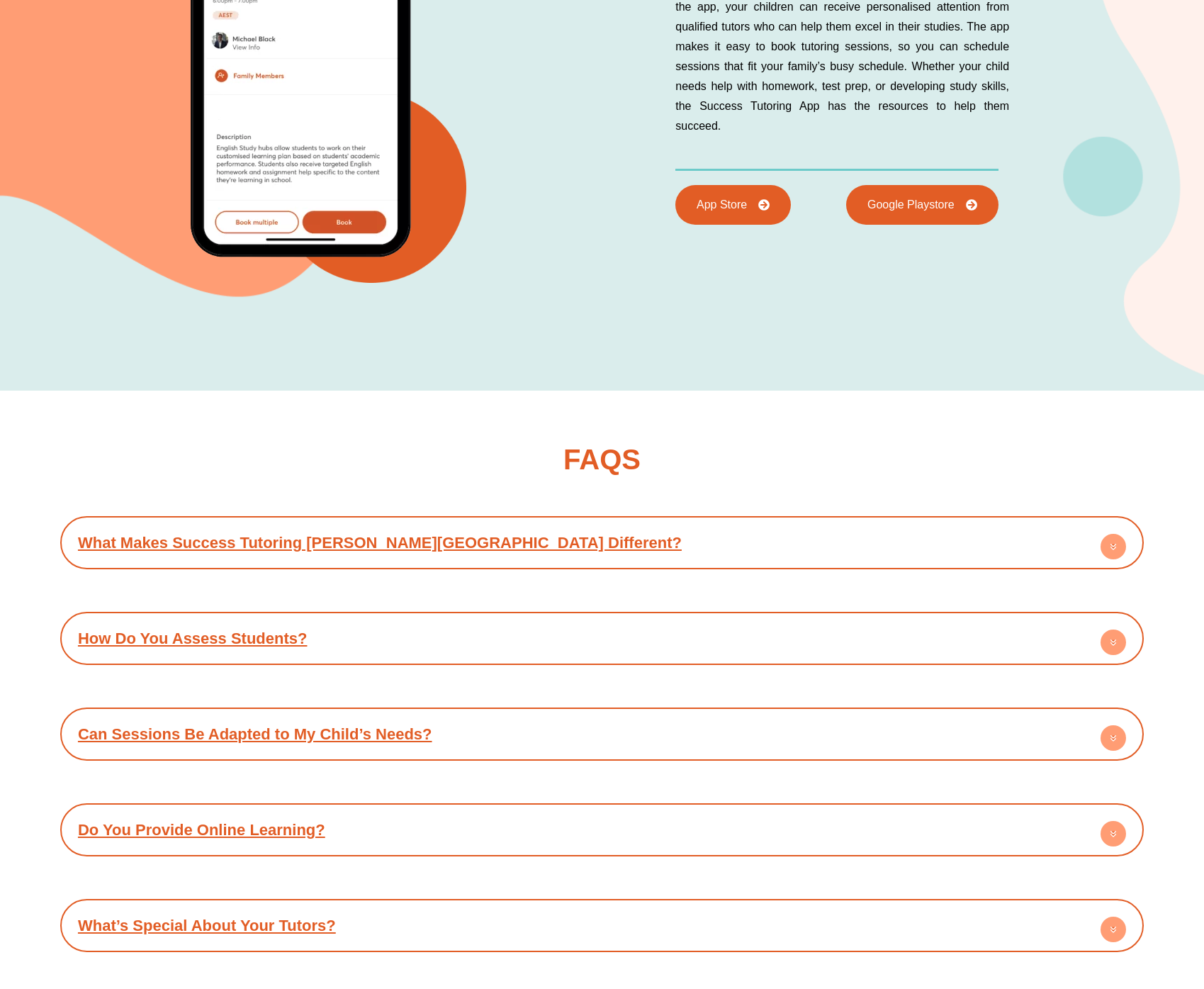
click at [303, 534] on link "What Makes Success Tutoring [PERSON_NAME][GEOGRAPHIC_DATA] Different?" at bounding box center [380, 543] width 604 height 17
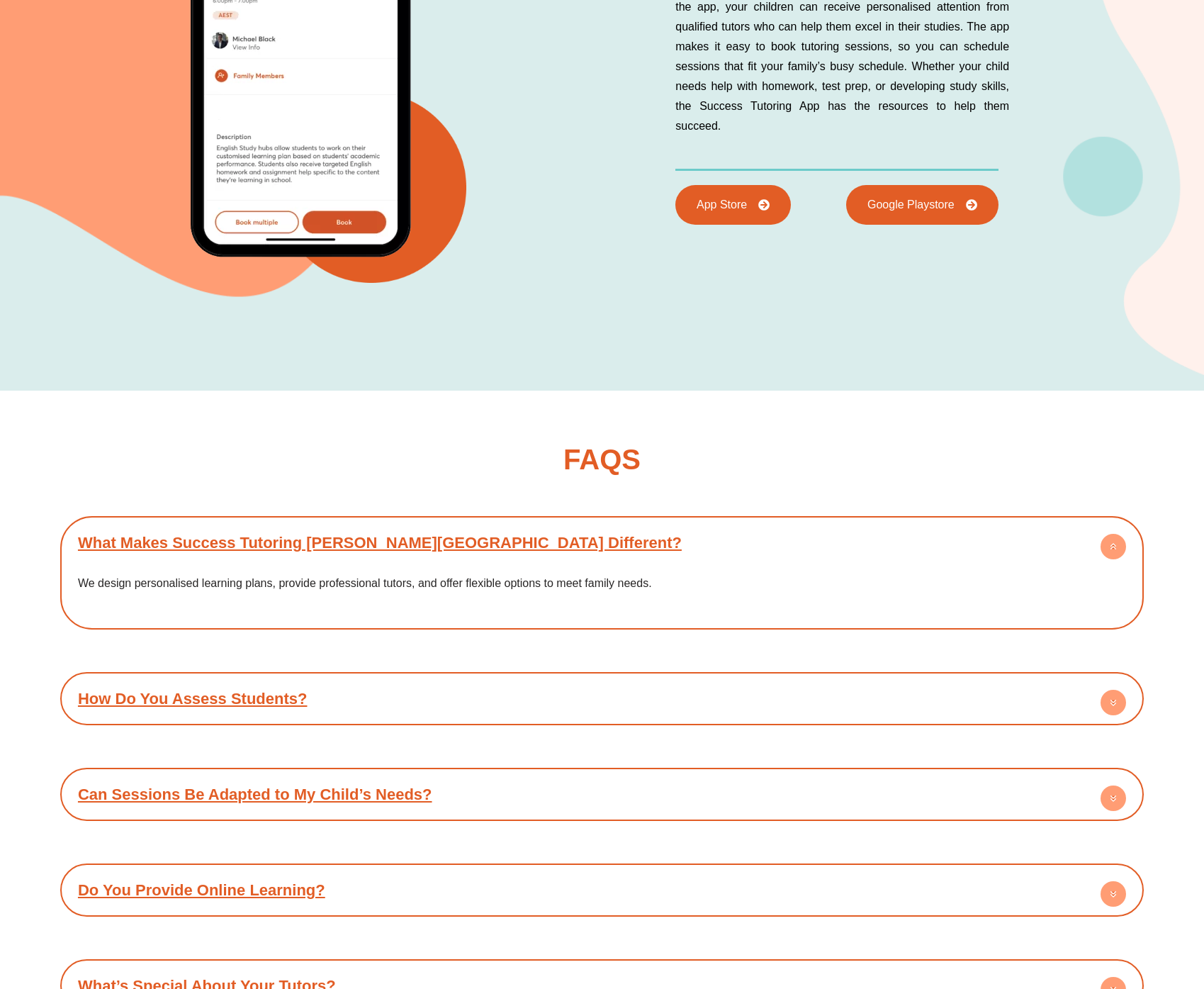
click at [303, 534] on link "What Makes Success Tutoring [PERSON_NAME][GEOGRAPHIC_DATA] Different?" at bounding box center [380, 543] width 604 height 17
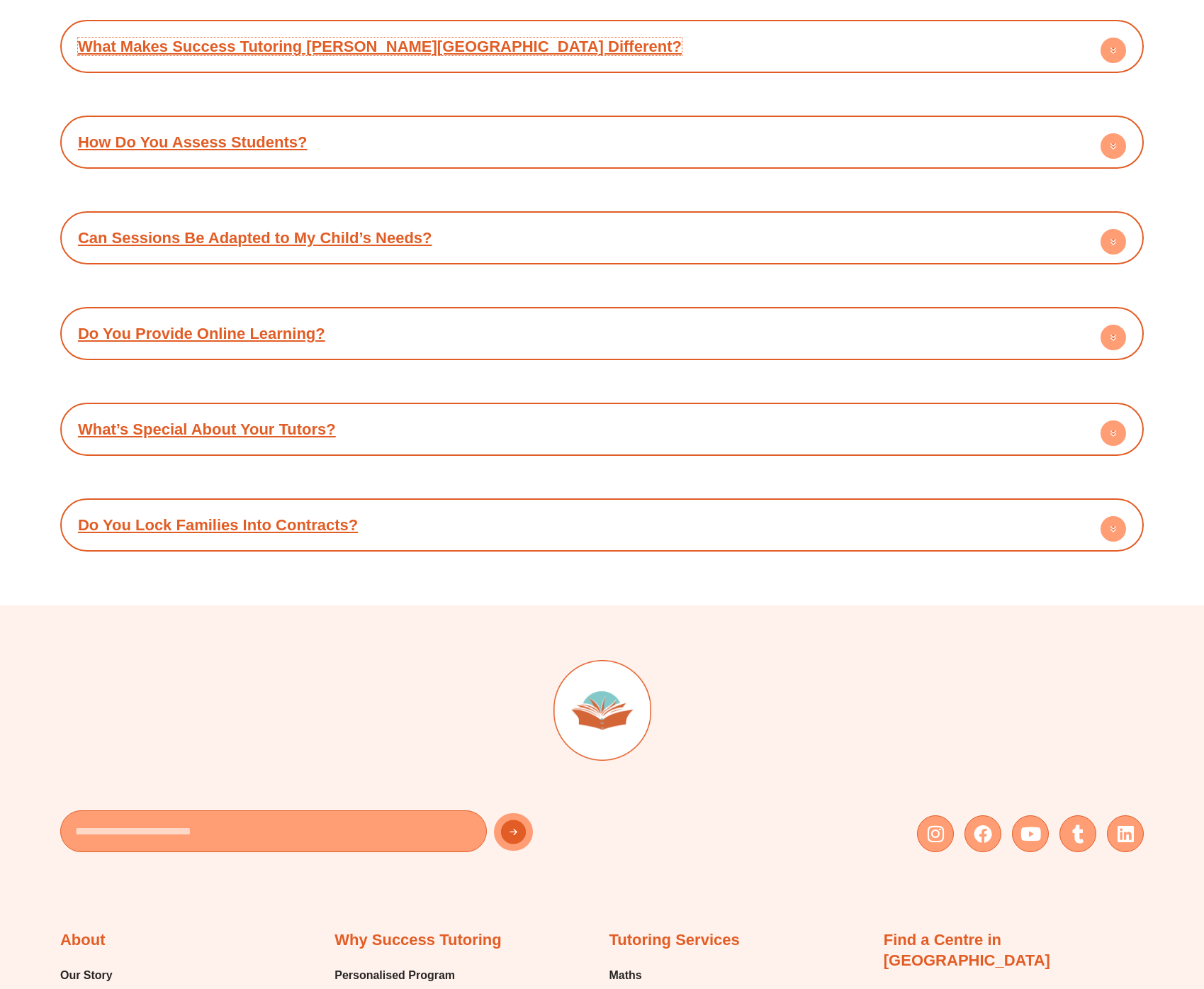
scroll to position [3852, 0]
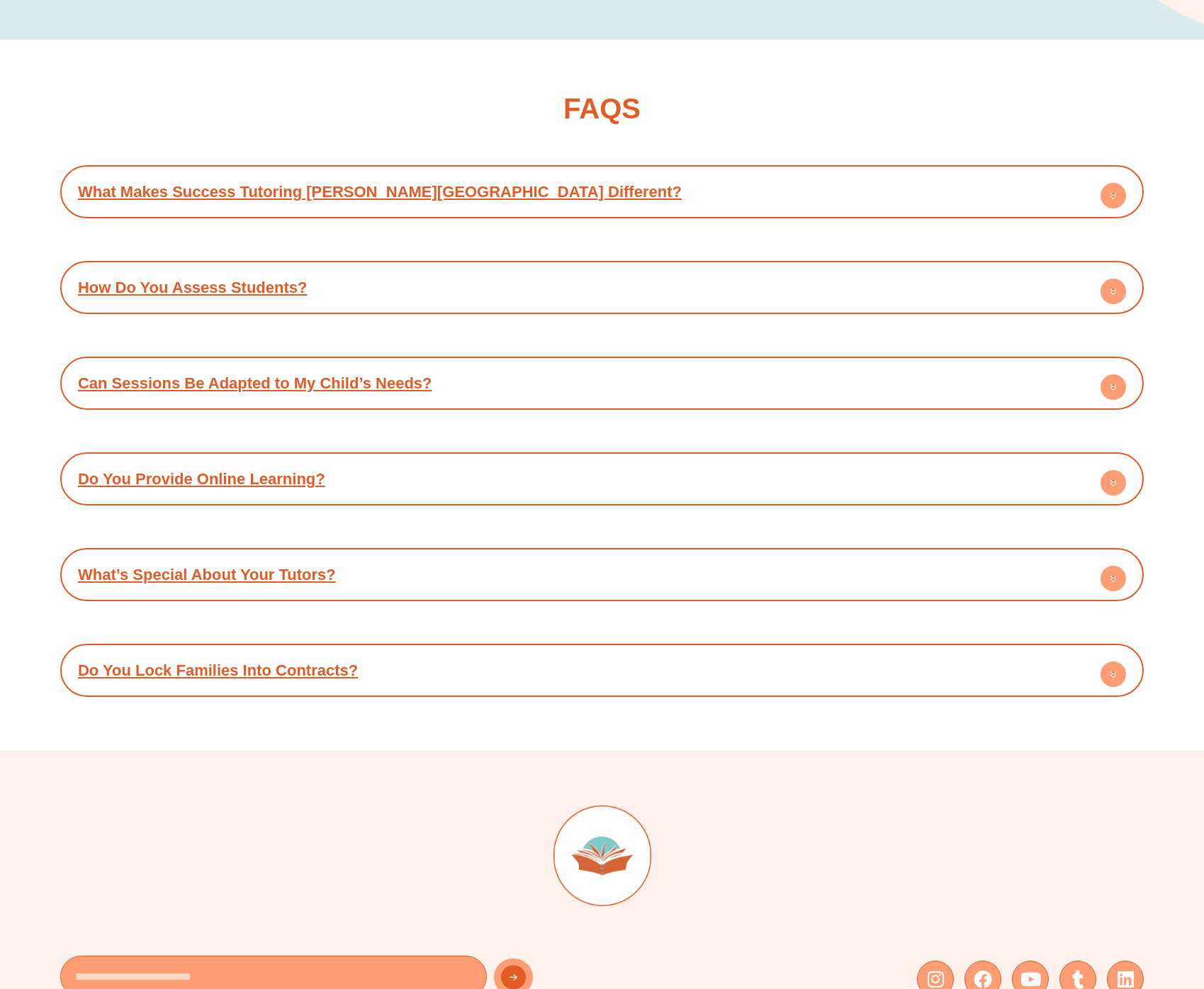
click at [213, 662] on link "Do You Lock Families Into Contracts?" at bounding box center [217, 670] width 280 height 17
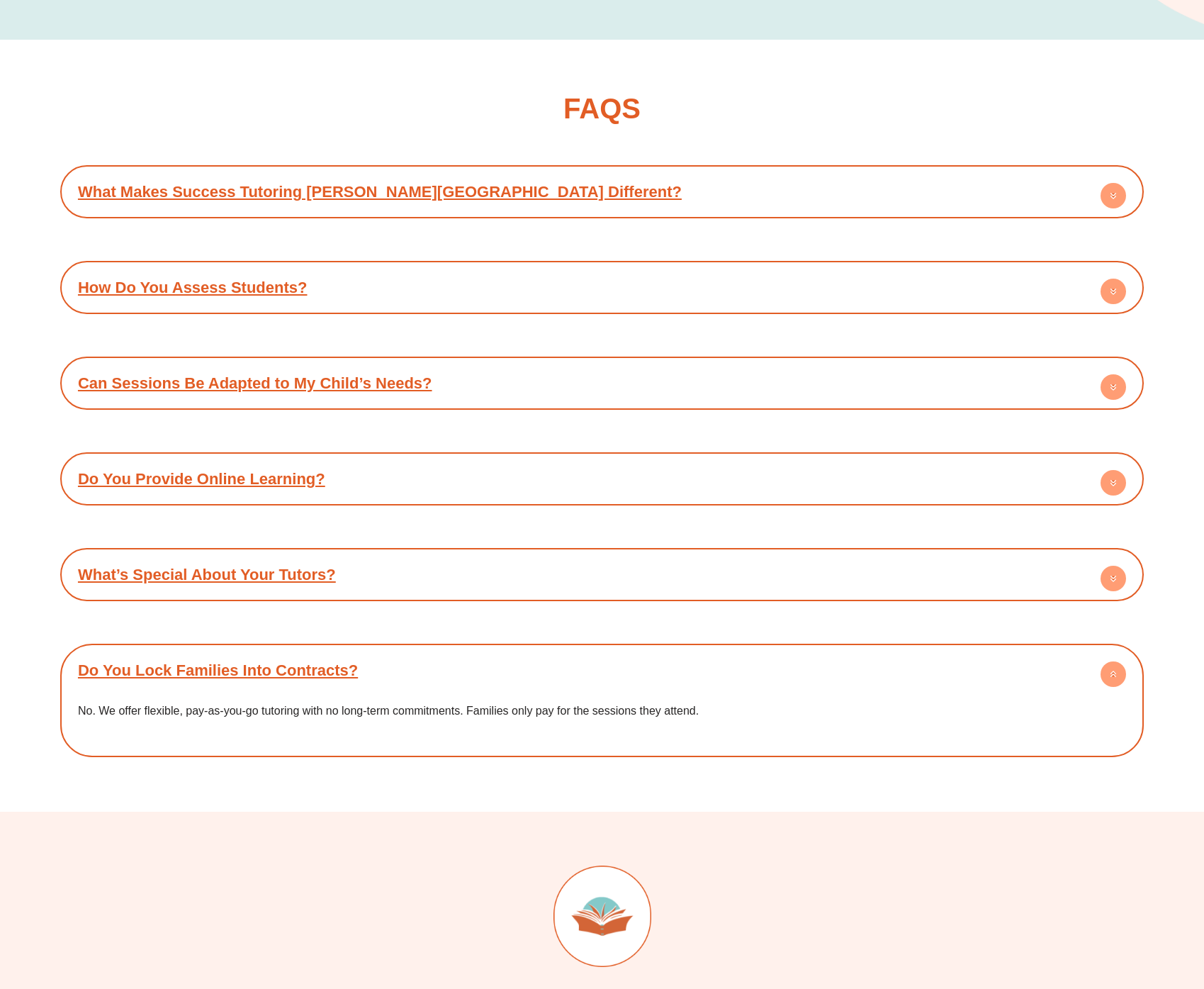
click at [213, 662] on link "Do You Lock Families Into Contracts?" at bounding box center [217, 670] width 280 height 17
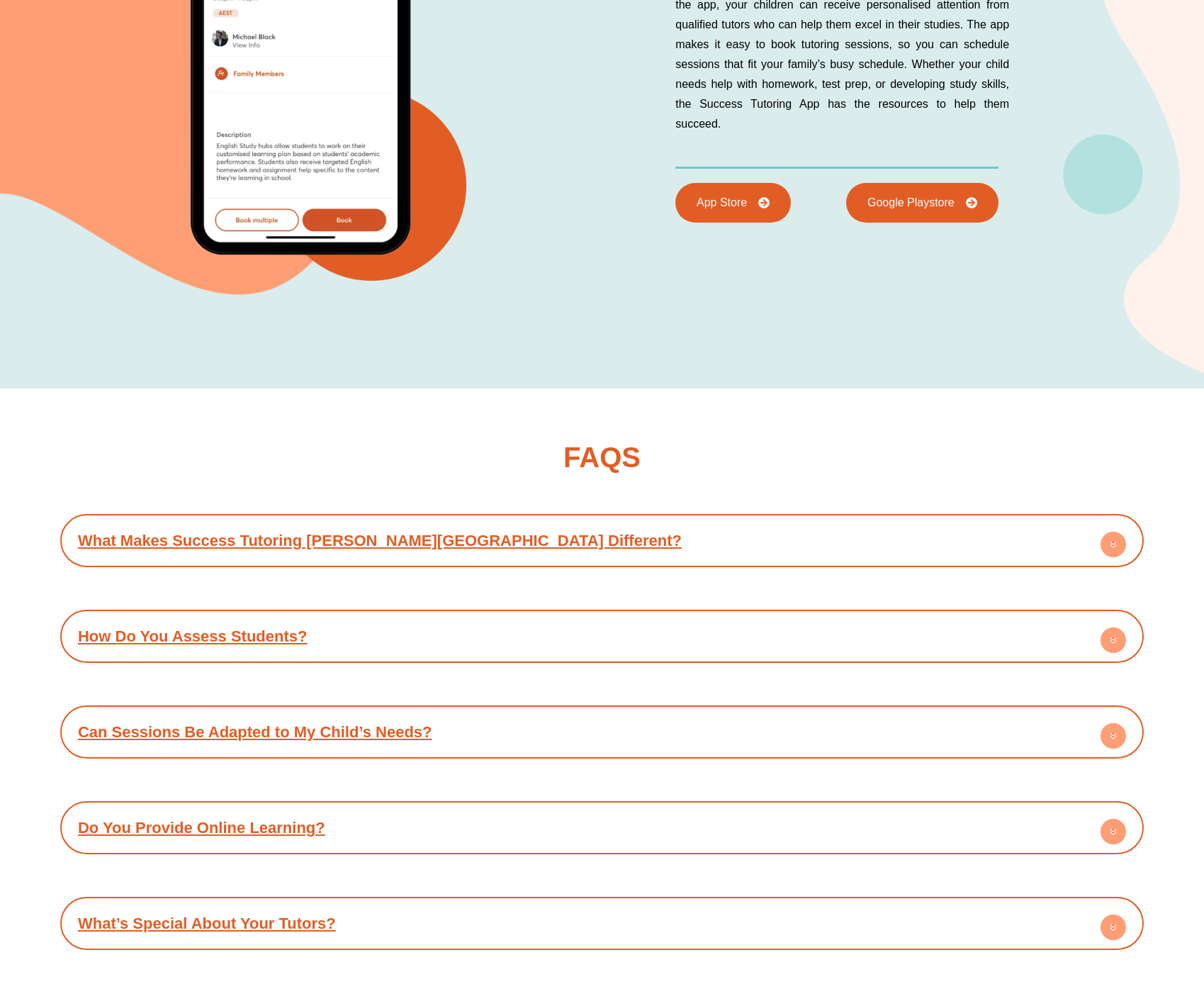
scroll to position [3494, 0]
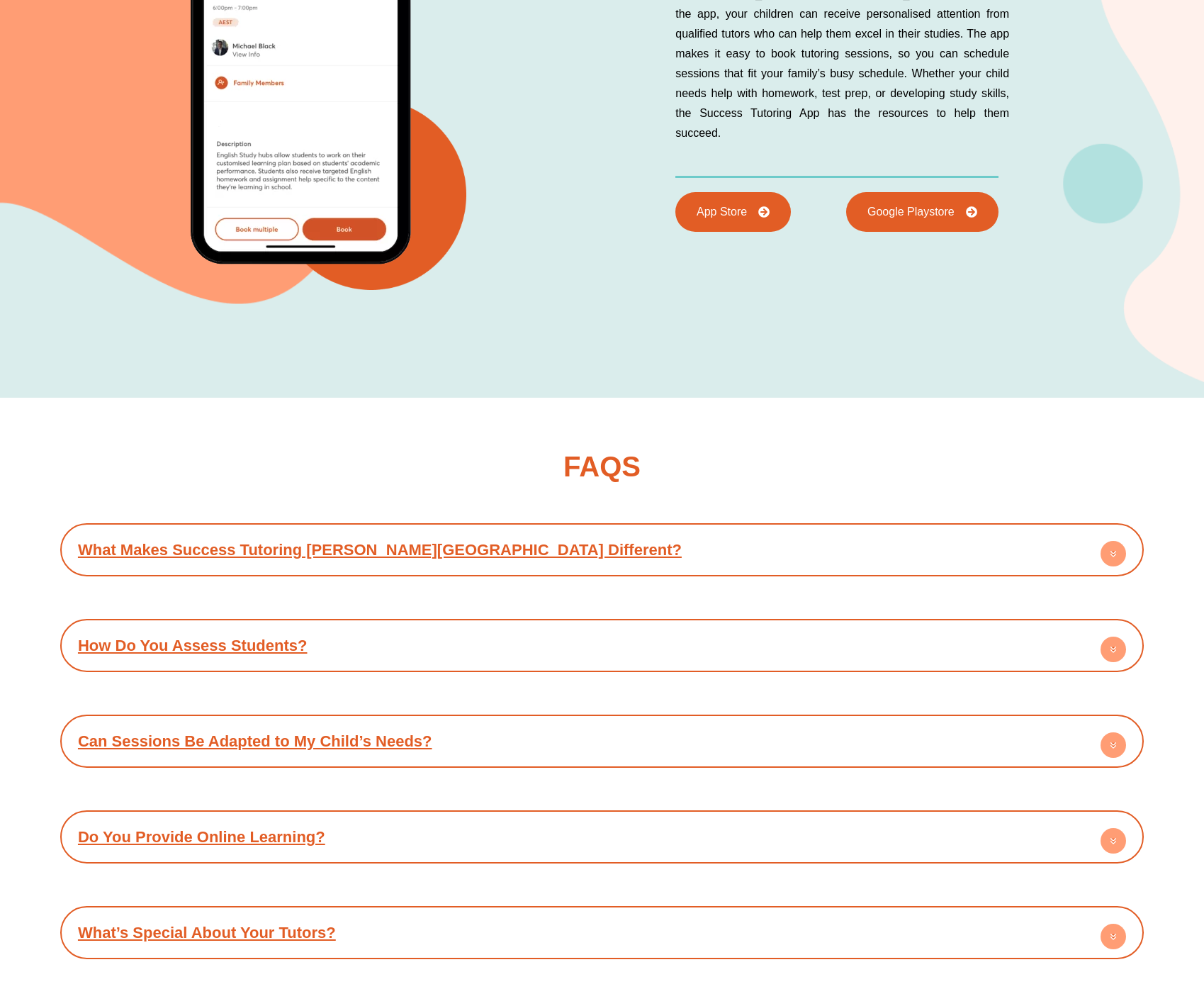
drag, startPoint x: 236, startPoint y: 471, endPoint x: 248, endPoint y: 444, distance: 29.5
click at [236, 531] on div "What Makes Success Tutoring Caroline Springs Different?" at bounding box center [602, 550] width 1070 height 39
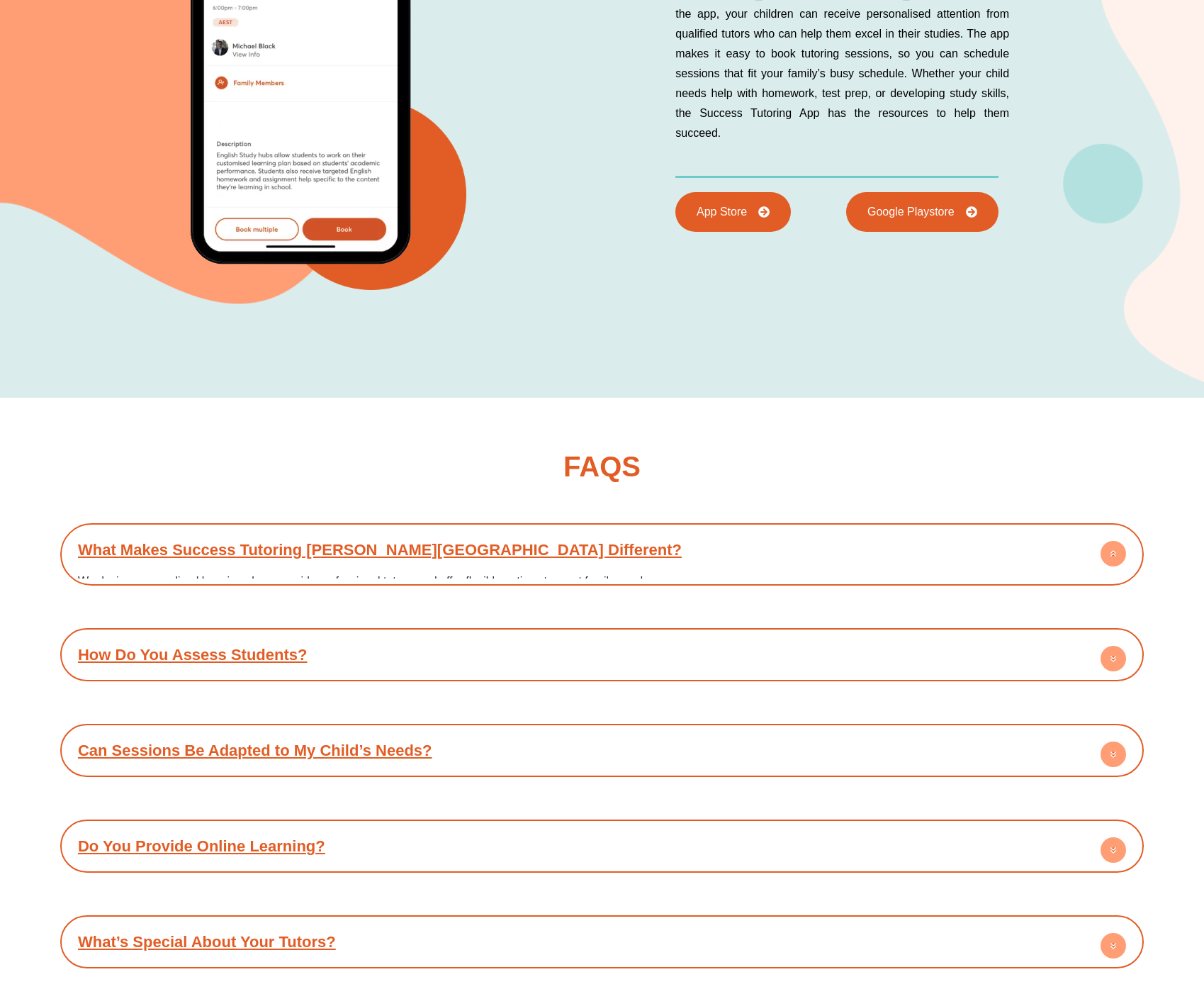
click at [248, 541] on link "What Makes Success Tutoring Caroline Springs Different?" at bounding box center [380, 550] width 604 height 17
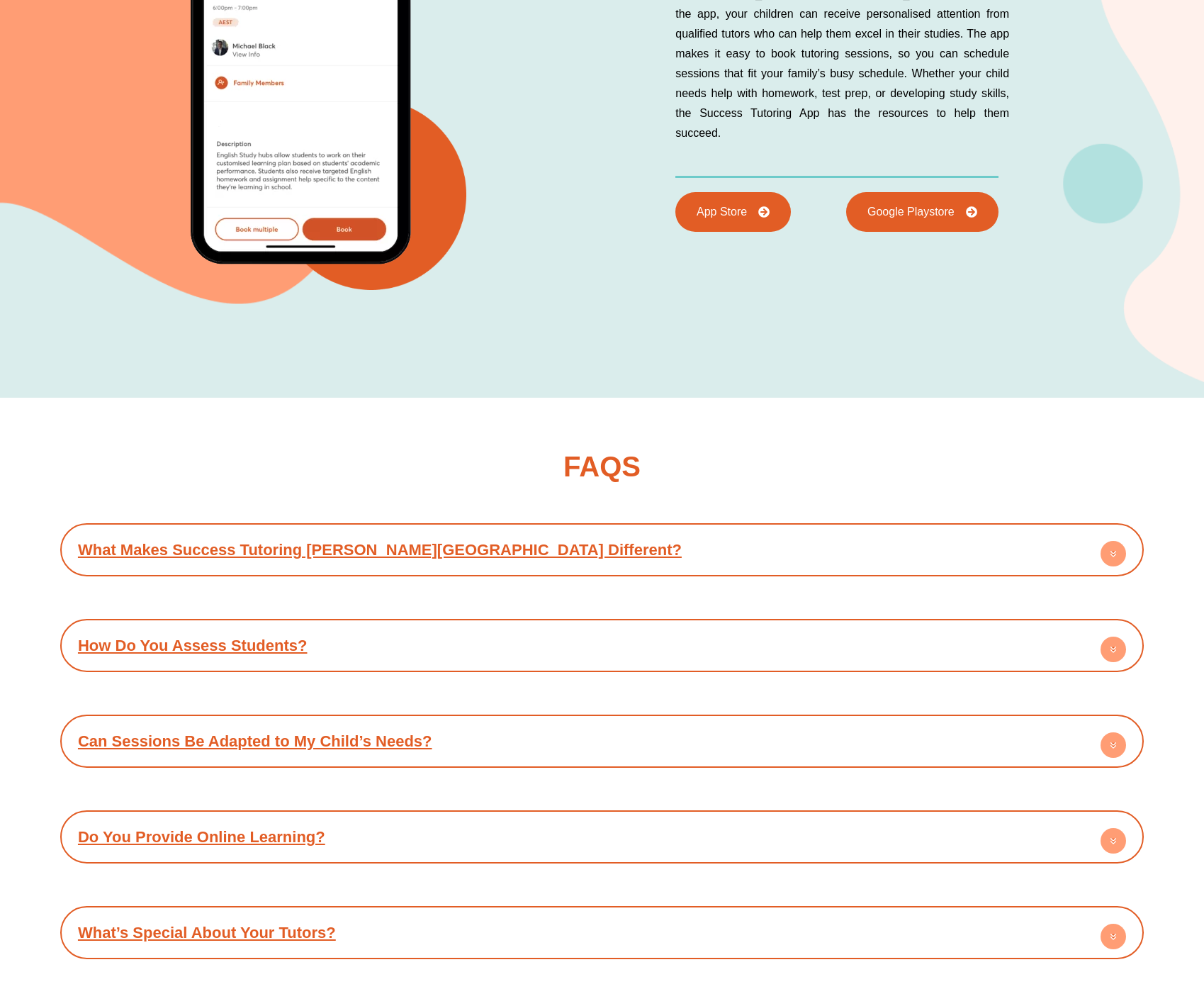
click at [212, 619] on div "How Do You Assess Students? Every student completes an initial assessment so we…" at bounding box center [602, 645] width 1084 height 53
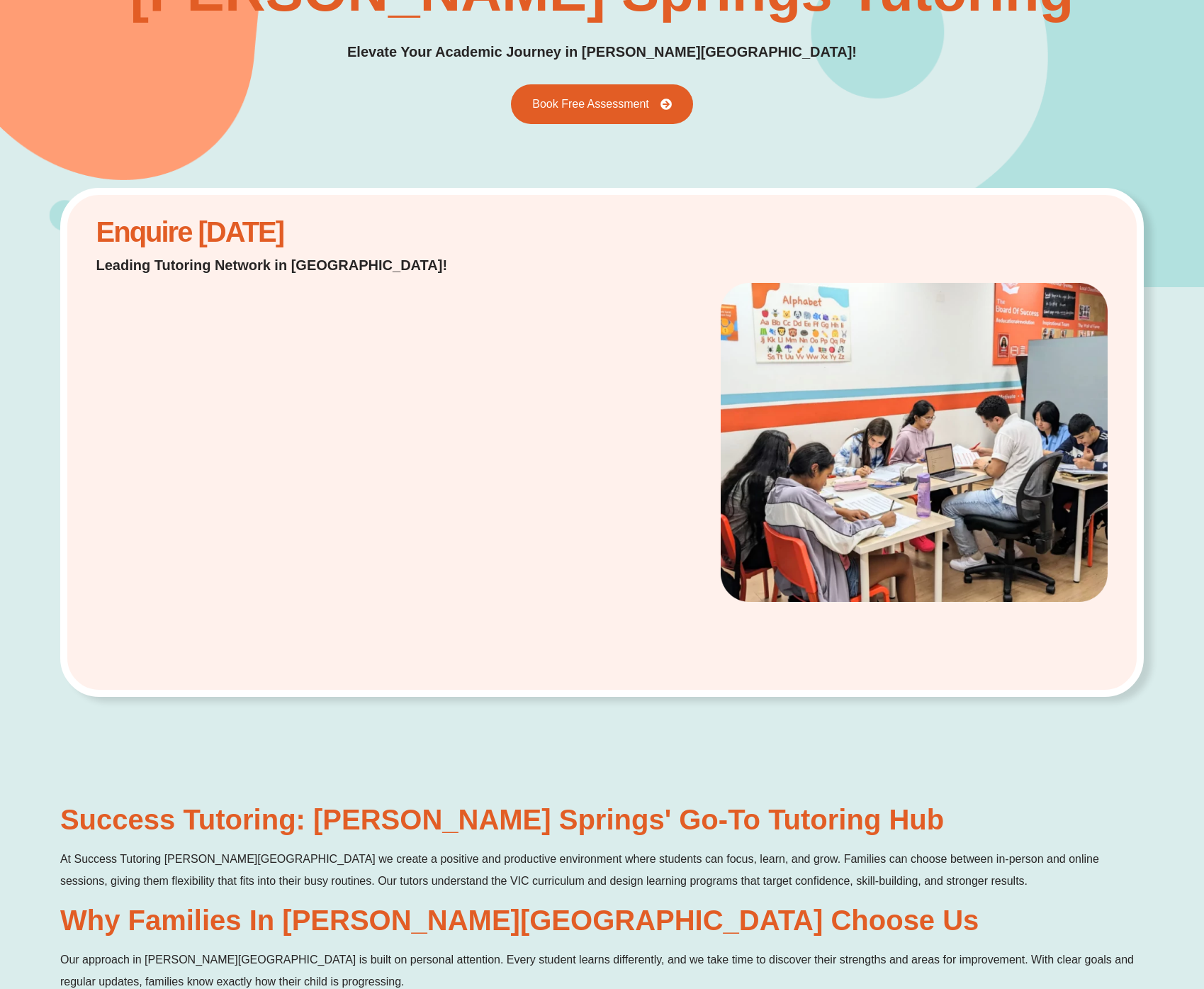
scroll to position [0, 0]
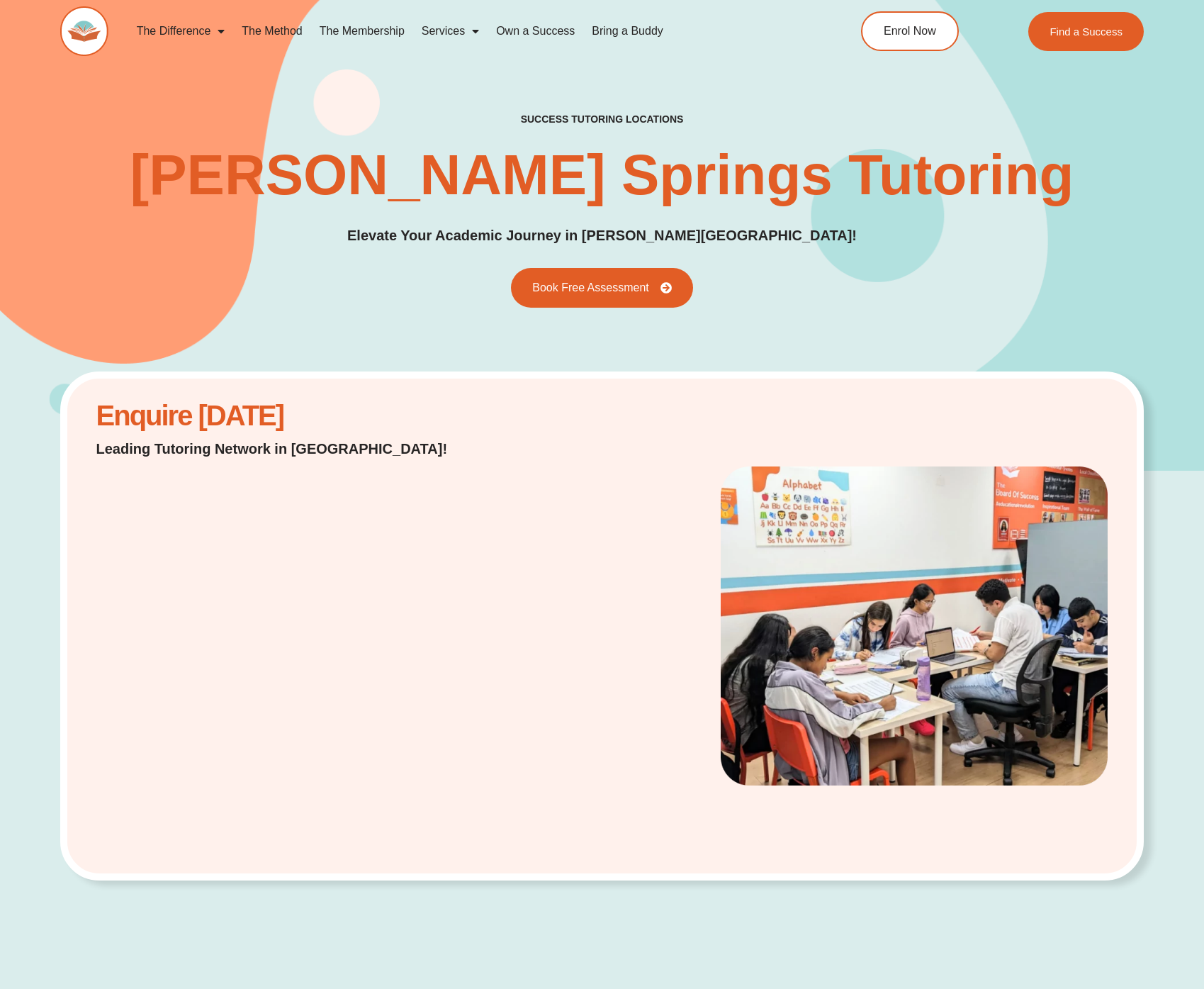
click at [310, 302] on div "success tutoring locations Caroline Springs Tutoring Elevate Your Academic Jour…" at bounding box center [602, 209] width 1084 height 195
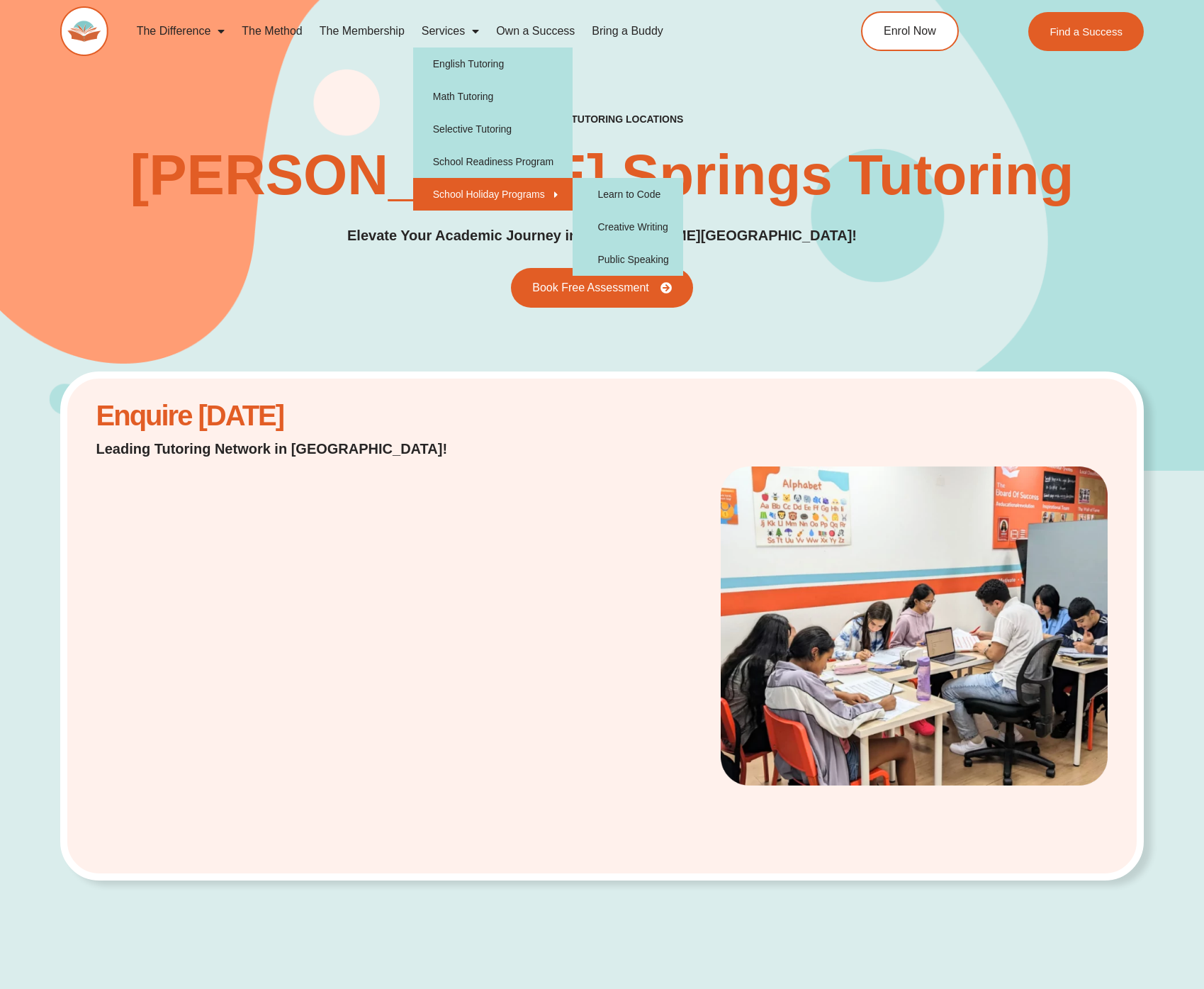
click at [661, 93] on div "success tutoring locations Caroline Springs Tutoring Elevate Your Academic Jour…" at bounding box center [602, 210] width 1084 height 520
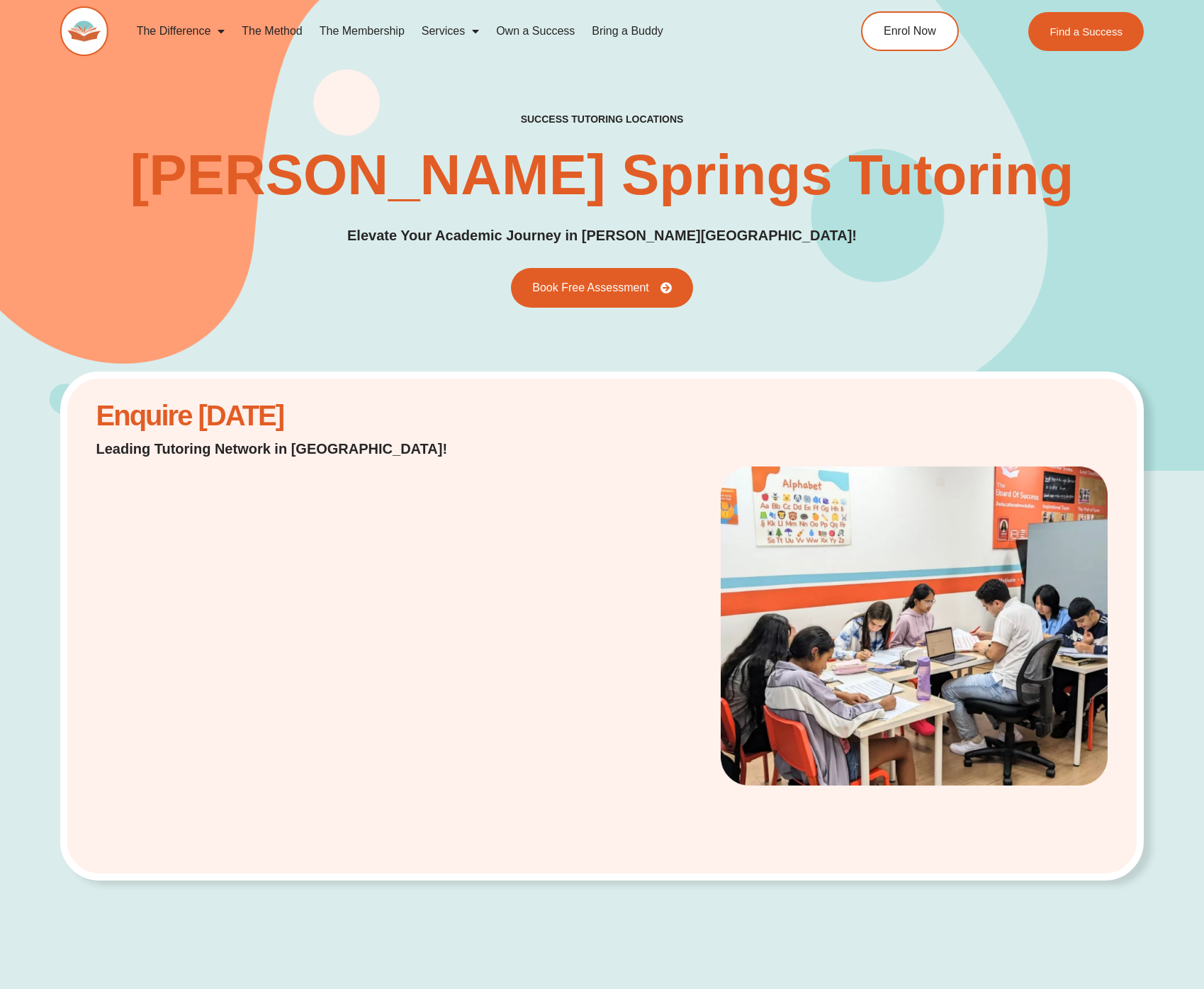
click at [71, 33] on img at bounding box center [84, 31] width 48 height 50
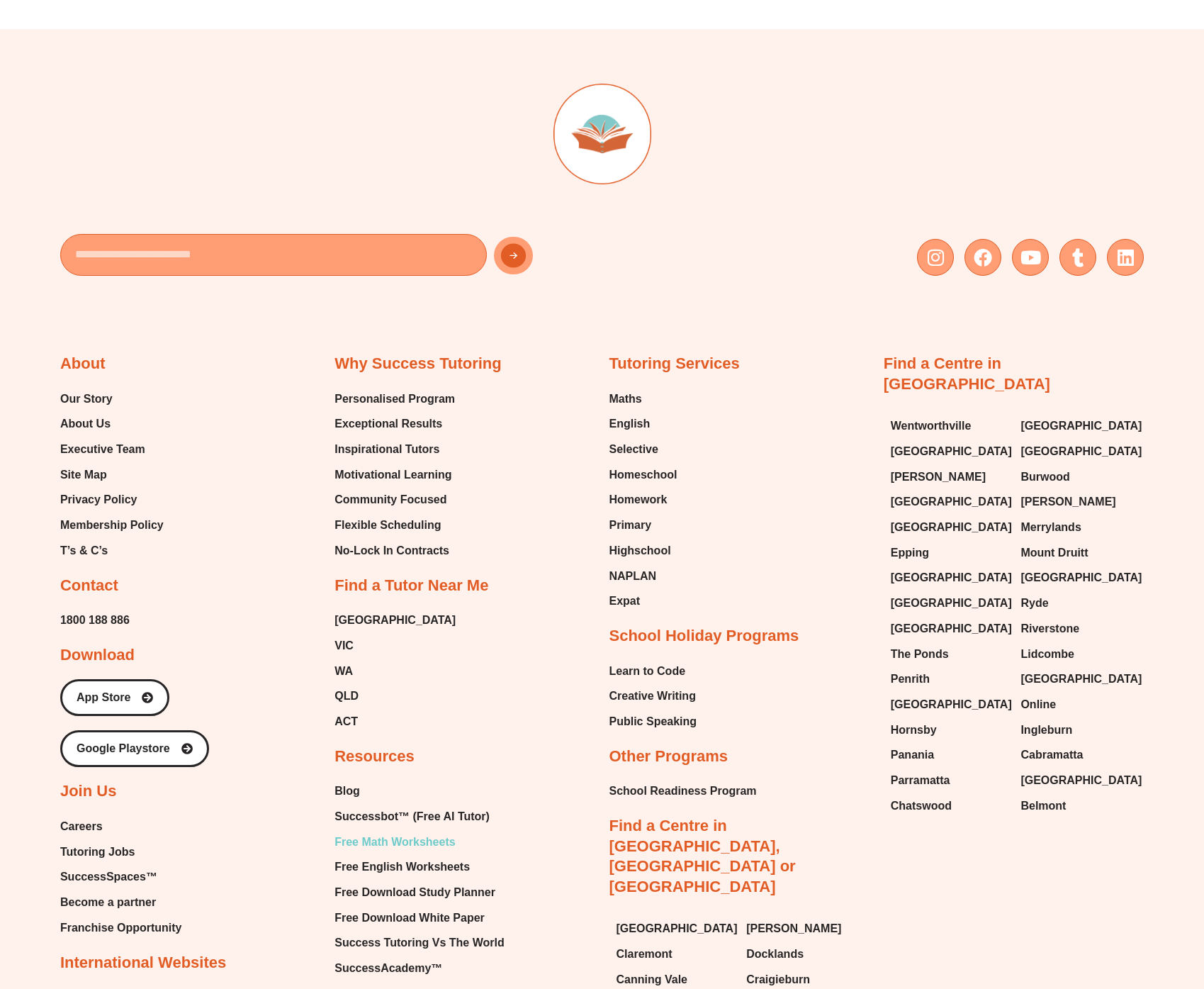
scroll to position [5914, 0]
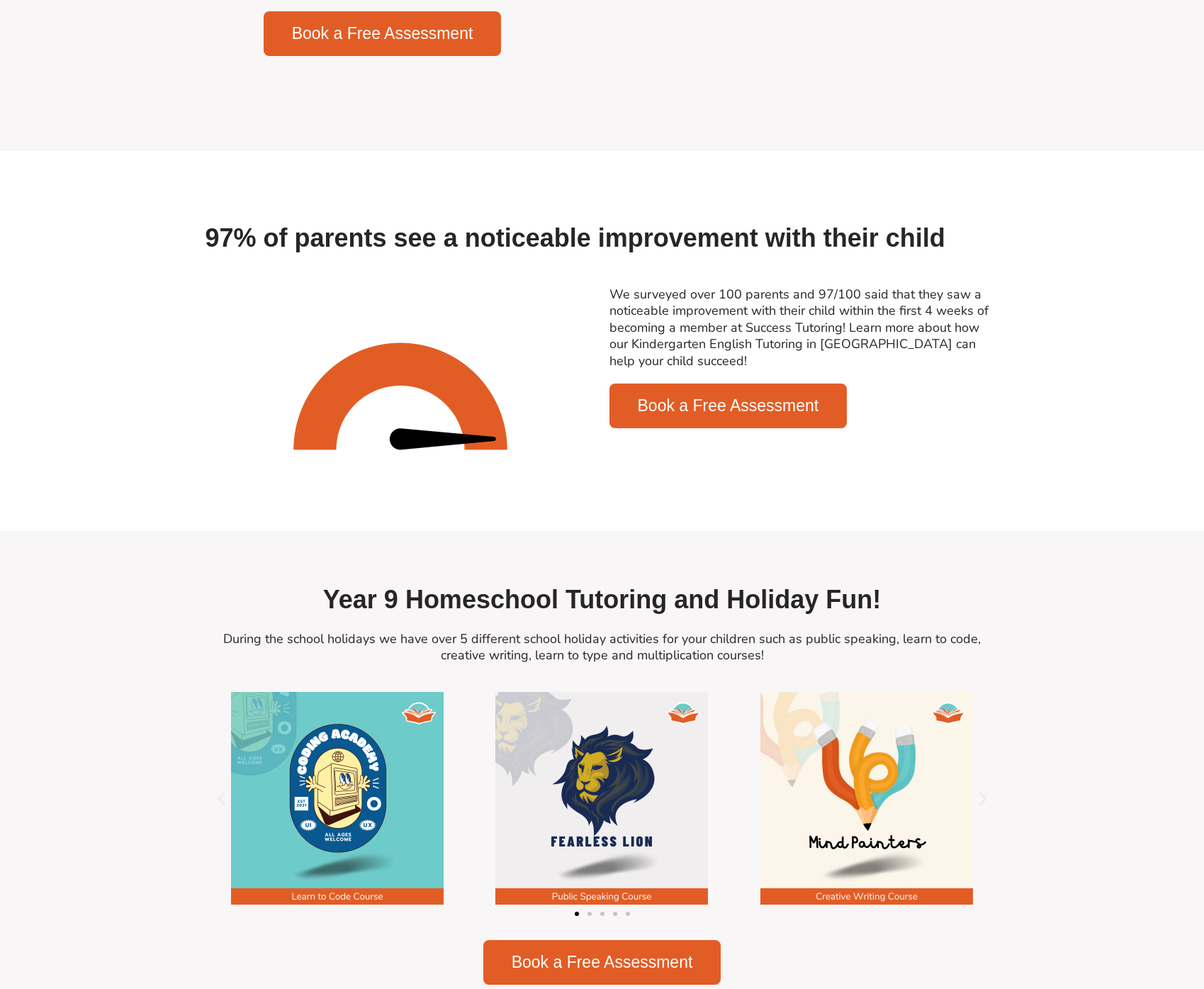
scroll to position [1560, 0]
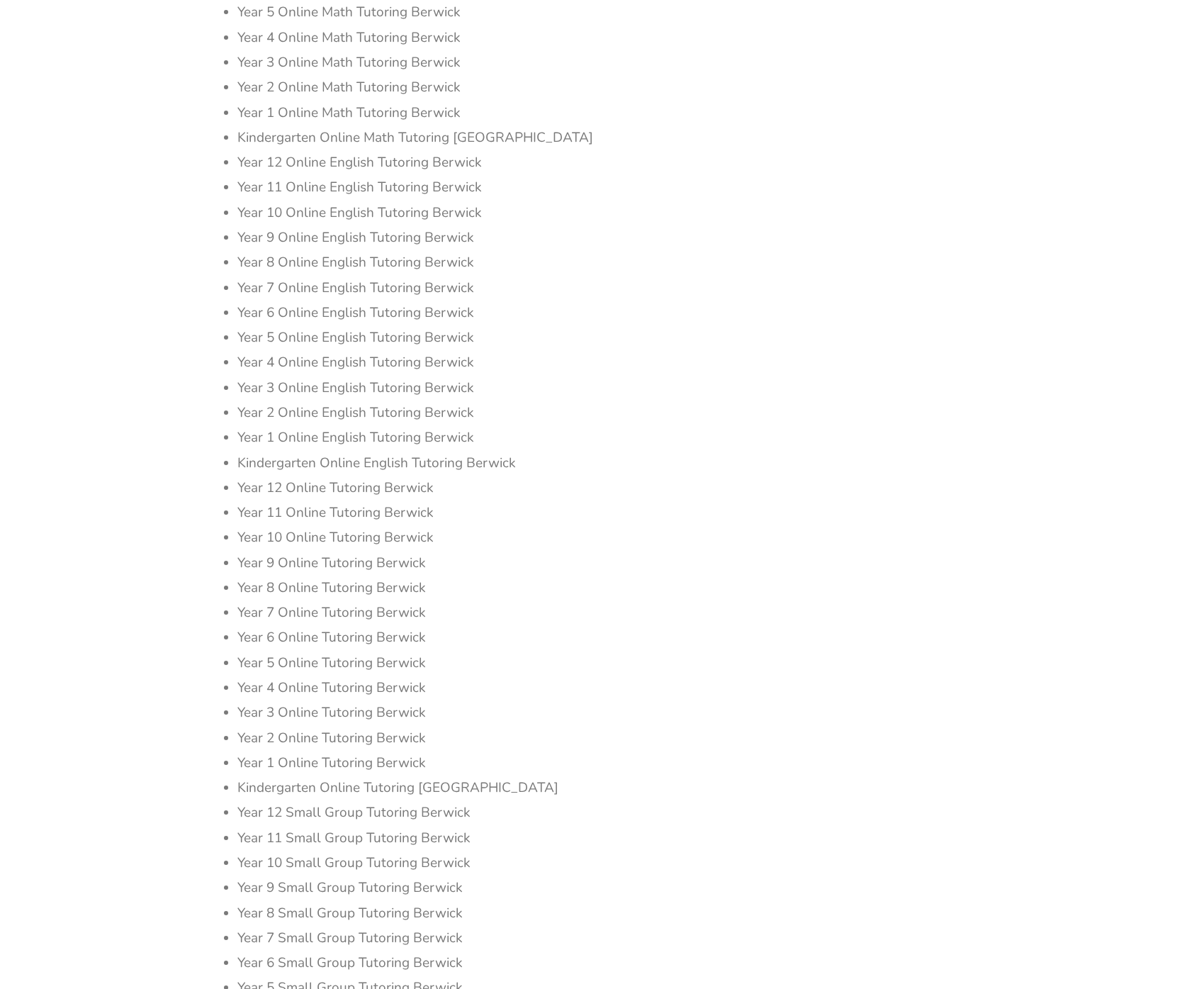
scroll to position [30953, 0]
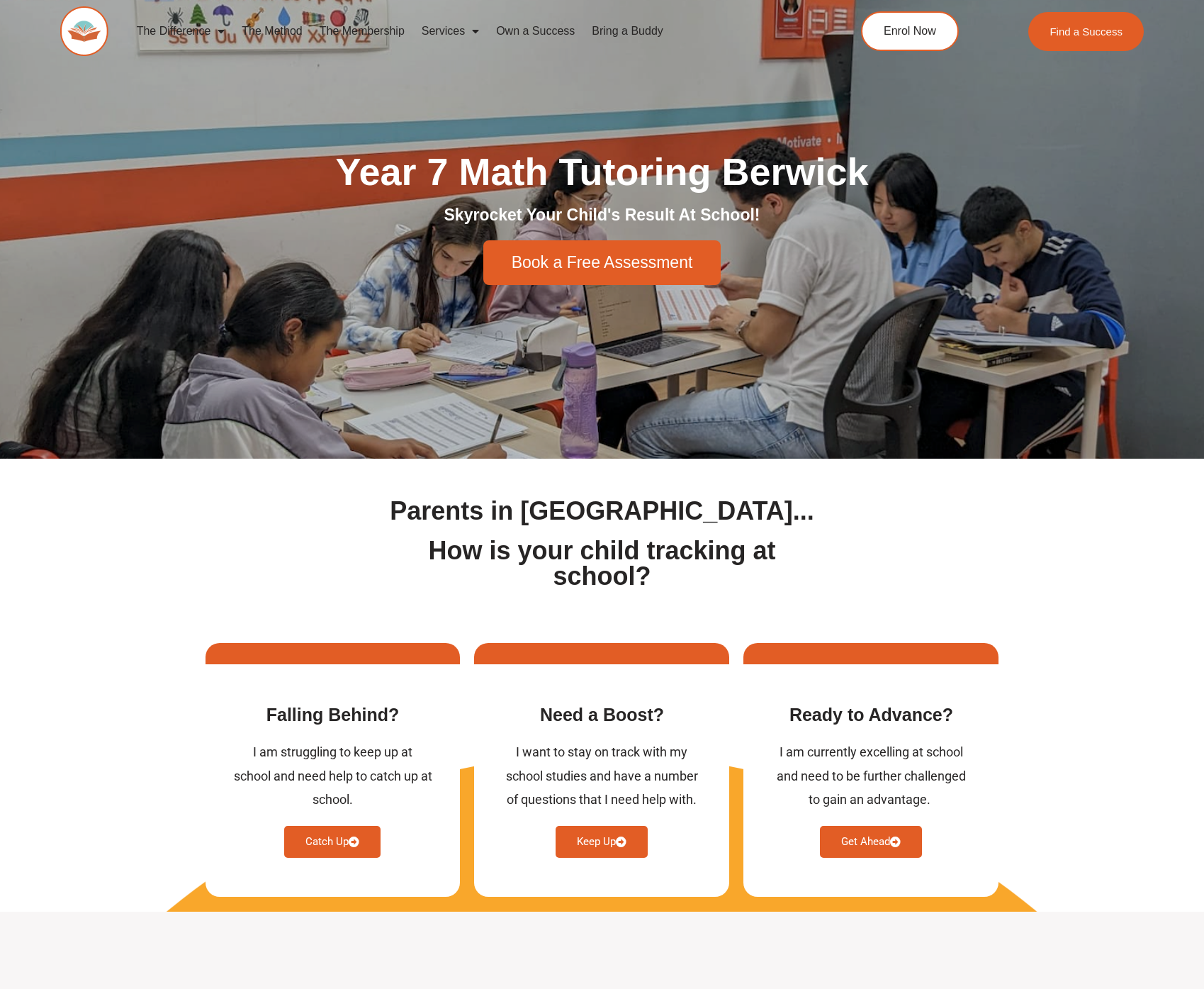
click at [174, 580] on section "Parents in Berwick... How is your child tracking at school?" at bounding box center [602, 544] width 1204 height 168
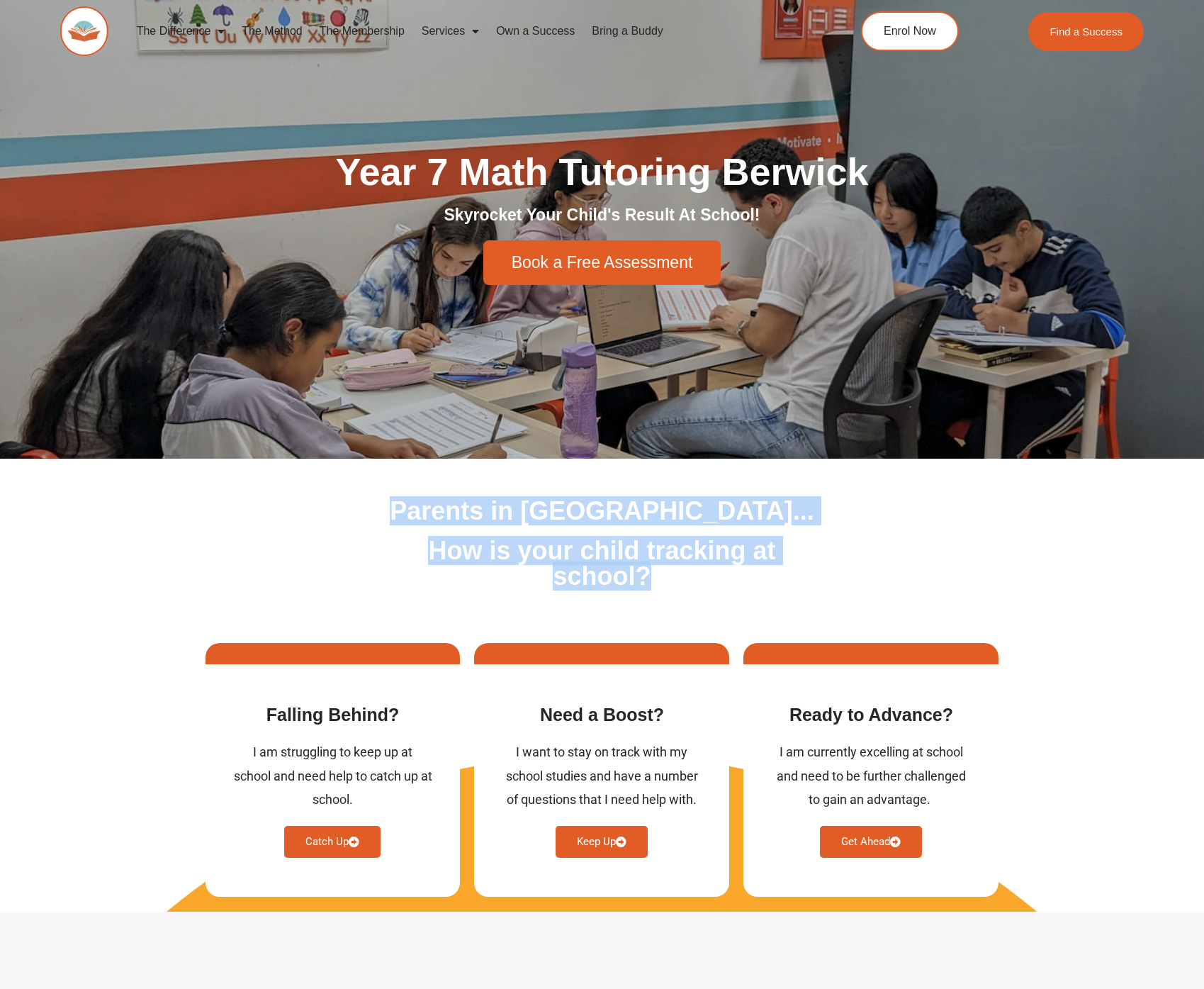
drag, startPoint x: 421, startPoint y: 505, endPoint x: 801, endPoint y: 577, distance: 386.8
click at [802, 577] on div "Parents in Berwick... How is your child tracking at school?" at bounding box center [602, 544] width 451 height 168
click at [801, 577] on h1 "How is your child tracking at school?" at bounding box center [602, 564] width 437 height 52
drag, startPoint x: 651, startPoint y: 588, endPoint x: 344, endPoint y: 491, distance: 322.0
click at [344, 491] on section "Parents in Berwick... How is your child tracking at school?" at bounding box center [602, 544] width 1204 height 168
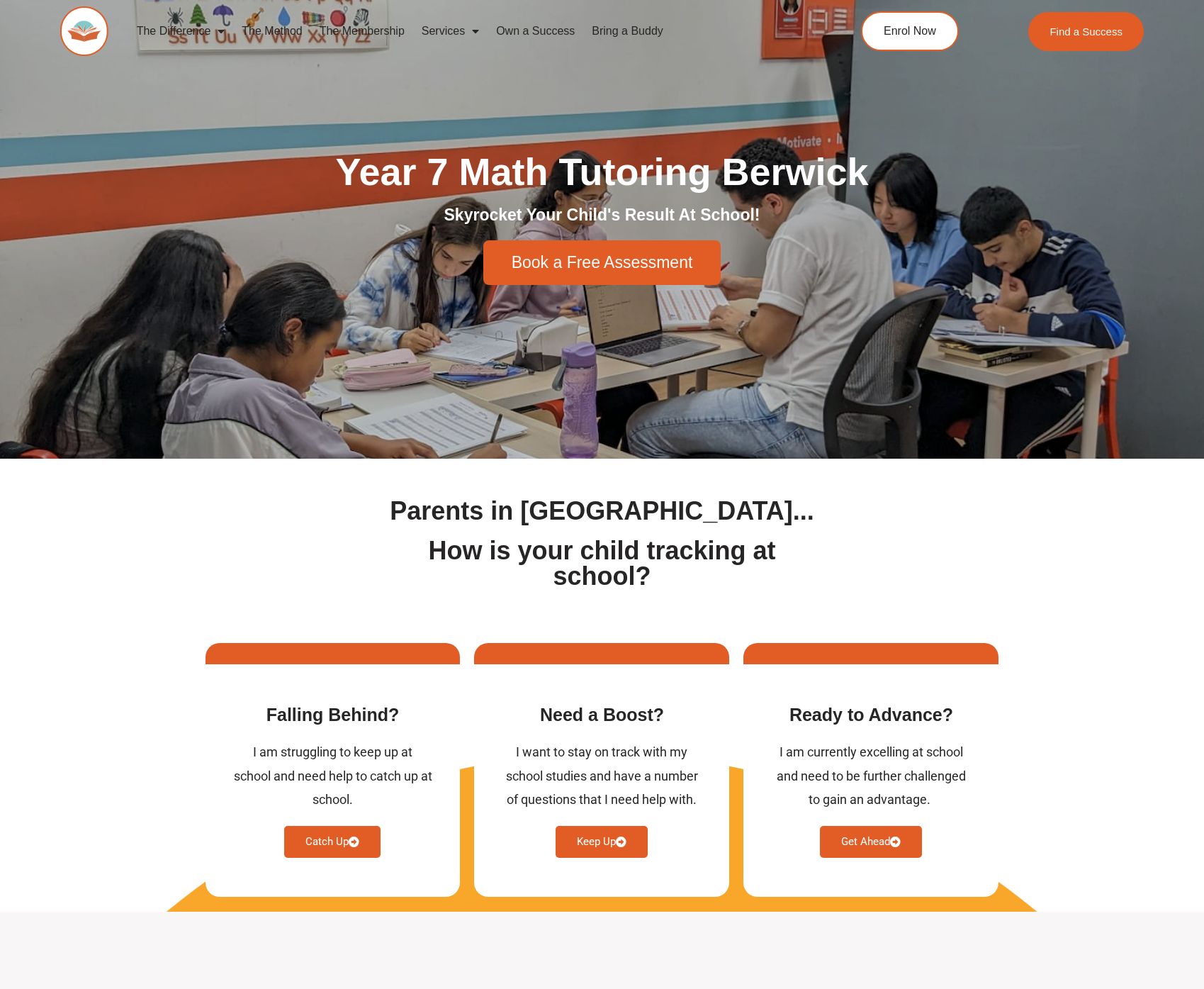
click at [340, 488] on section "Parents in Berwick... How is your child tracking at school?" at bounding box center [602, 544] width 1204 height 168
click at [499, 86] on div "Year 7 Math Tutoring Berwick Skyrocket Your Child's Result At School! Book a Fr…" at bounding box center [603, 219] width 808 height 480
click at [1119, 38] on link "Find a Success" at bounding box center [1087, 31] width 121 height 41
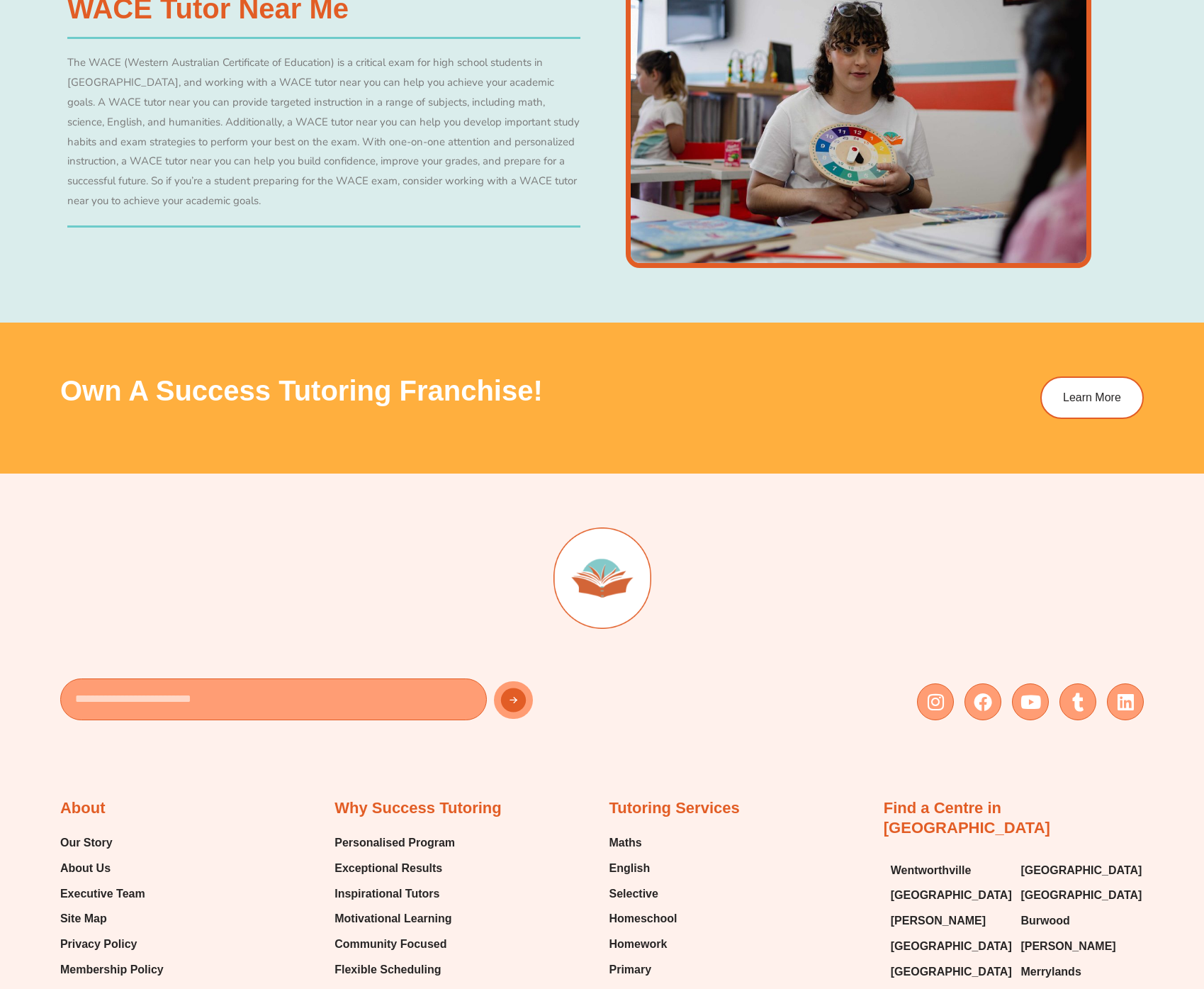
scroll to position [5594, 0]
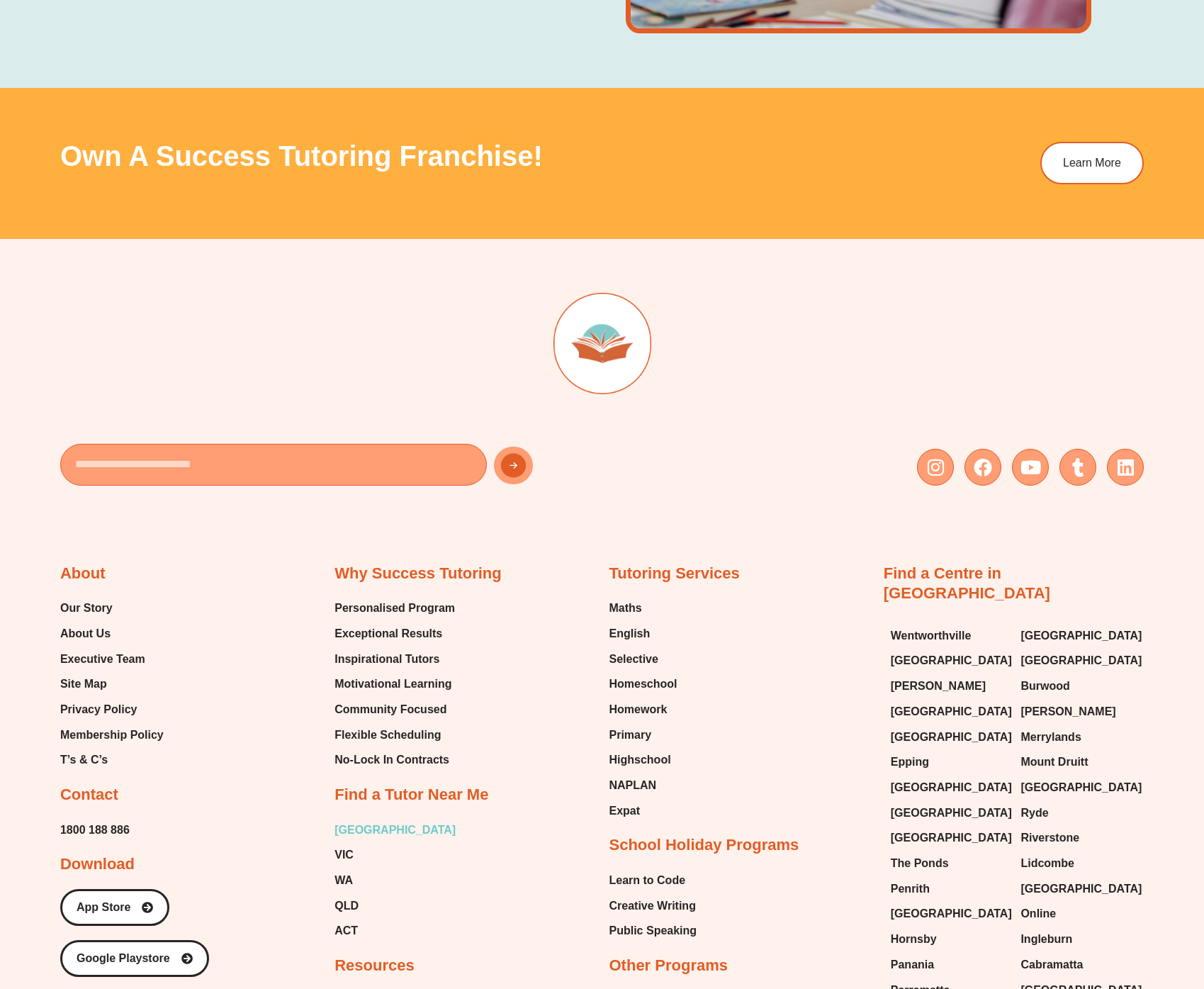
click at [340, 820] on span "[GEOGRAPHIC_DATA]" at bounding box center [395, 830] width 121 height 21
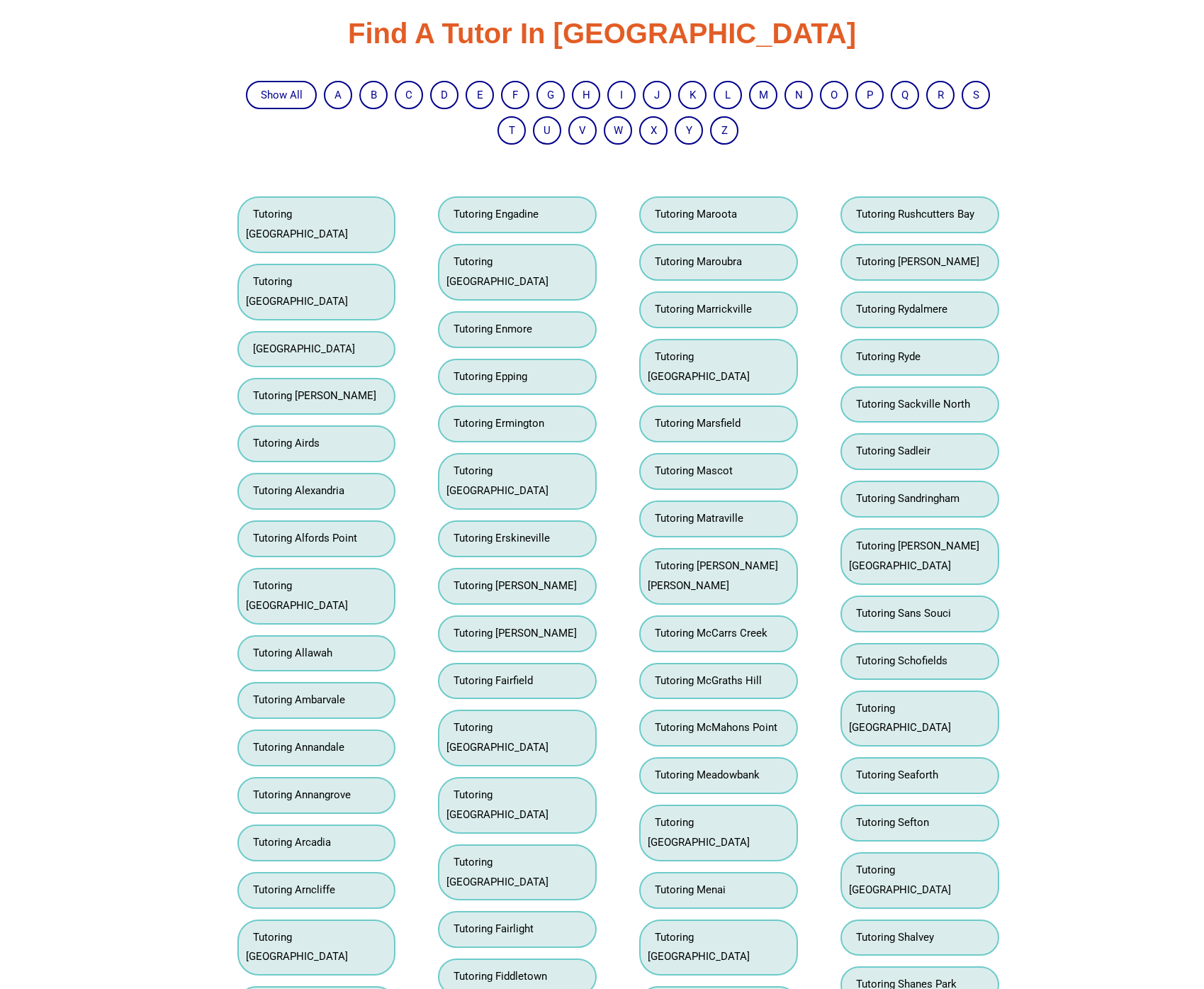
scroll to position [2580, 0]
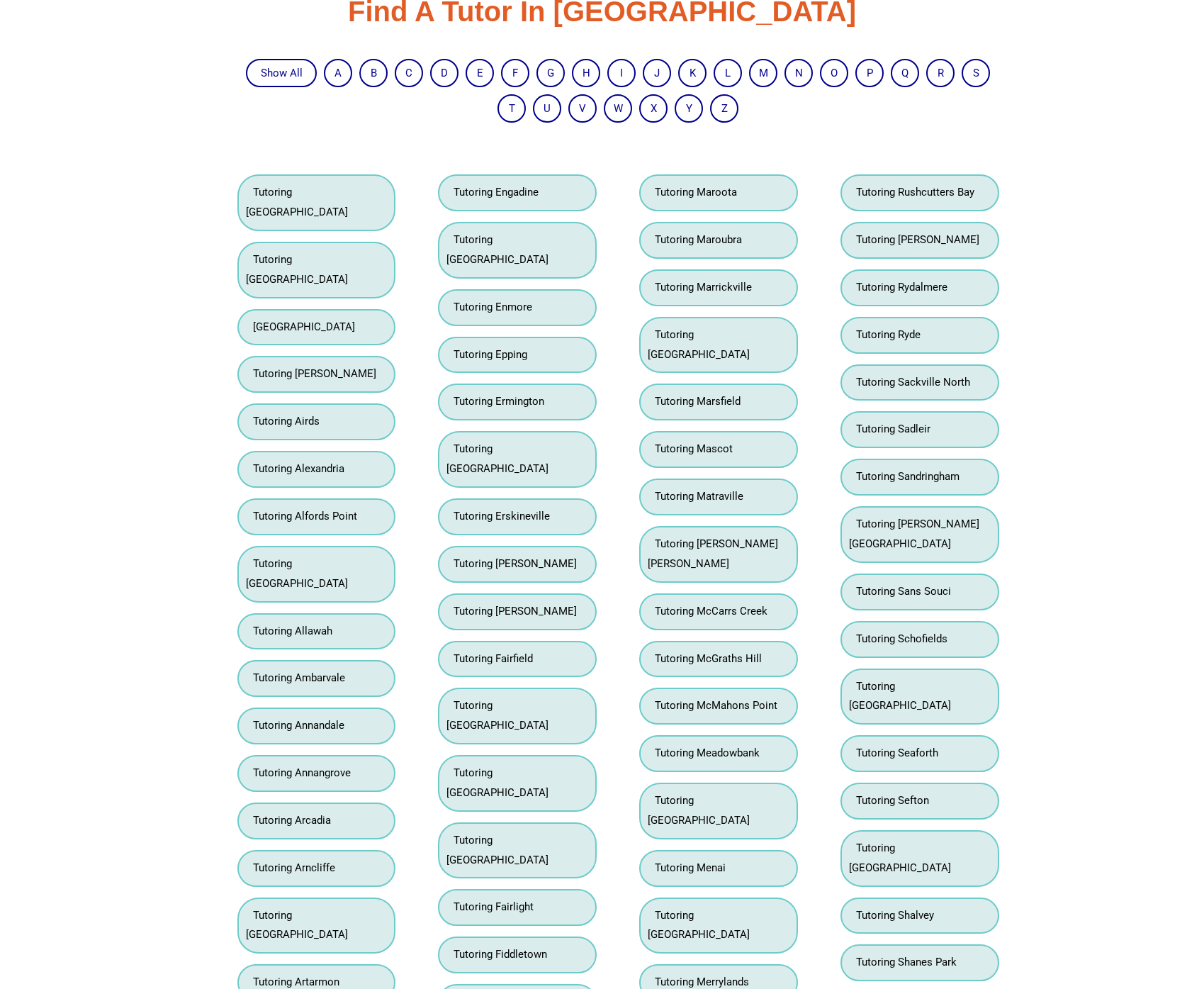
click at [316, 191] on link "Tutoring Abbotsbury" at bounding box center [297, 202] width 102 height 32
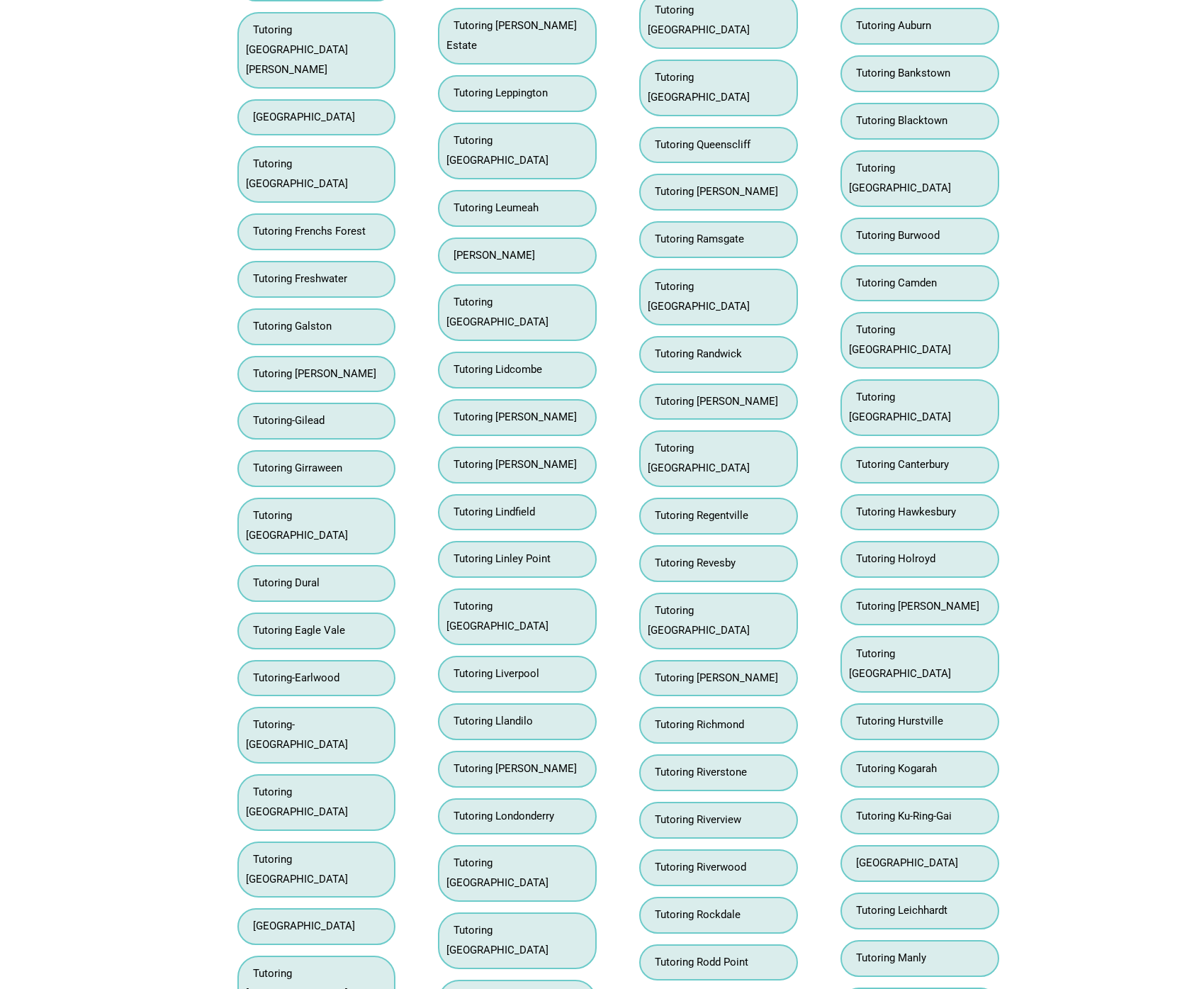
scroll to position [9454, 0]
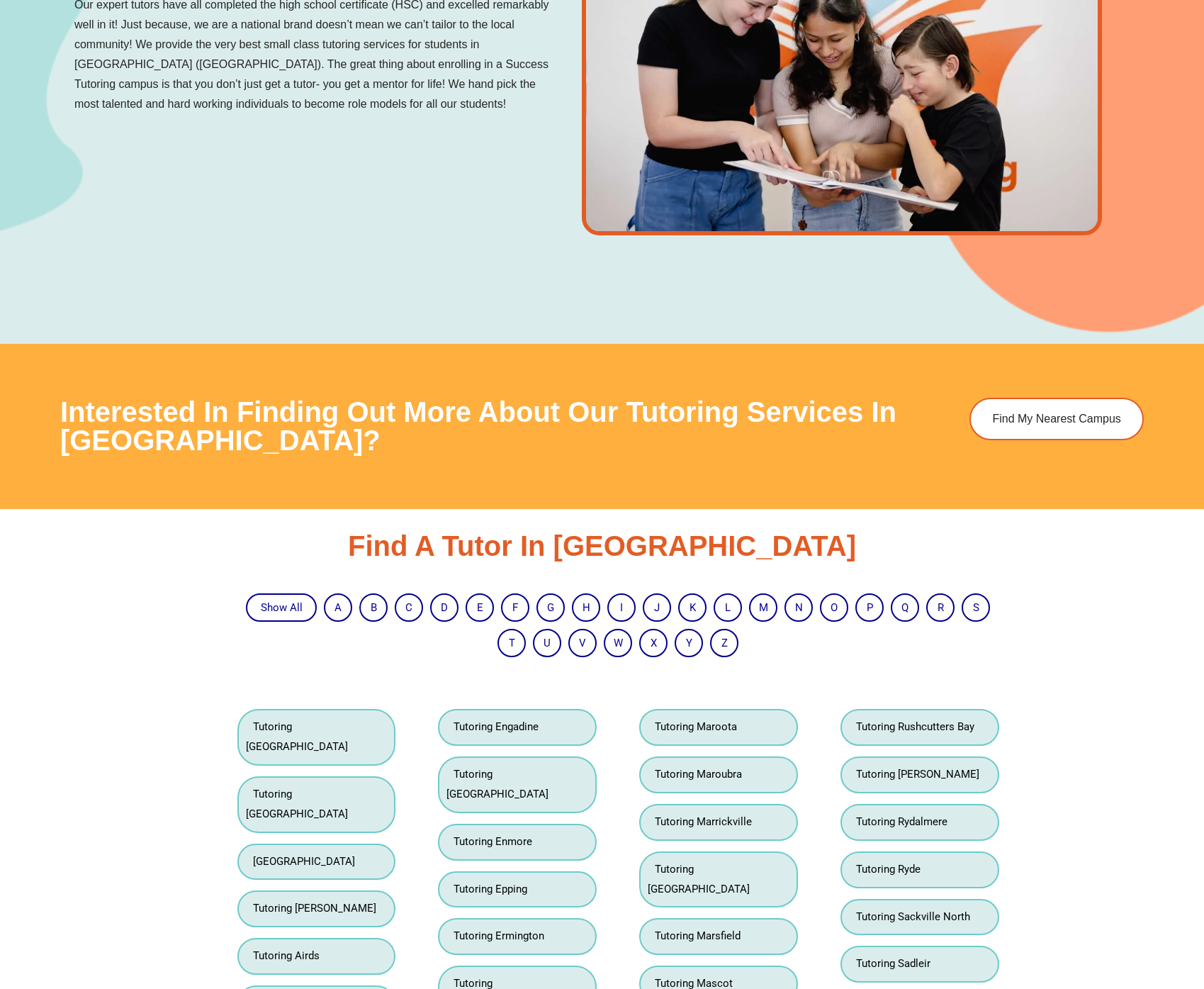
scroll to position [1954, 0]
